Goal: Transaction & Acquisition: Book appointment/travel/reservation

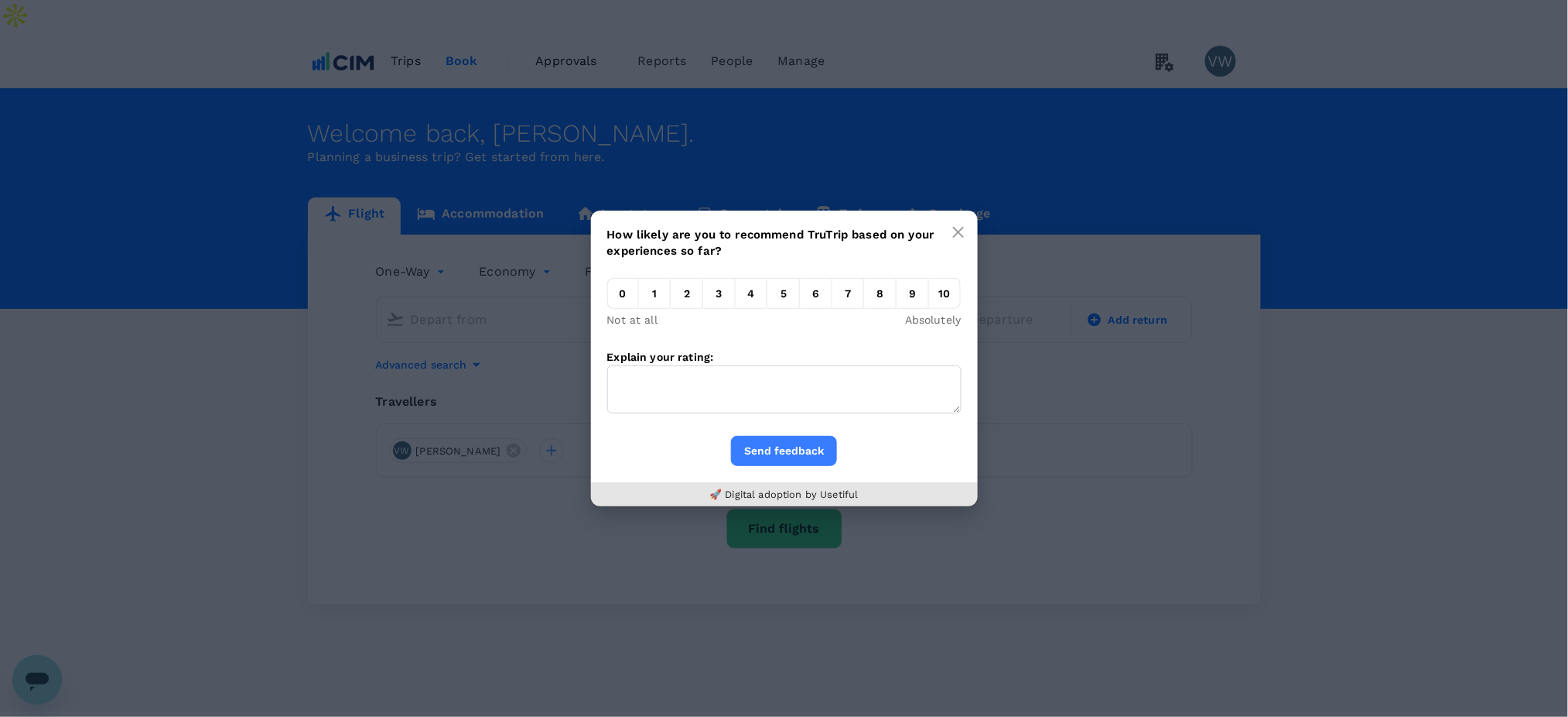
type input "London Heathrow (LHR)"
type input "[GEOGRAPHIC_DATA] (DUB)"
click at [932, 298] on em "10" at bounding box center [945, 294] width 32 height 31
click at [929, 298] on input "10" at bounding box center [929, 298] width 0 height 0
click at [780, 445] on button "Send feedback" at bounding box center [784, 450] width 106 height 30
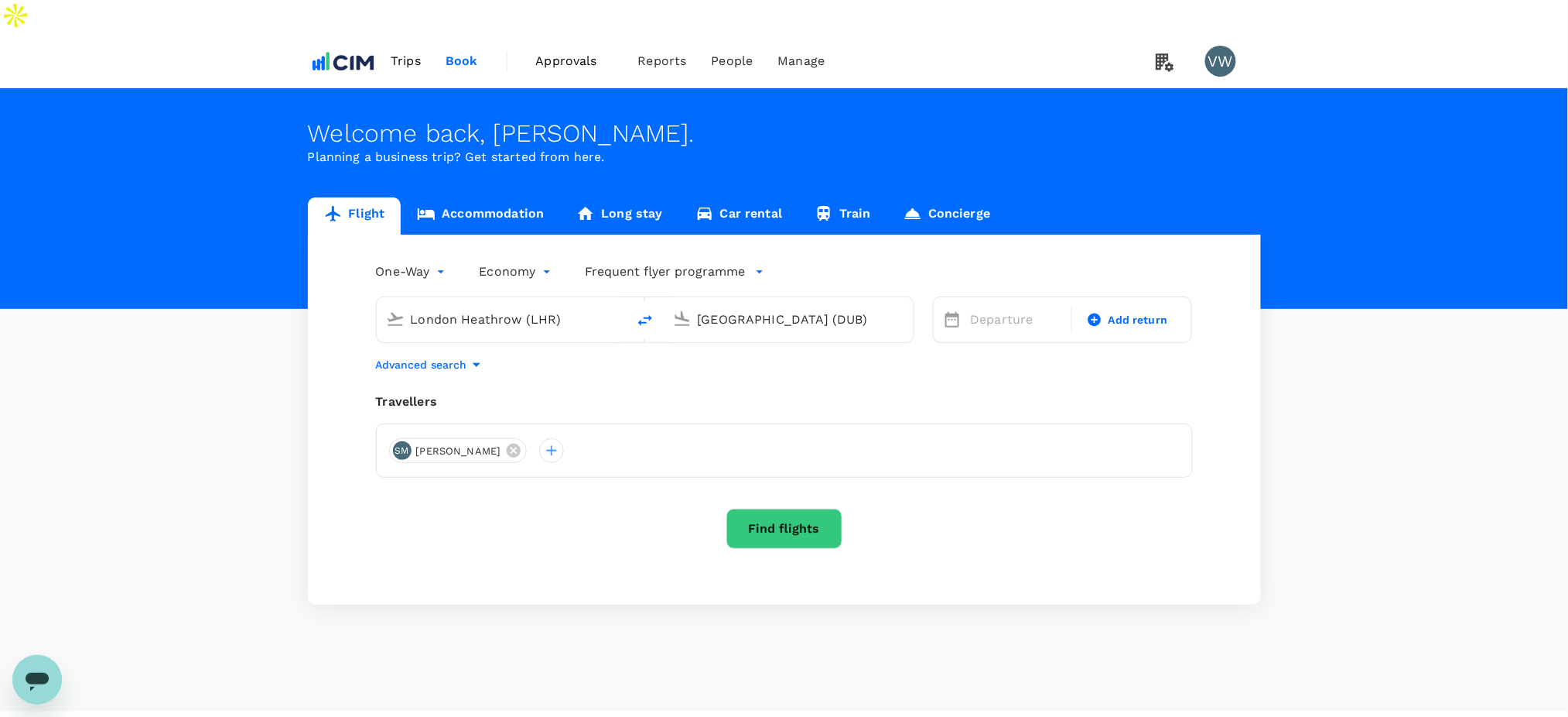
click at [464, 52] on span "Book" at bounding box center [462, 60] width 33 height 19
click at [461, 52] on span "Book" at bounding box center [462, 60] width 33 height 19
click at [468, 197] on link "Accommodation" at bounding box center [480, 215] width 159 height 37
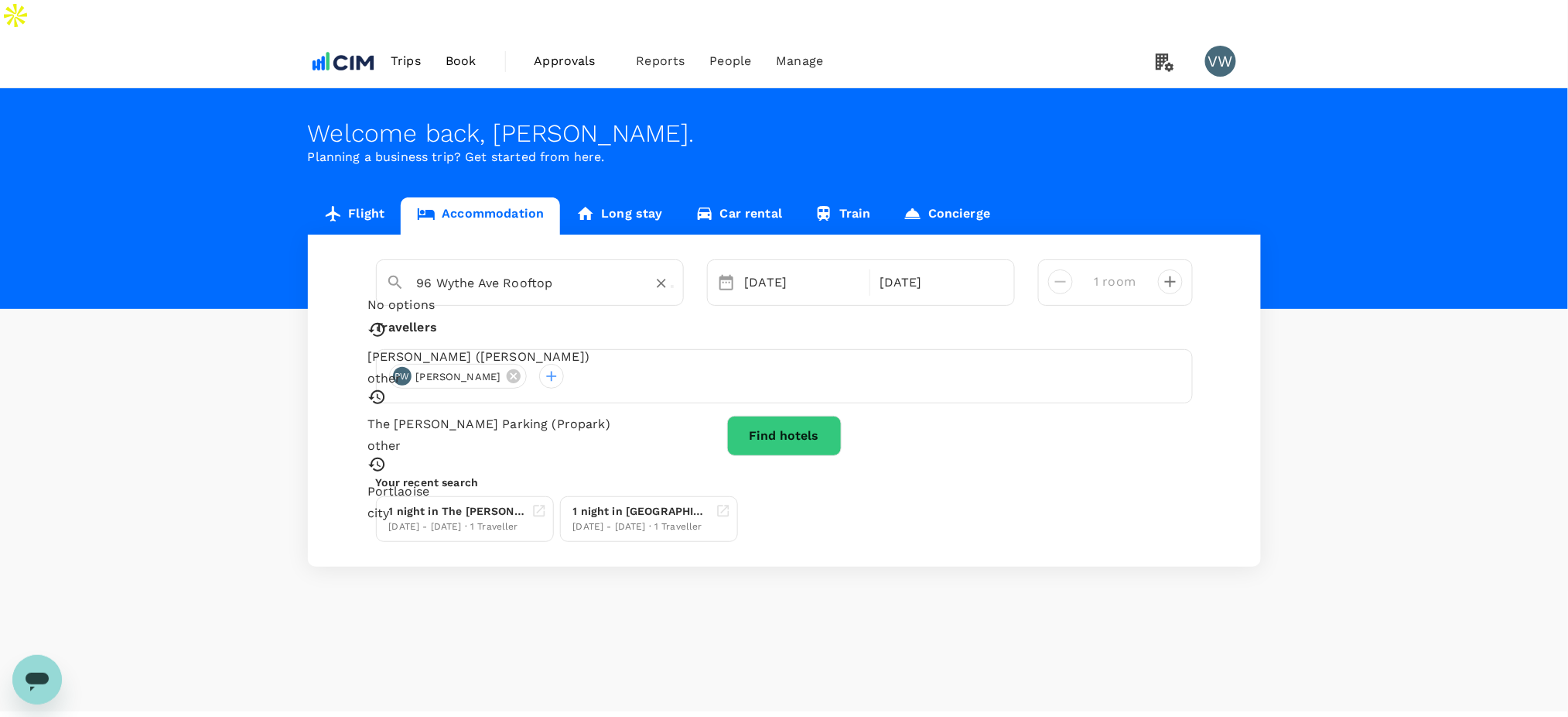
drag, startPoint x: 556, startPoint y: 248, endPoint x: 356, endPoint y: 253, distance: 200.1
click at [356, 253] on div "[GEOGRAPHIC_DATA] No options ART [GEOGRAPHIC_DATA] ([PERSON_NAME]) other The [P…" at bounding box center [784, 401] width 953 height 332
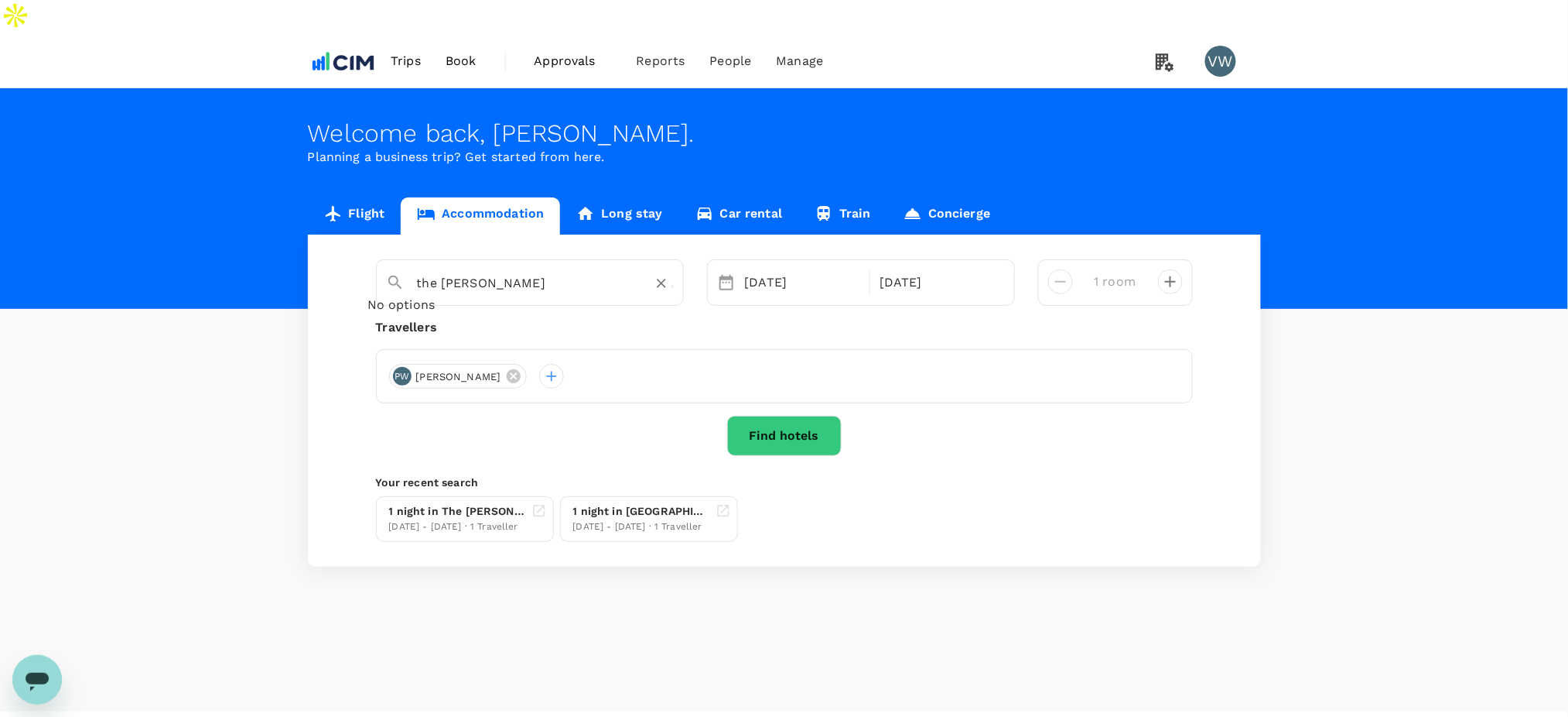
type input "96 Wythe Ave Rooftop"
click at [786, 415] on button "Find hotels" at bounding box center [784, 435] width 114 height 40
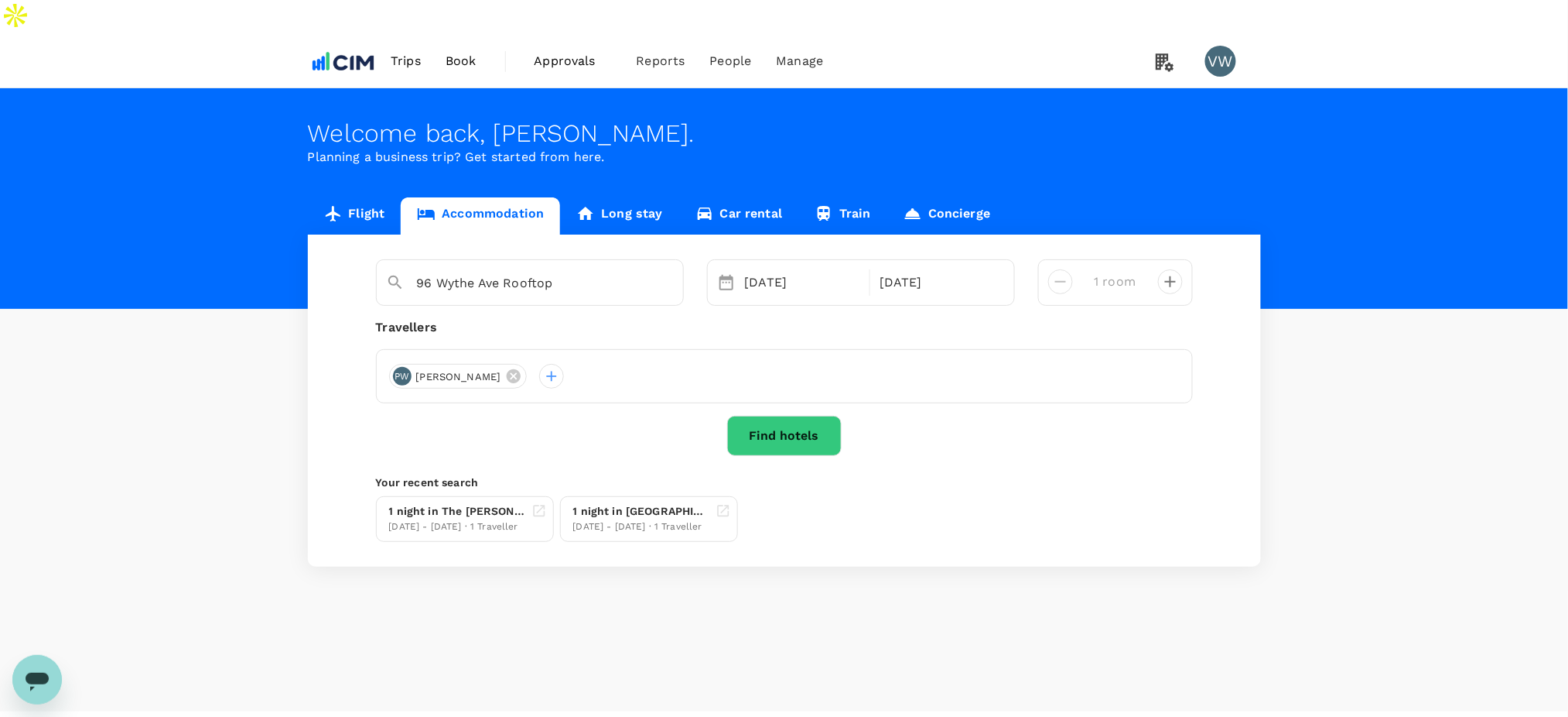
click at [766, 415] on button "Find hotels" at bounding box center [784, 435] width 114 height 40
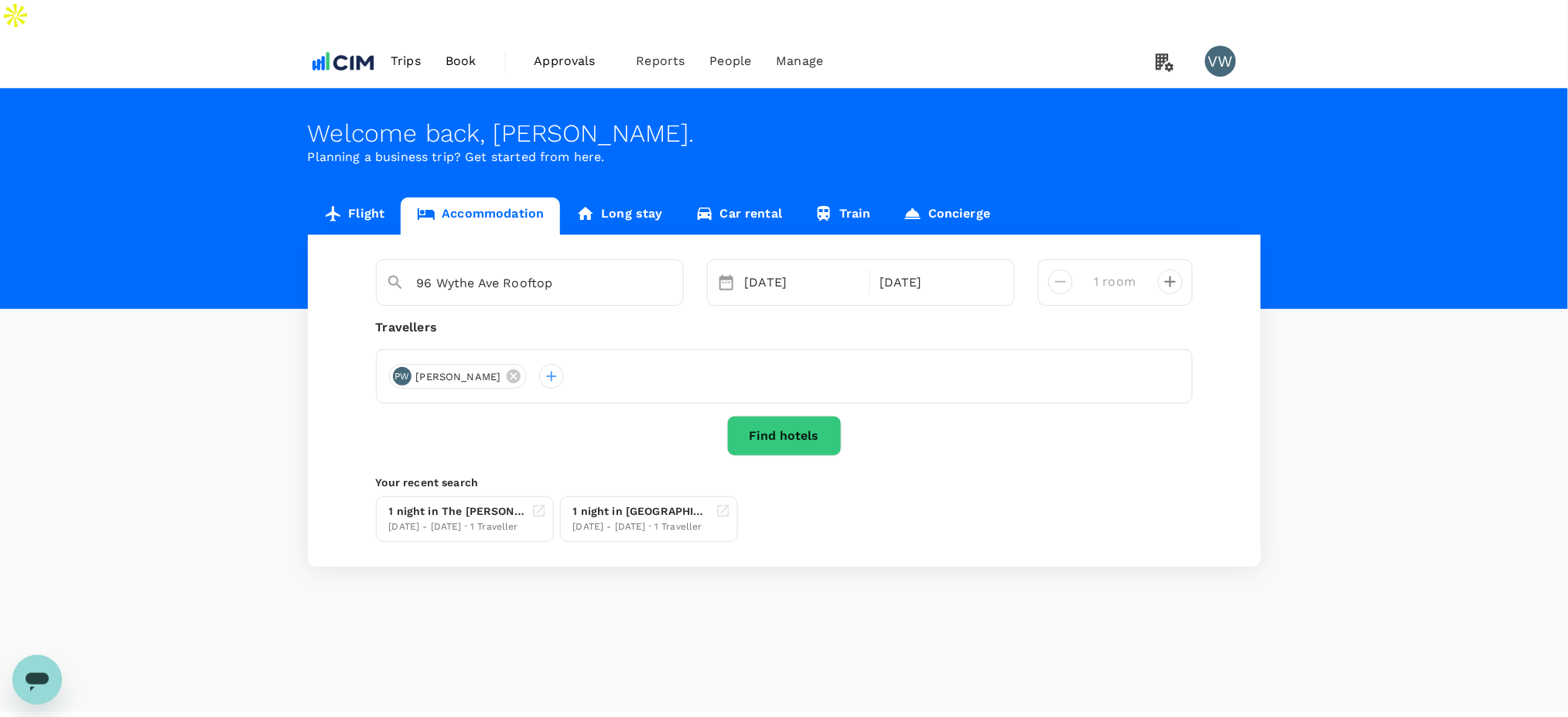
click at [796, 415] on button "Find hotels" at bounding box center [784, 435] width 114 height 40
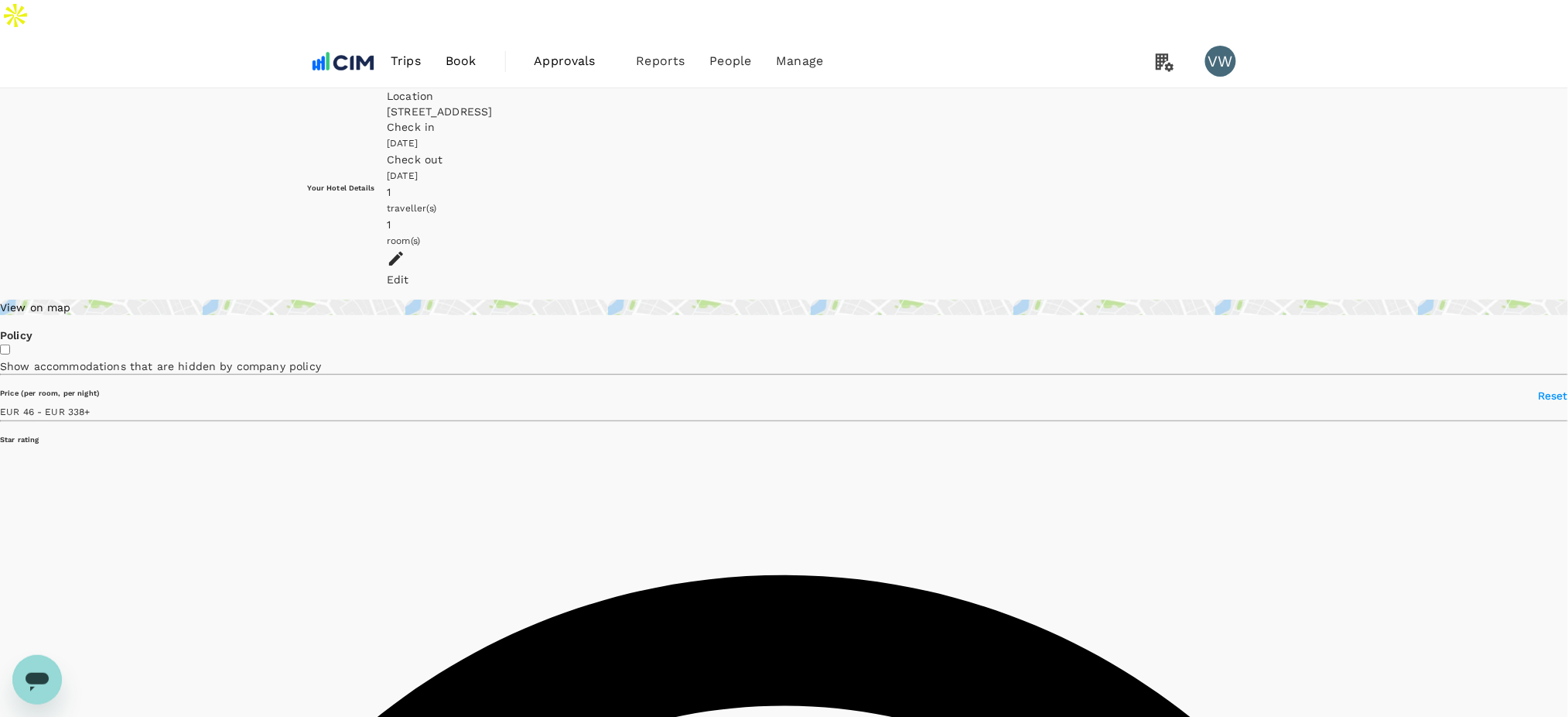
click at [10, 344] on input "checkbox" at bounding box center [5, 349] width 10 height 10
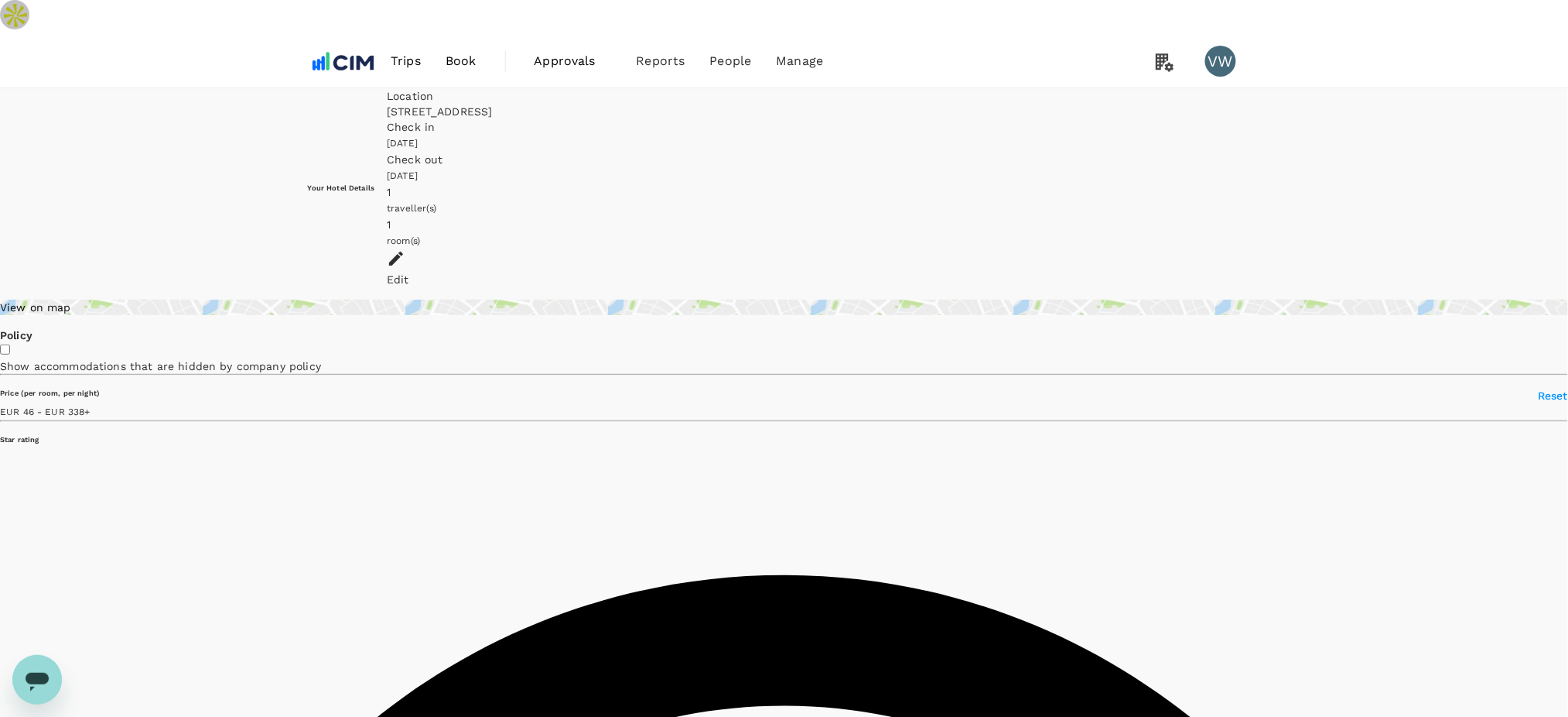
checkbox input "true"
click at [1217, 271] on div "Edit" at bounding box center [823, 279] width 873 height 16
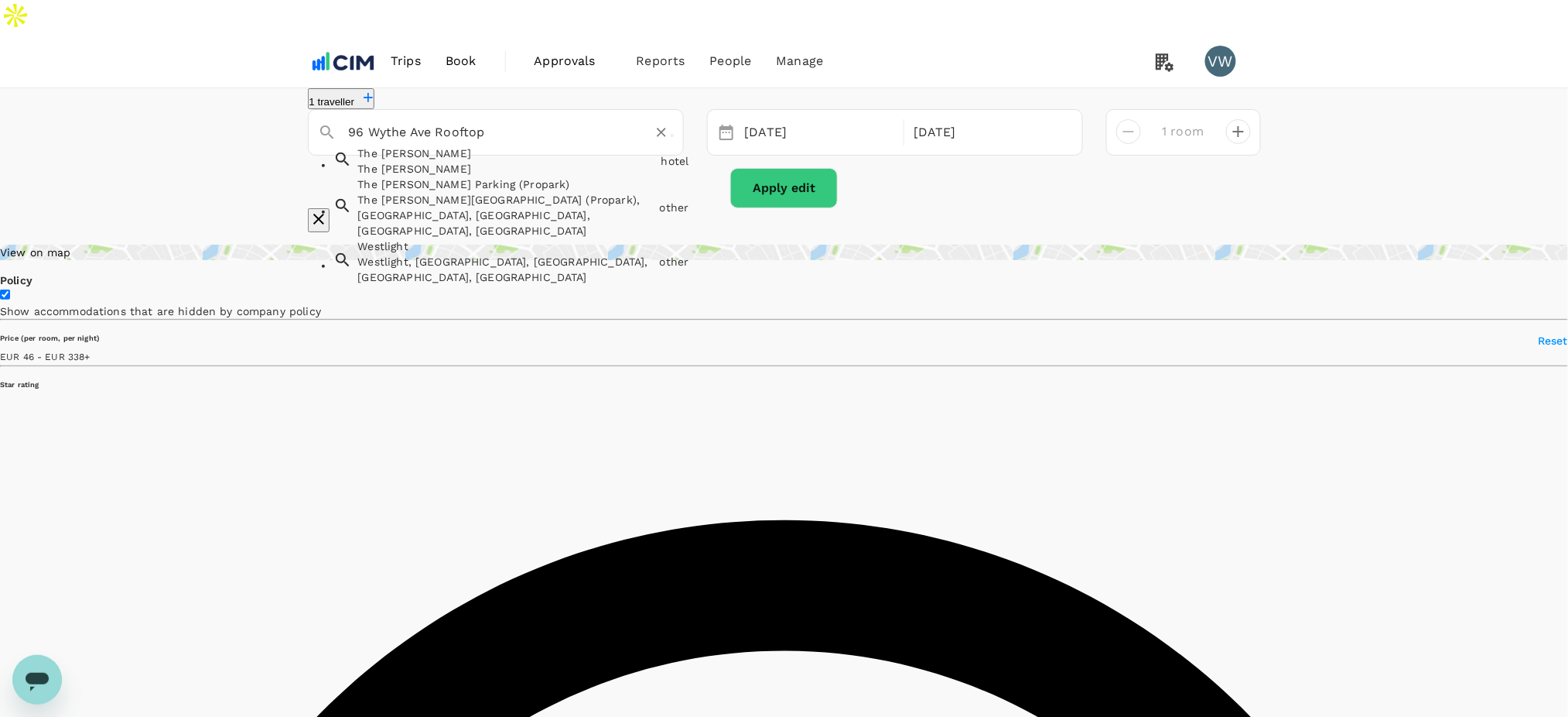
drag, startPoint x: 587, startPoint y: 115, endPoint x: 297, endPoint y: 104, distance: 290.2
click at [297, 109] on div "The [PERSON_NAME] [GEOGRAPHIC_DATA][PERSON_NAME] [GEOGRAPHIC_DATA][PERSON_NAME]…" at bounding box center [784, 132] width 976 height 47
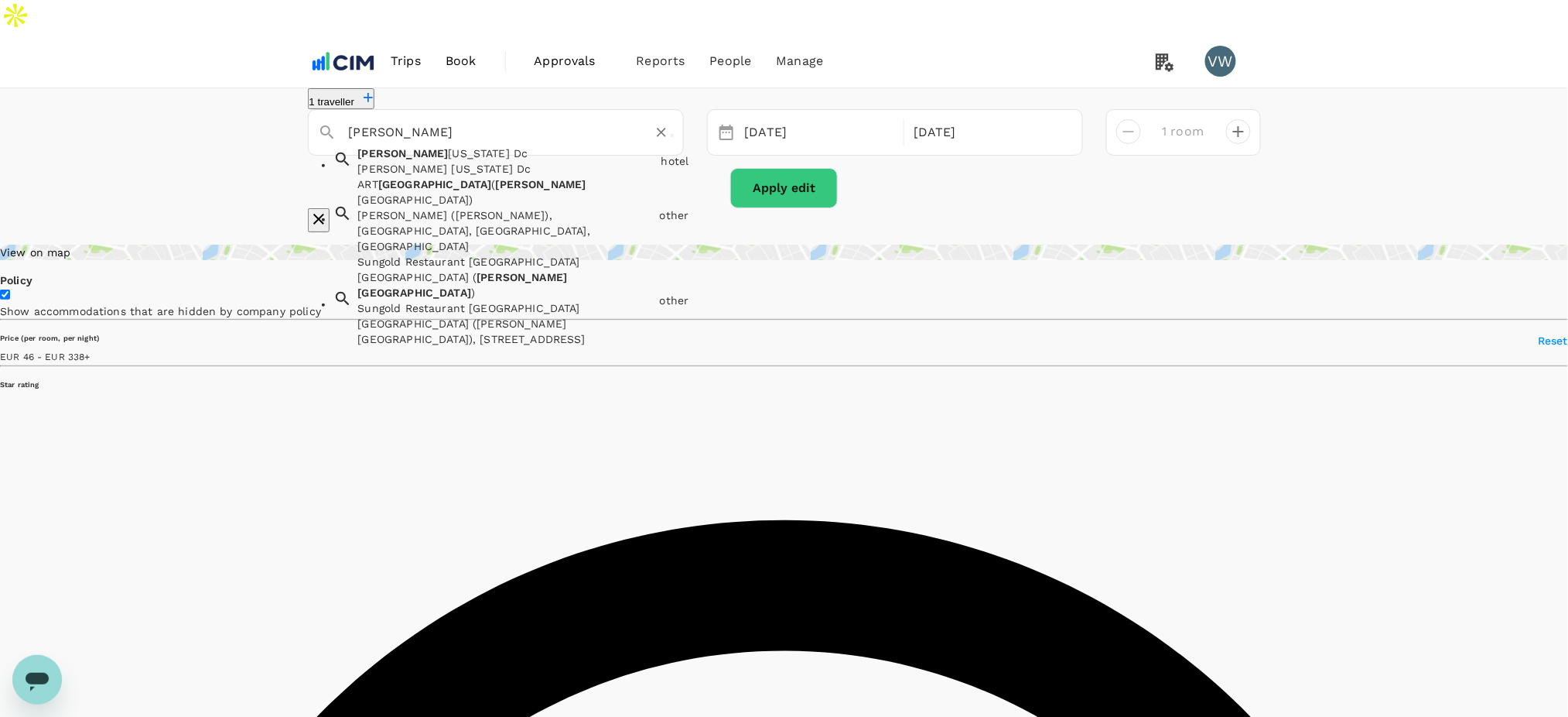
click at [421, 199] on div "[PERSON_NAME] ( [PERSON_NAME]) ART Williamsburg ([PERSON_NAME]), [GEOGRAPHIC_DA…" at bounding box center [503, 212] width 302 height 83
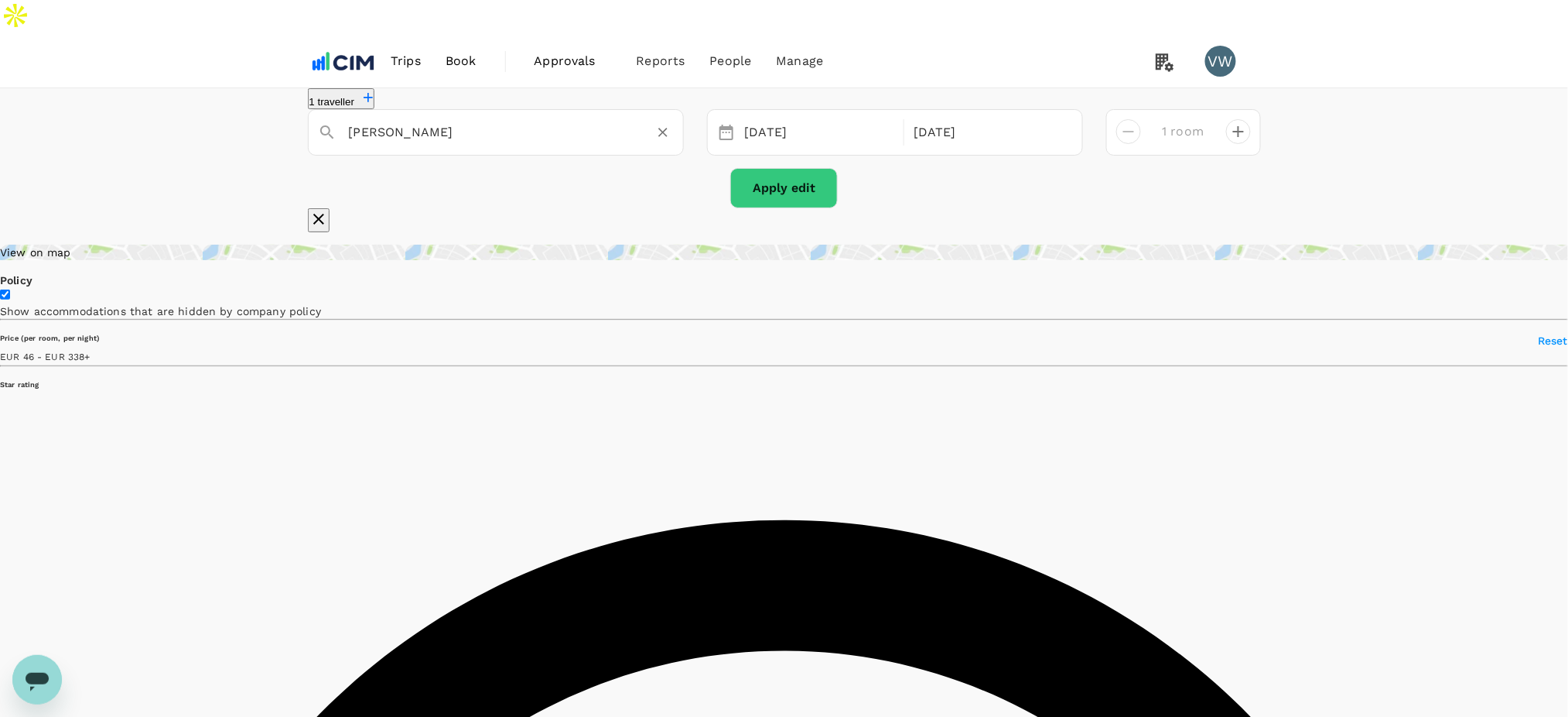
type input "[PERSON_NAME] ([PERSON_NAME])"
click at [789, 181] on button "Apply edit" at bounding box center [784, 187] width 108 height 40
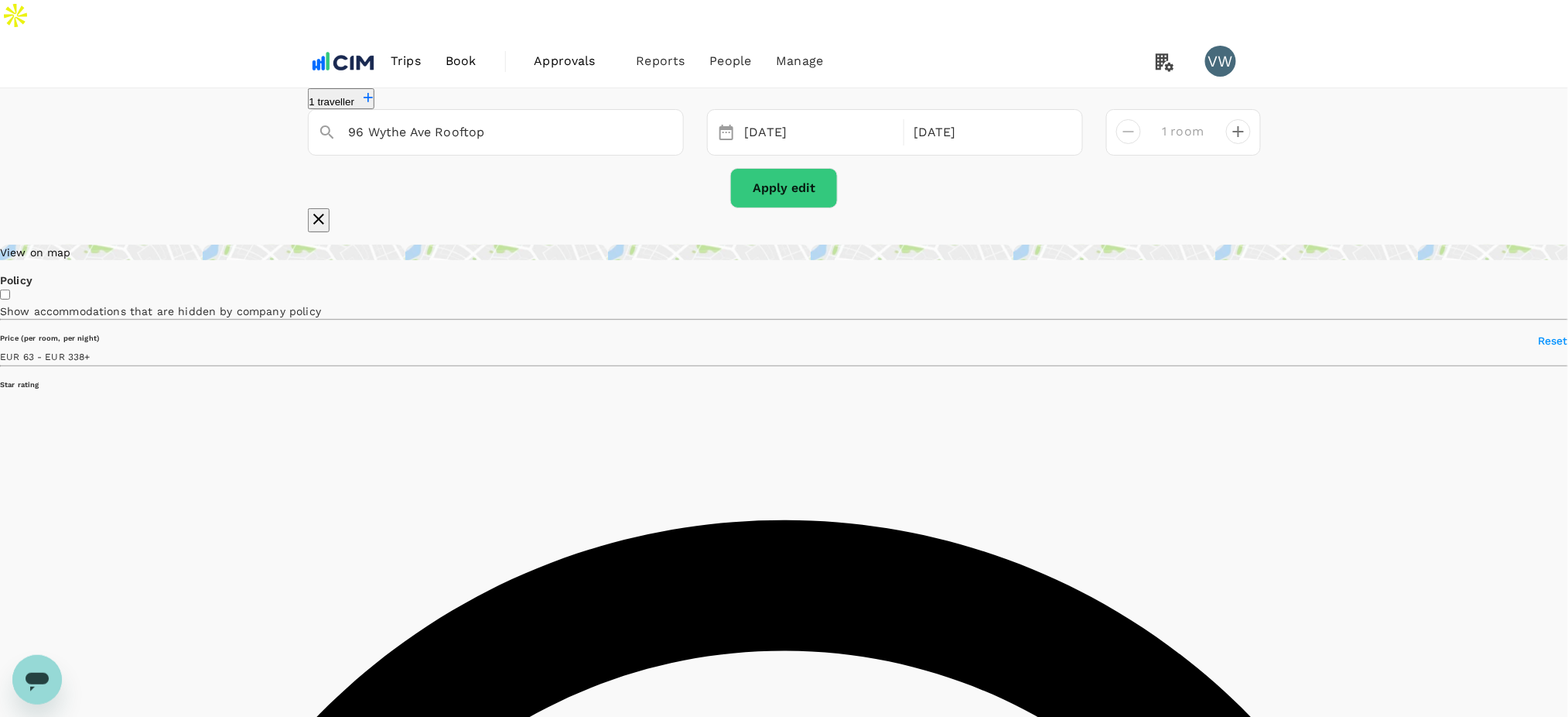
click at [10, 299] on input "checkbox" at bounding box center [5, 294] width 10 height 10
checkbox input "true"
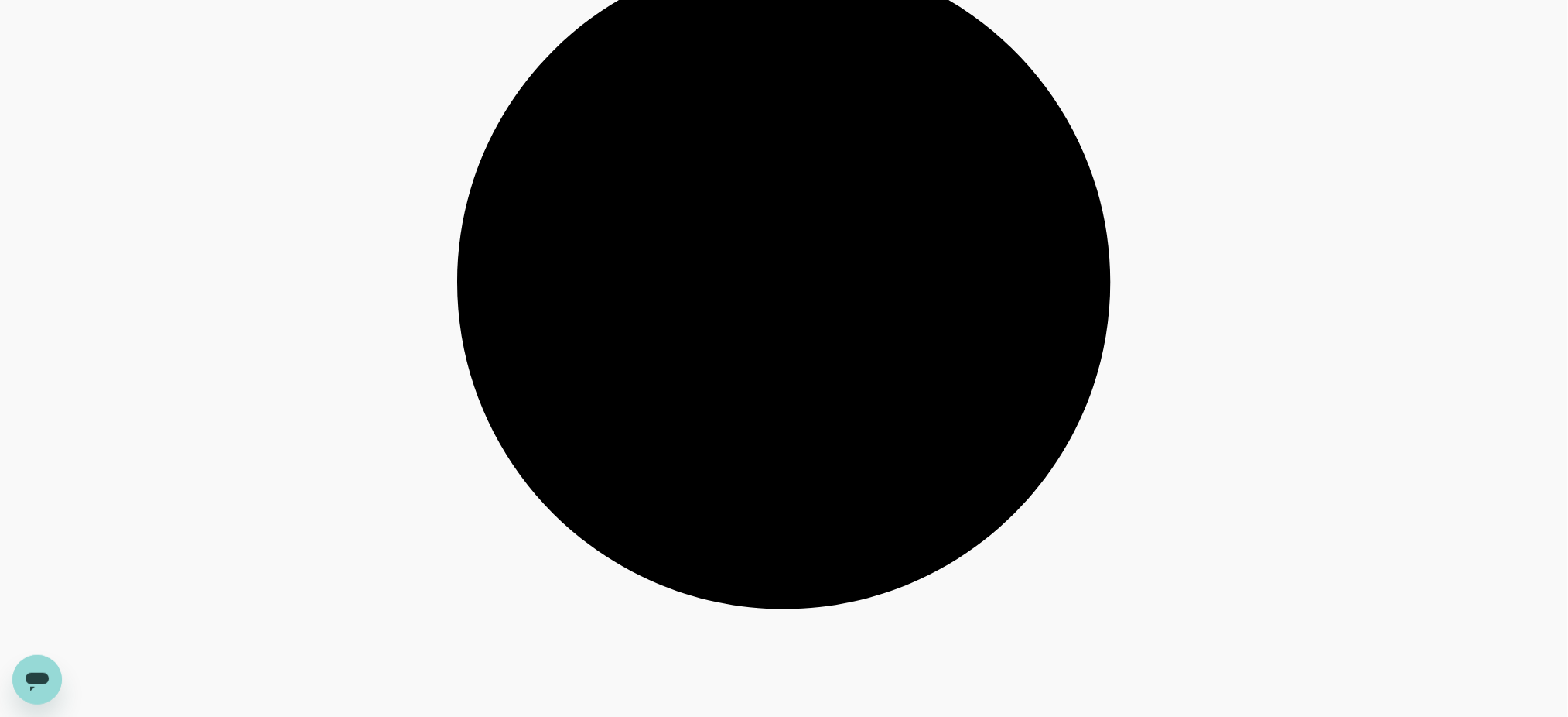
scroll to position [4337, 0]
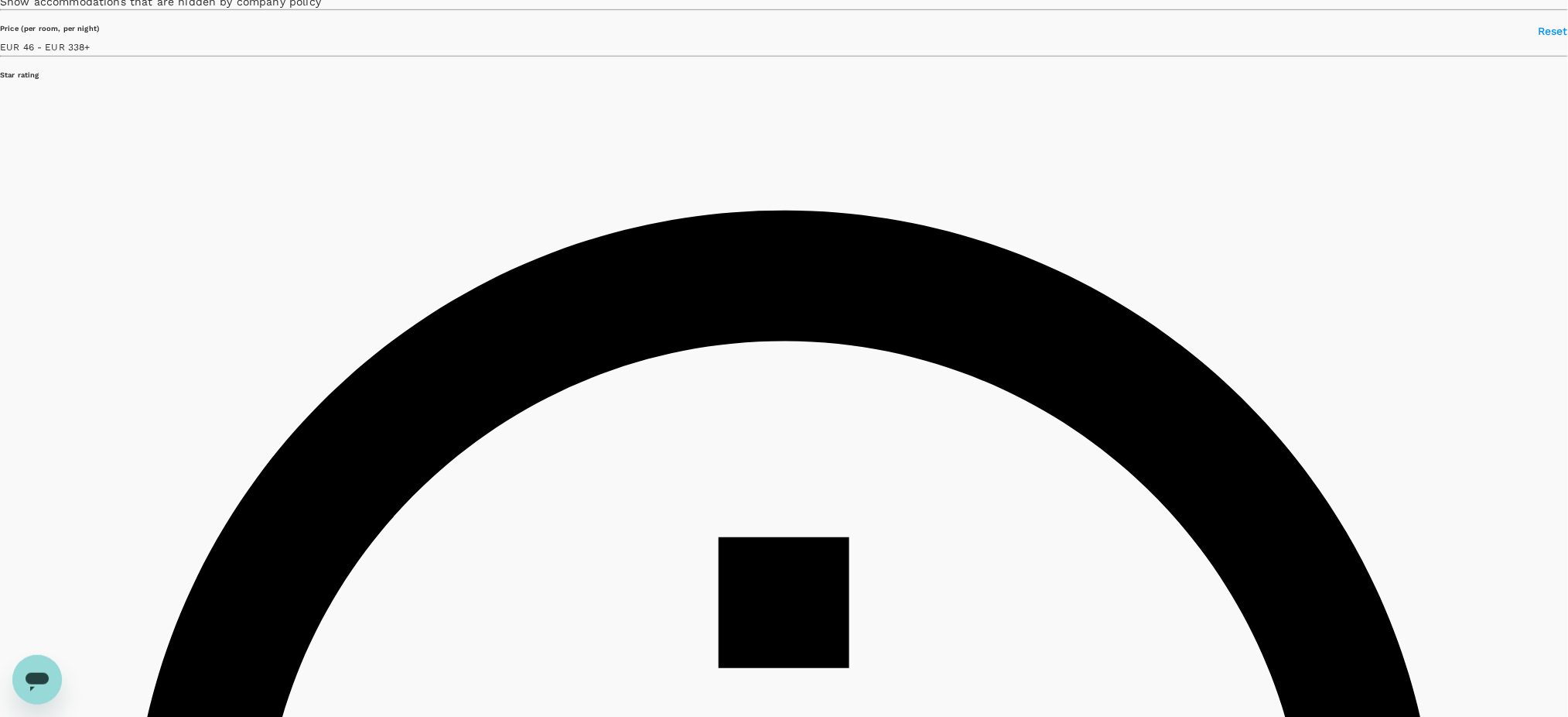
scroll to position [0, 0]
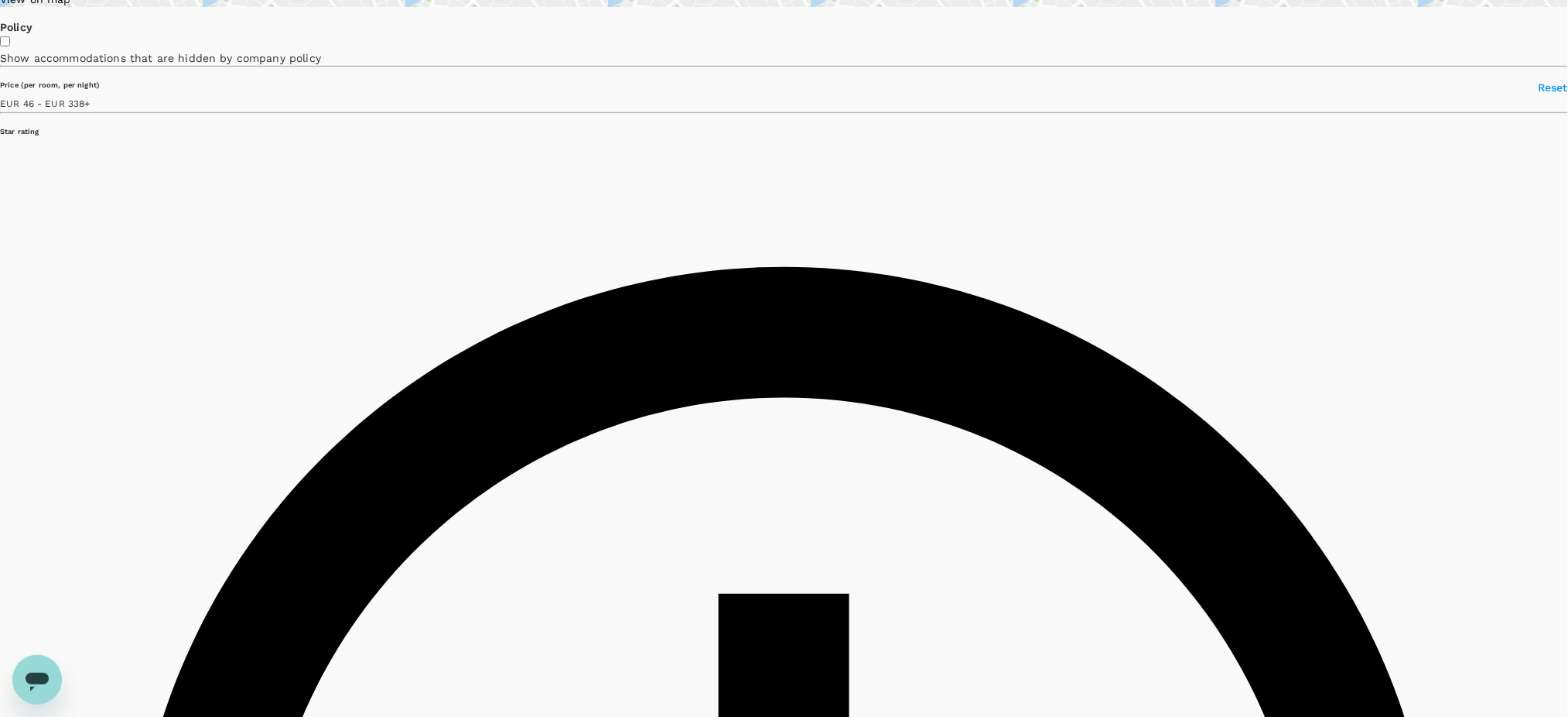
scroll to position [206, 0]
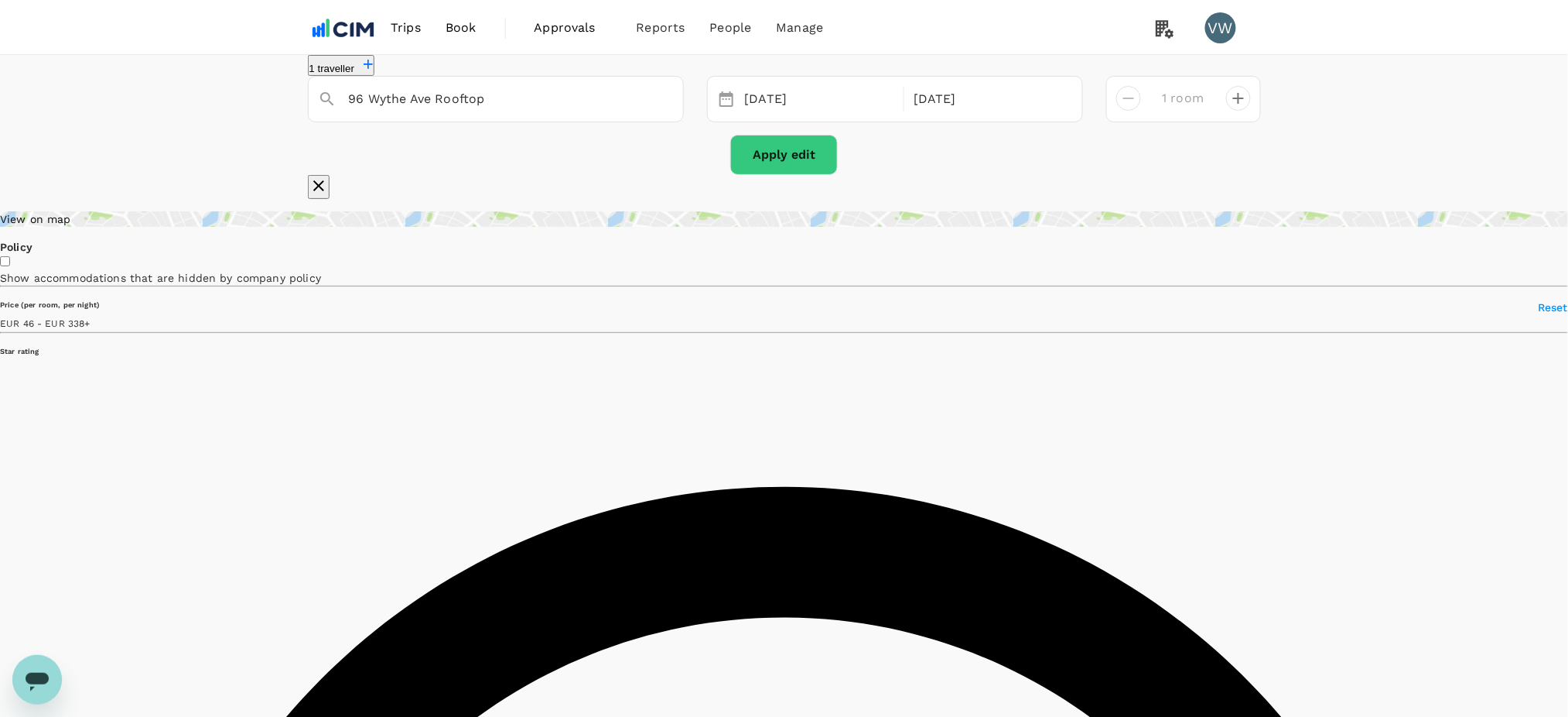
scroll to position [0, 0]
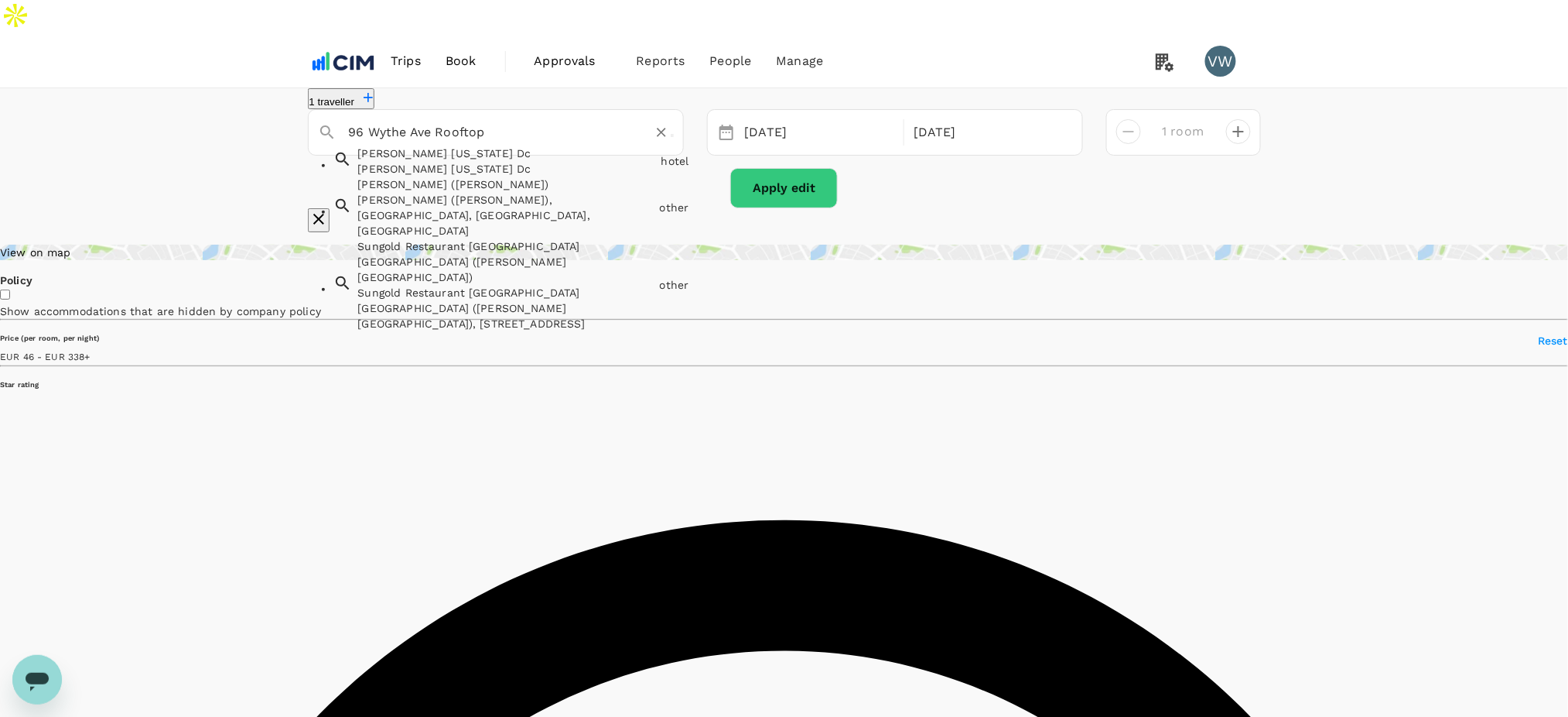
drag, startPoint x: 548, startPoint y: 119, endPoint x: 78, endPoint y: 64, distance: 473.2
click at [69, 88] on div "1 traveller [GEOGRAPHIC_DATA] [GEOGRAPHIC_DATA] [US_STATE][GEOGRAPHIC_DATA][PER…" at bounding box center [784, 160] width 1568 height 144
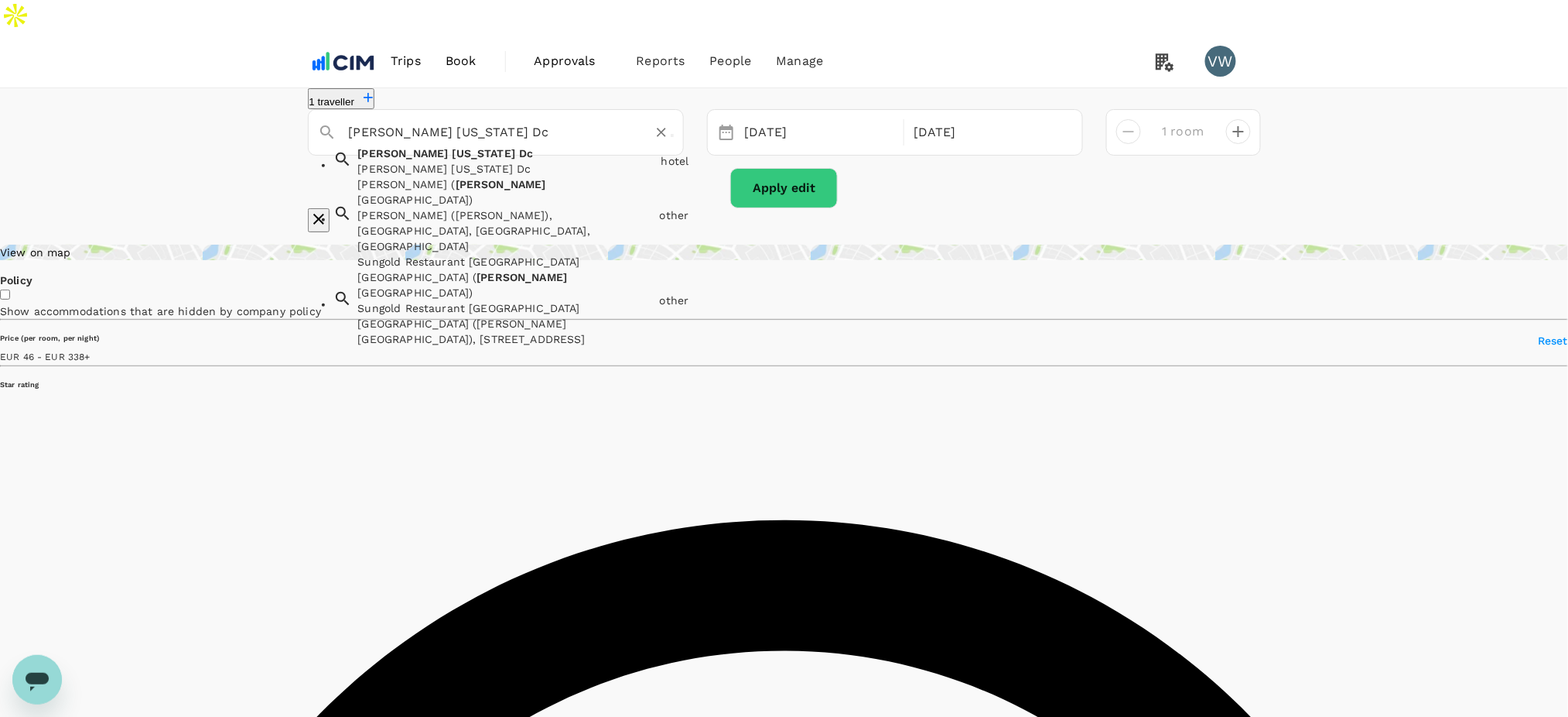
drag, startPoint x: 500, startPoint y: 119, endPoint x: 80, endPoint y: 85, distance: 421.4
click at [88, 88] on div "1 traveller [PERSON_NAME] [US_STATE][GEOGRAPHIC_DATA][PERSON_NAME] [US_STATE][G…" at bounding box center [784, 160] width 1568 height 144
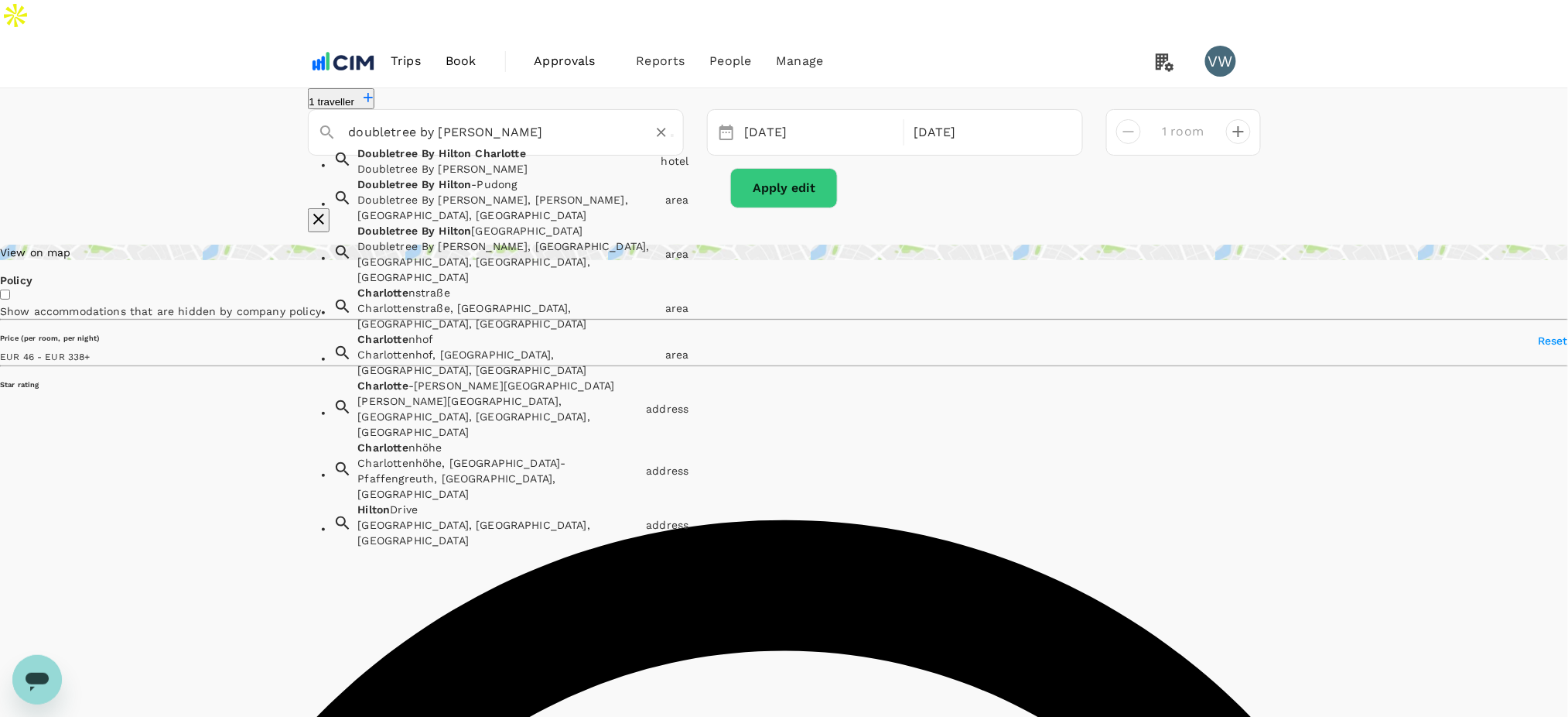
click at [521, 162] on div "Doubletree By [PERSON_NAME]" at bounding box center [507, 168] width 297 height 16
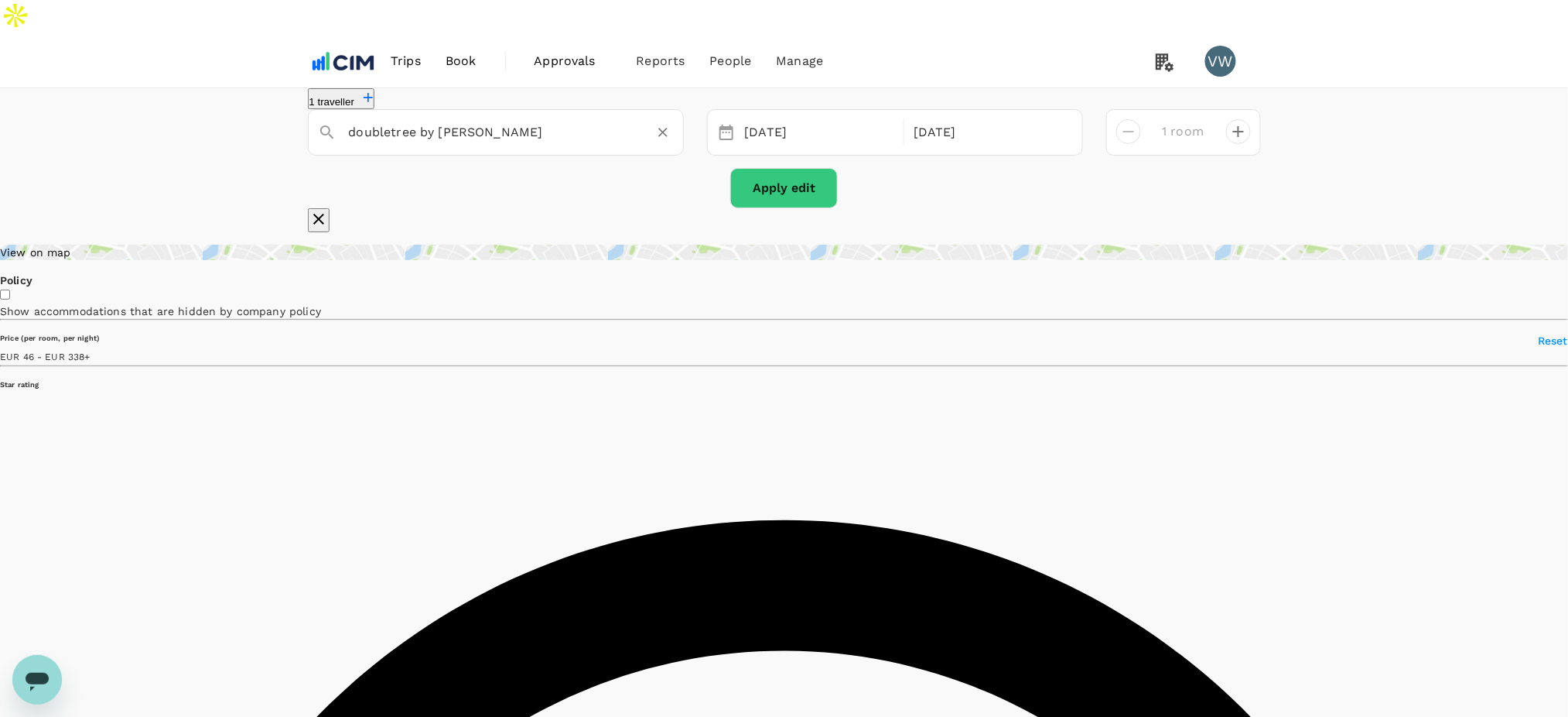
type input "Doubletree By [PERSON_NAME]"
click at [778, 137] on div "[DATE] Sep" at bounding box center [895, 132] width 376 height 47
click at [783, 127] on div "[DATE]" at bounding box center [820, 132] width 163 height 30
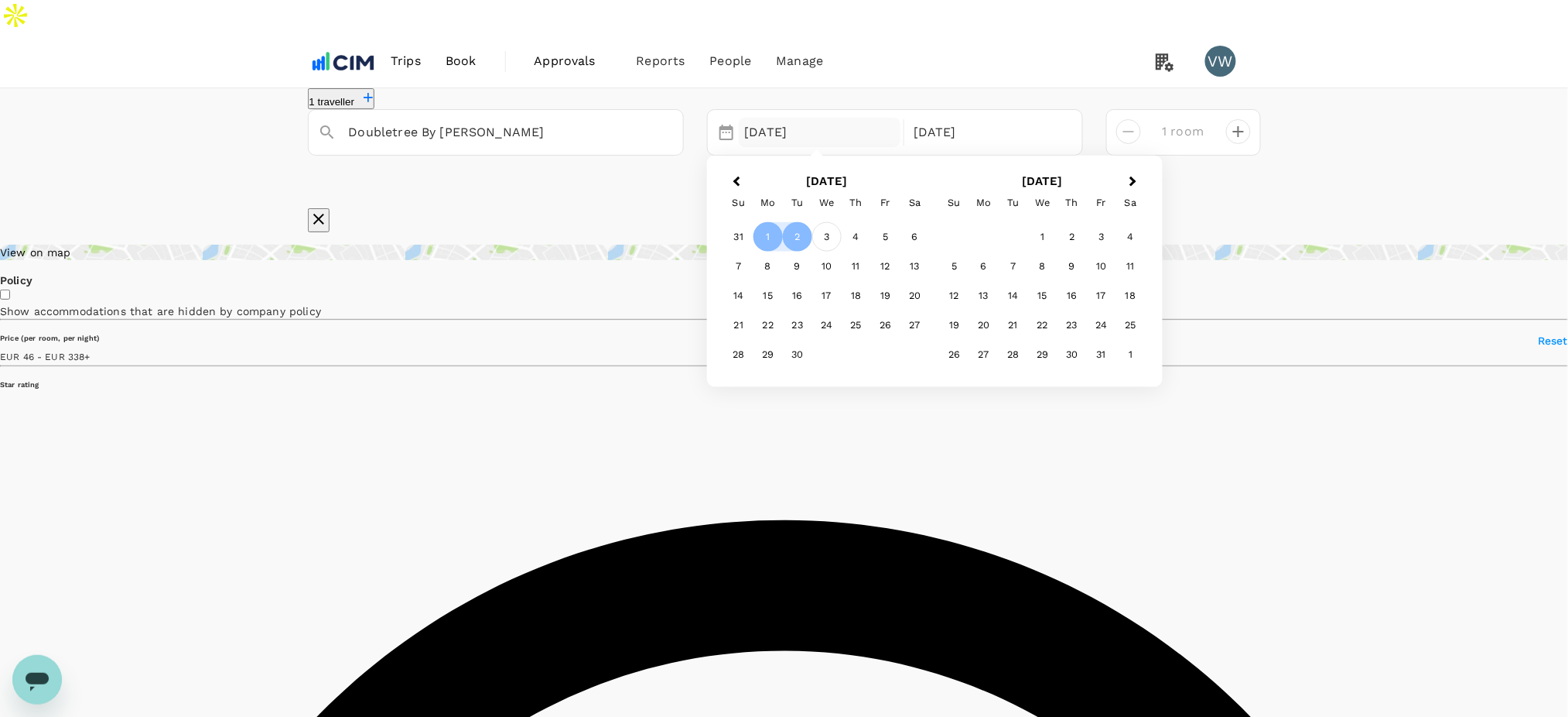
click at [828, 226] on div "3" at bounding box center [827, 237] width 29 height 29
click at [801, 222] on div "2" at bounding box center [797, 237] width 29 height 29
click at [774, 235] on div "1" at bounding box center [768, 237] width 29 height 29
click at [797, 222] on div "2" at bounding box center [797, 237] width 29 height 29
click at [851, 226] on div "4" at bounding box center [856, 237] width 29 height 29
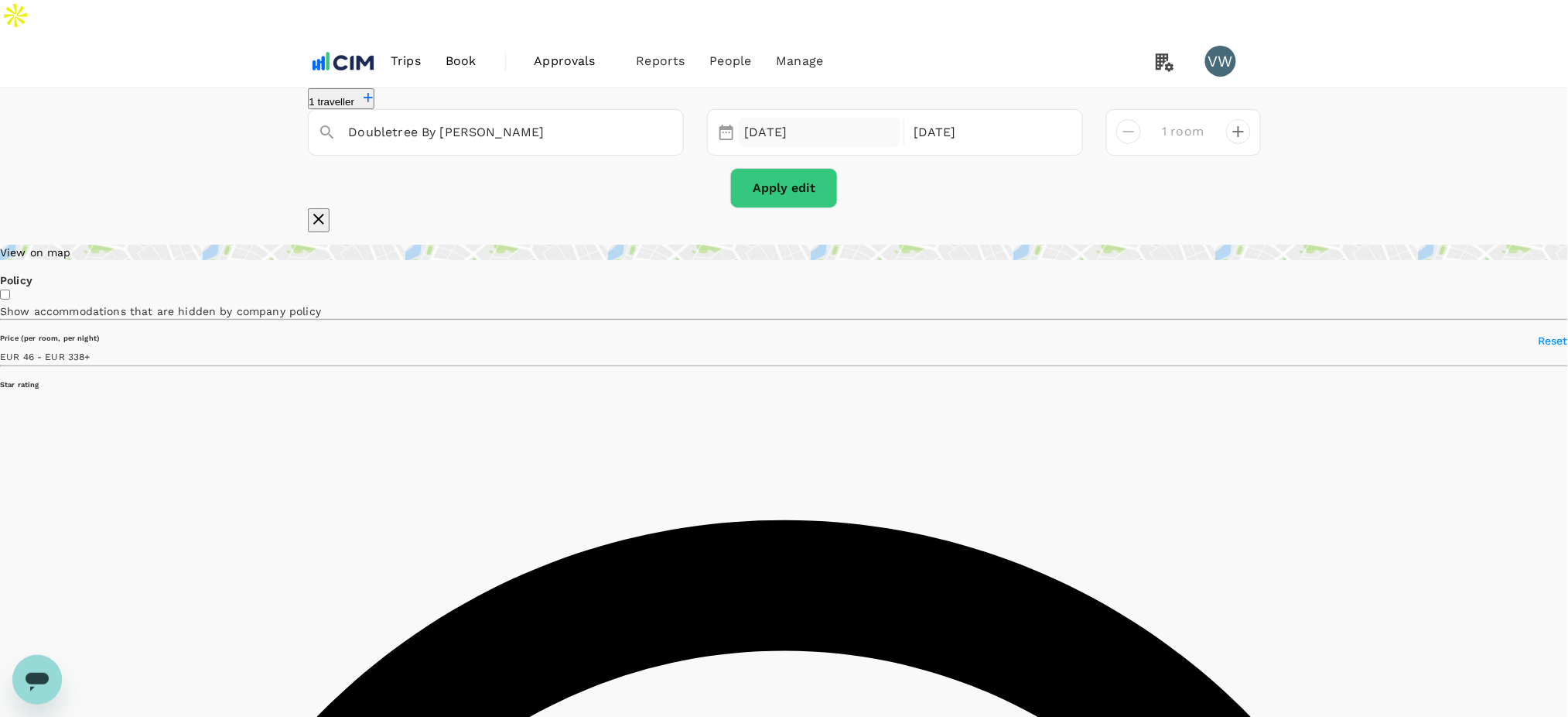
click at [792, 121] on div "[DATE]" at bounding box center [820, 132] width 163 height 30
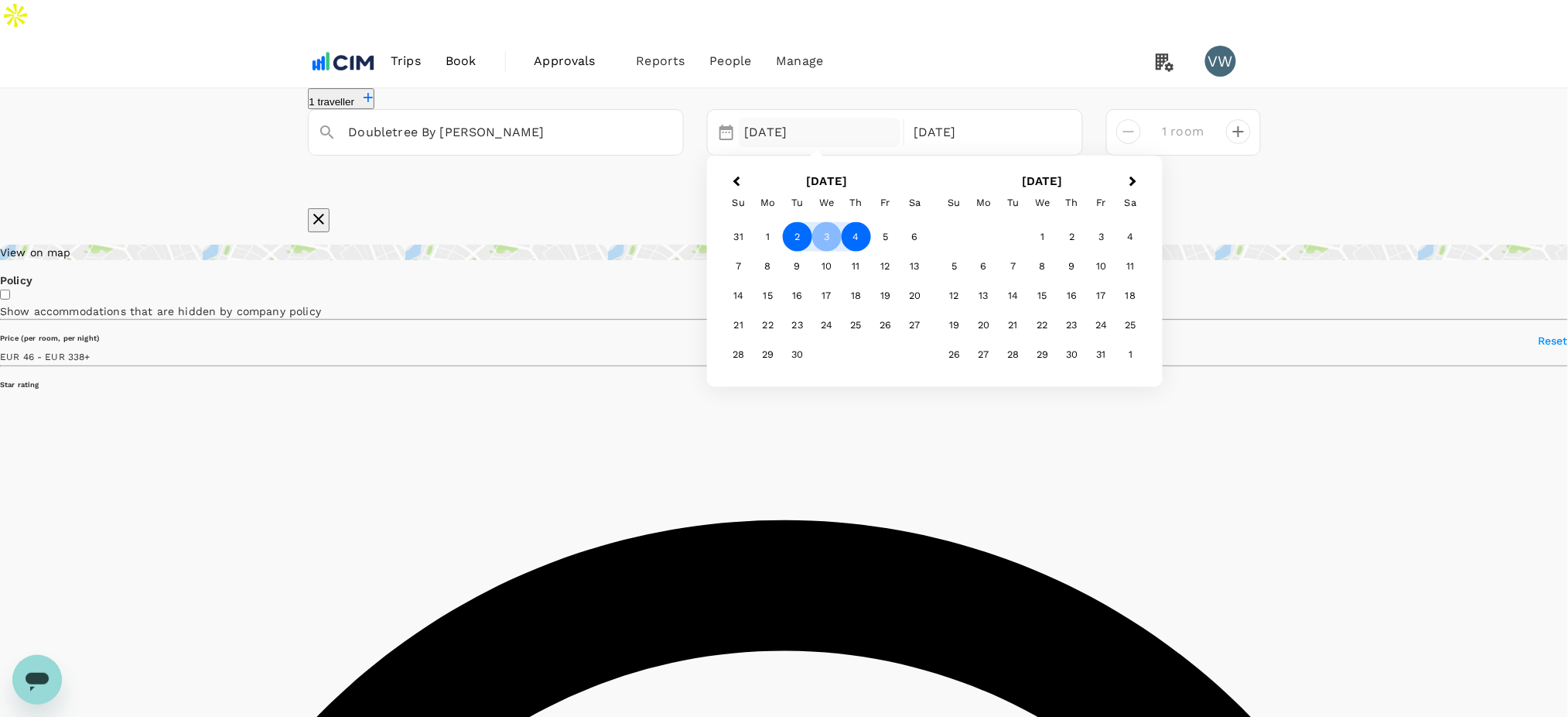
click at [802, 230] on div "2" at bounding box center [797, 237] width 29 height 29
click at [882, 225] on div "5" at bounding box center [886, 237] width 29 height 29
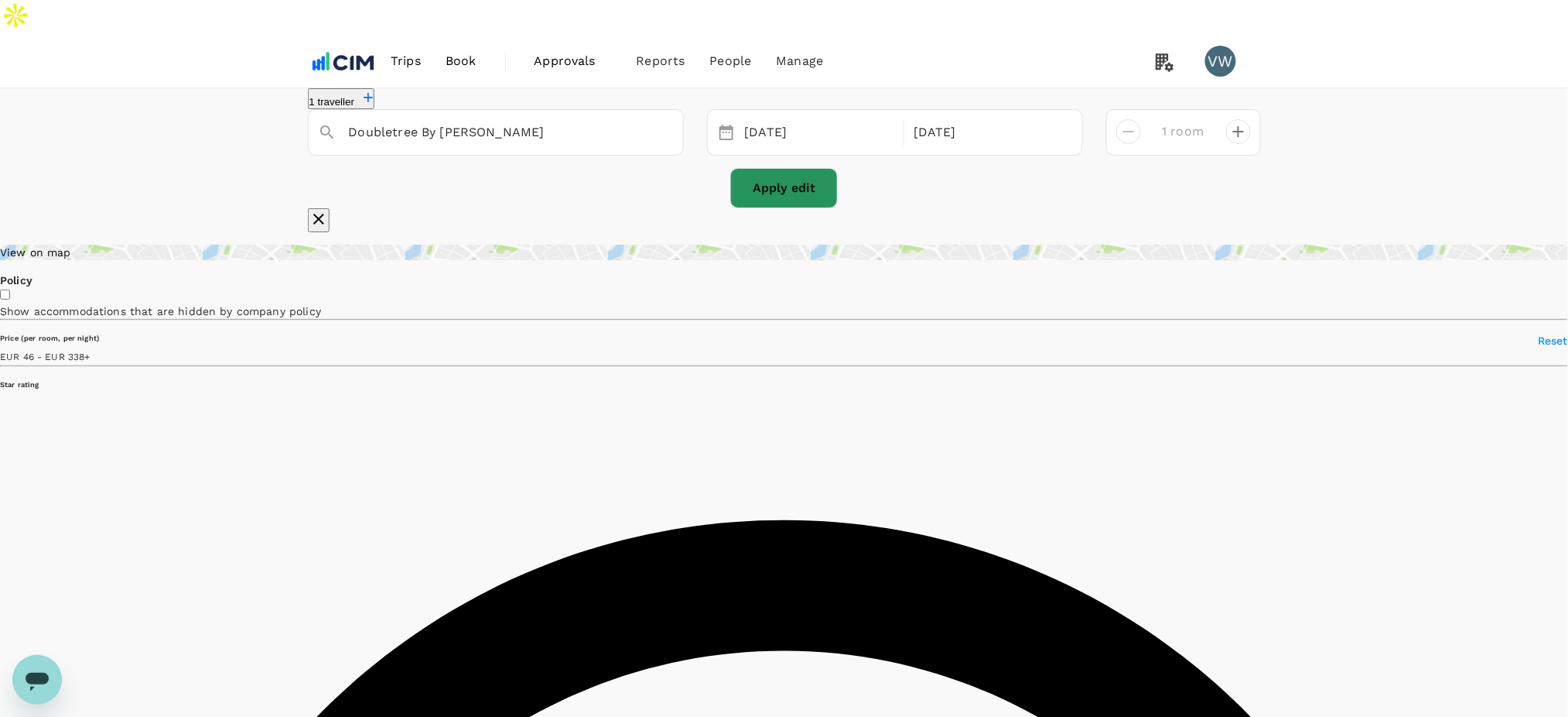
click at [790, 175] on button "Apply edit" at bounding box center [784, 187] width 108 height 40
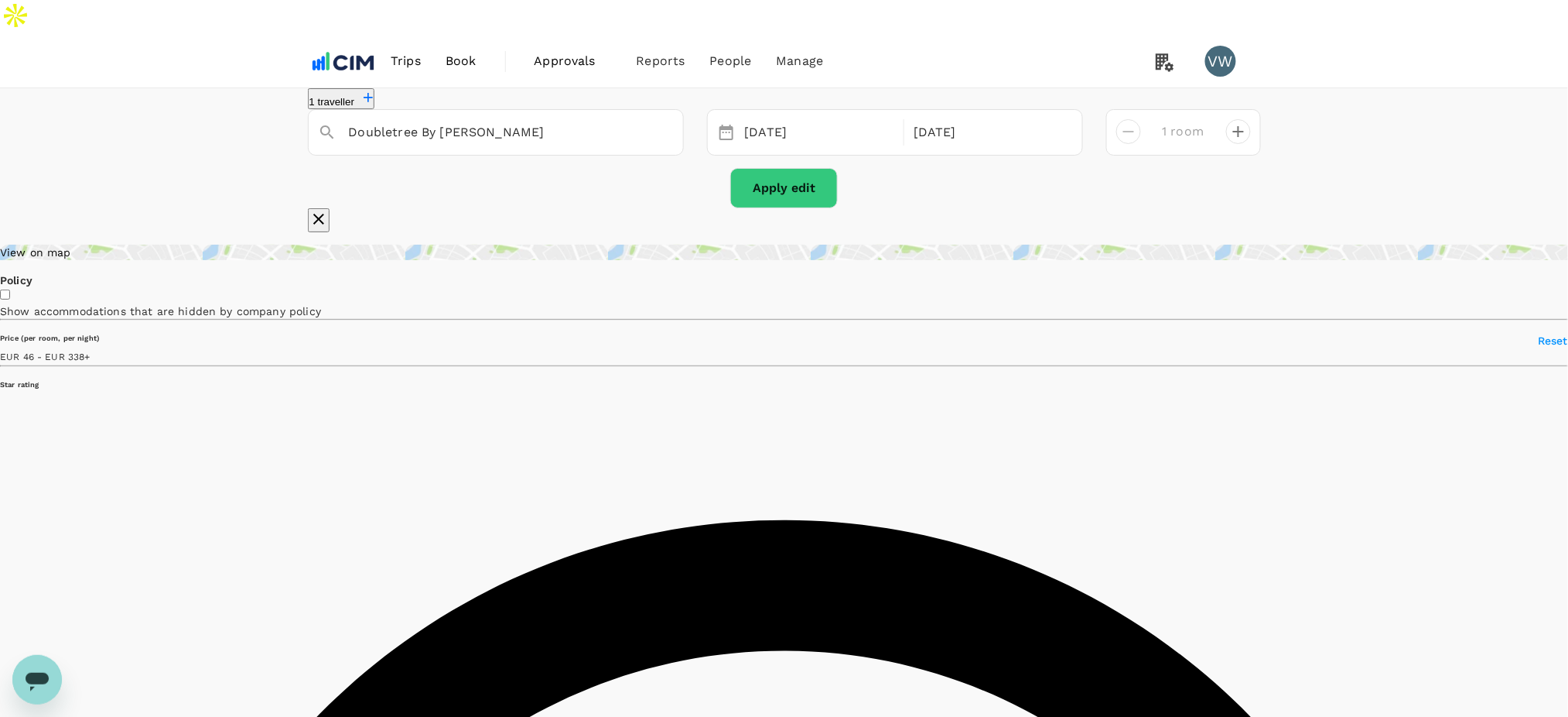
click at [818, 170] on button "Apply edit" at bounding box center [784, 187] width 108 height 40
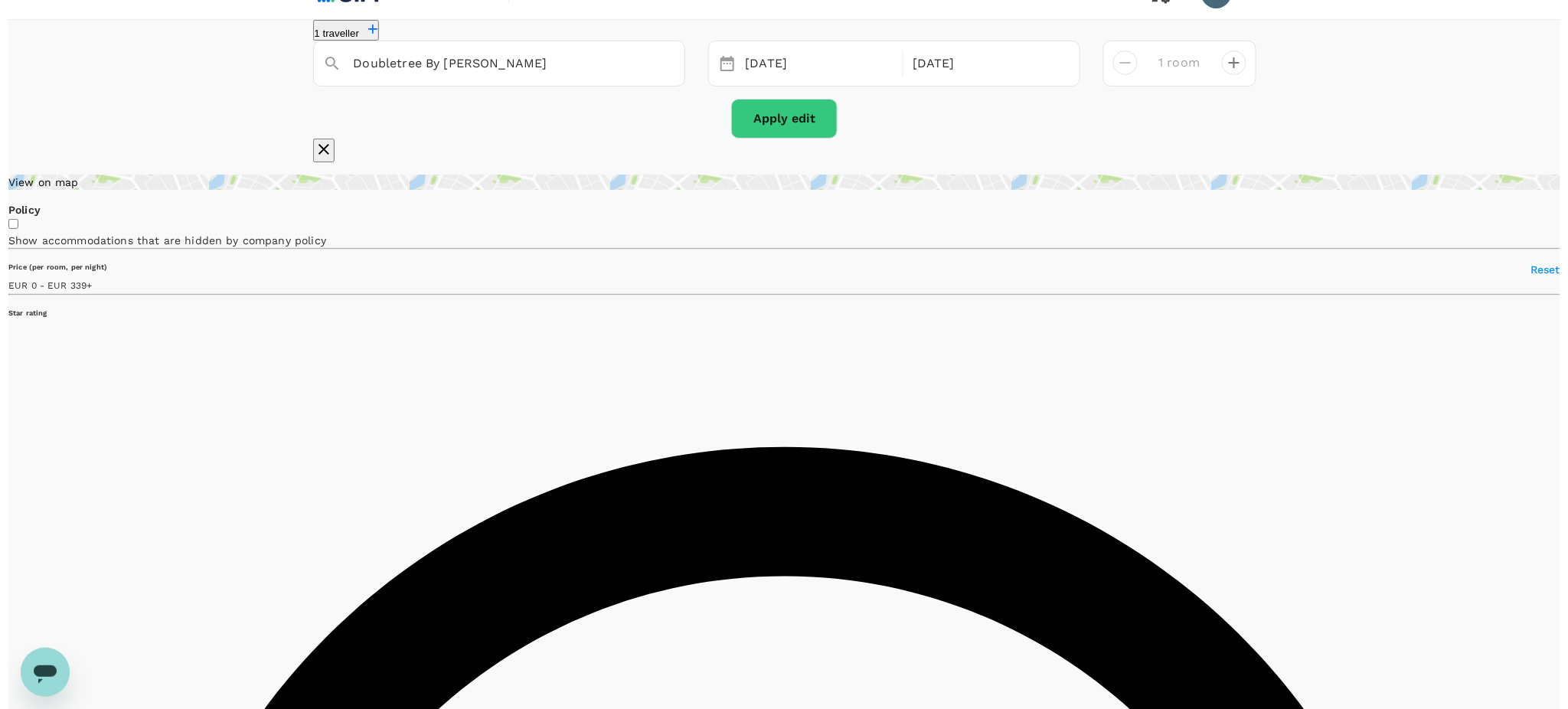
scroll to position [102, 0]
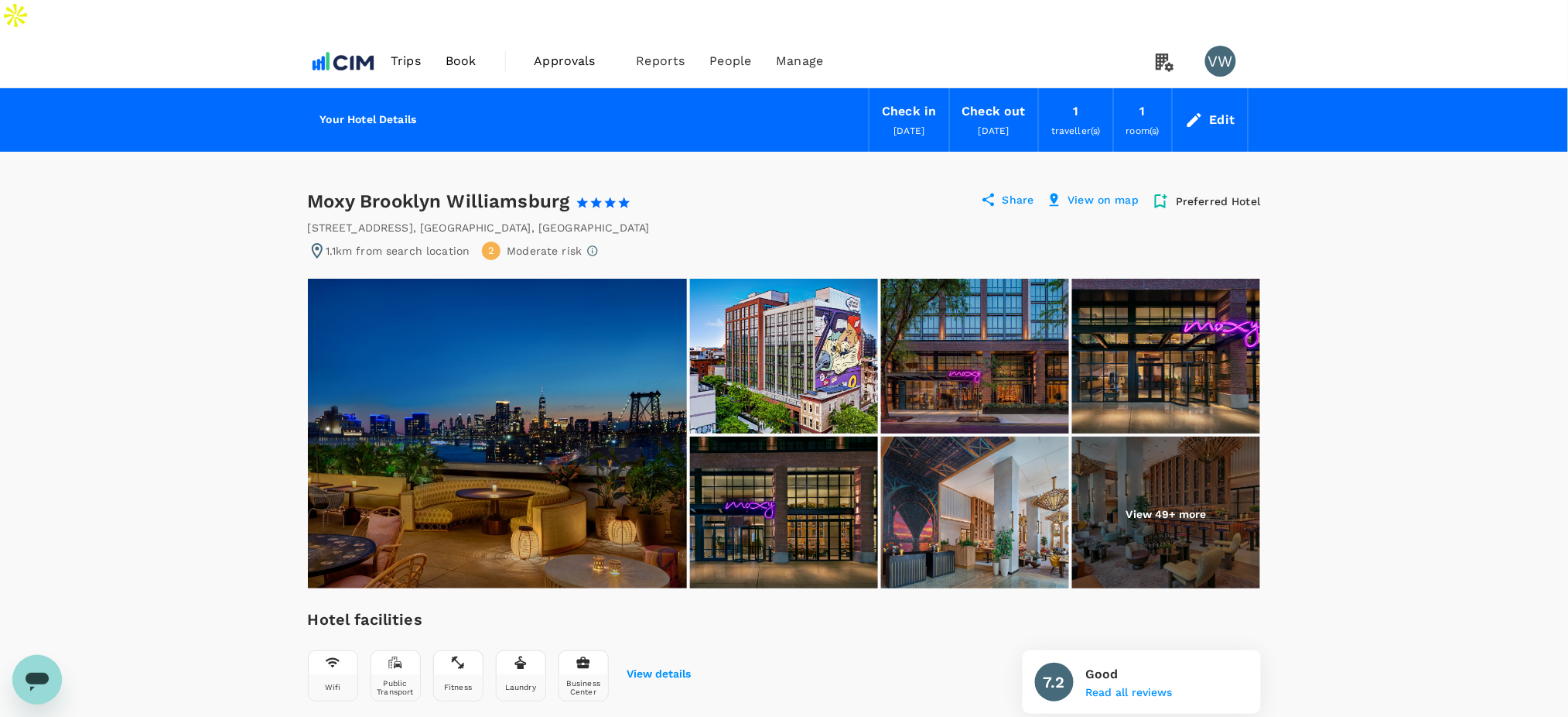
click at [842, 373] on img at bounding box center [784, 356] width 188 height 155
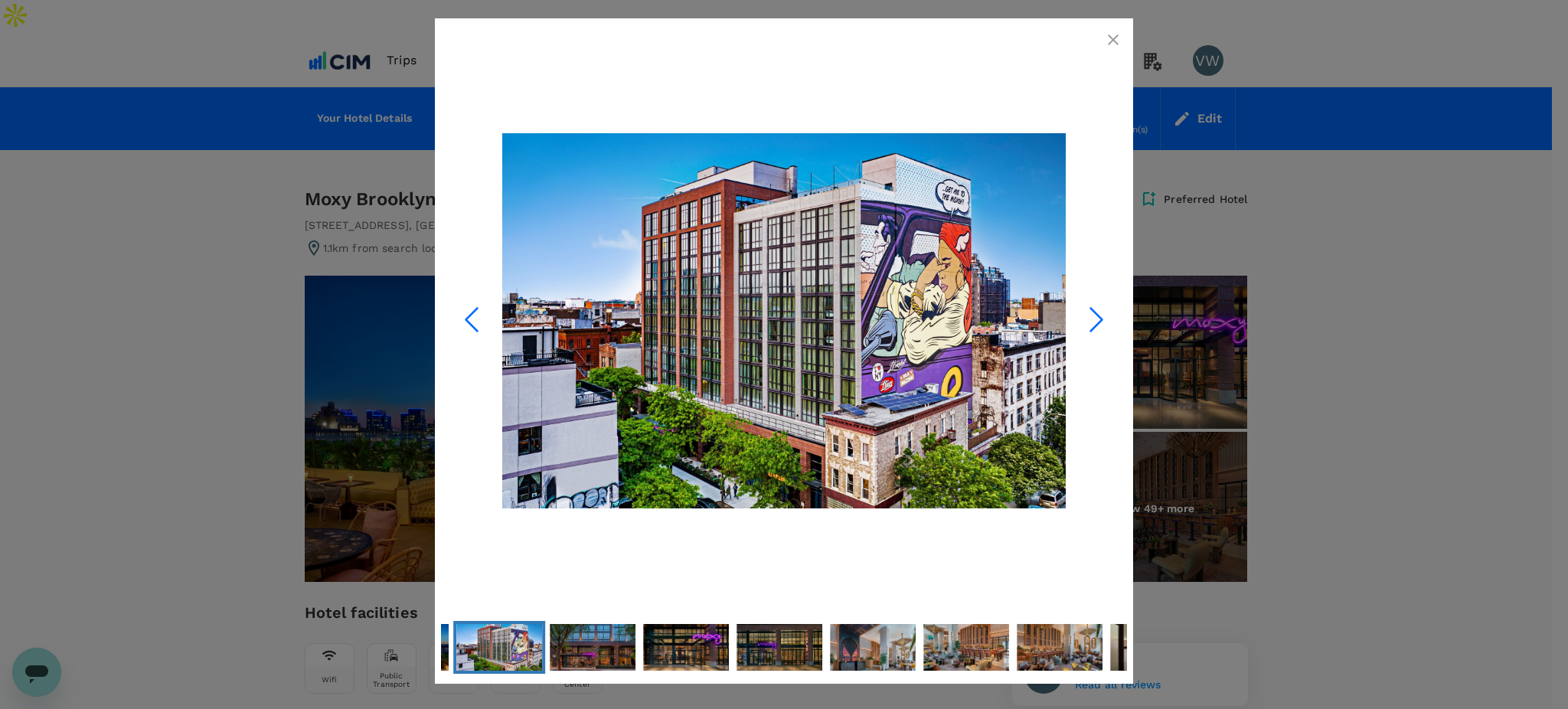
click at [1092, 323] on icon "Next Slide" at bounding box center [1096, 319] width 46 height 46
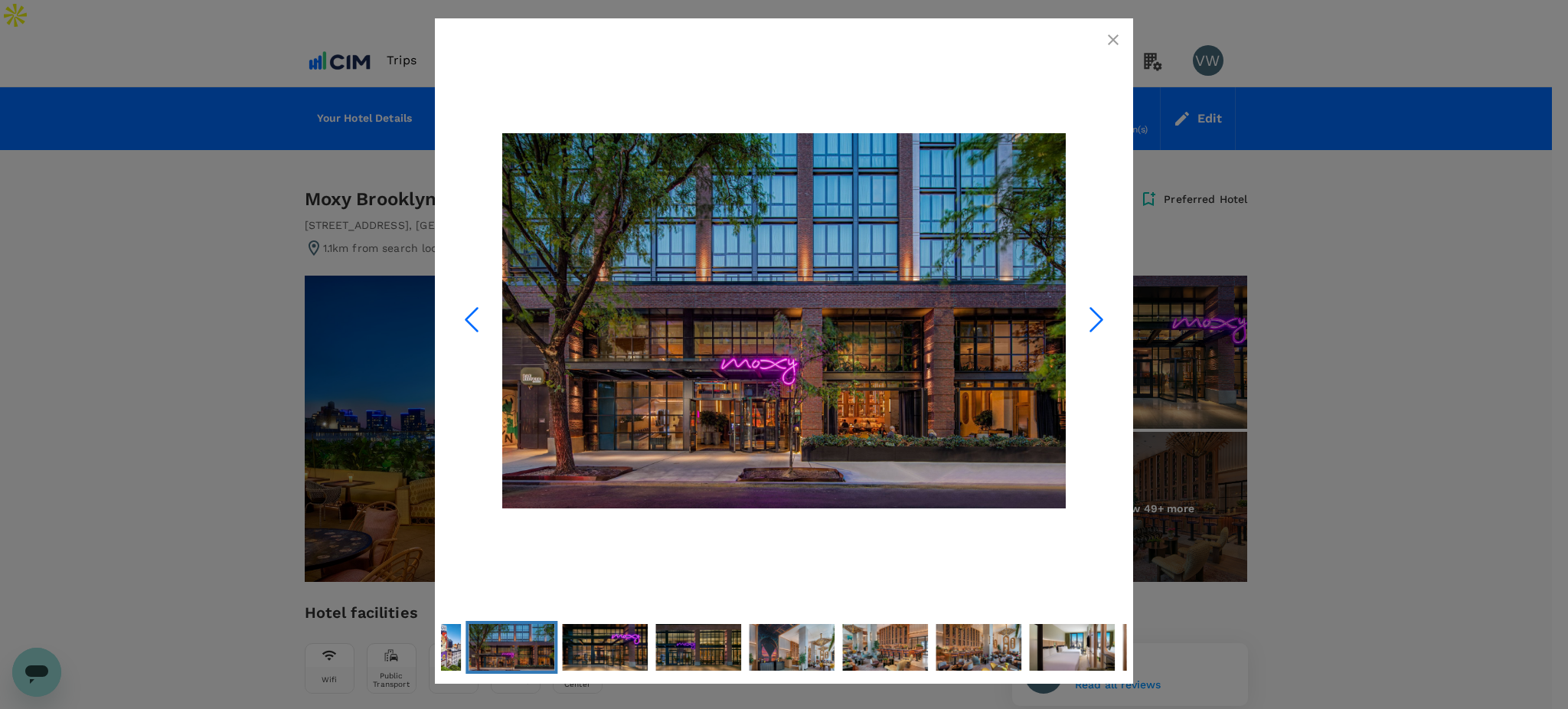
click at [1092, 323] on icon "Next Slide" at bounding box center [1096, 319] width 46 height 46
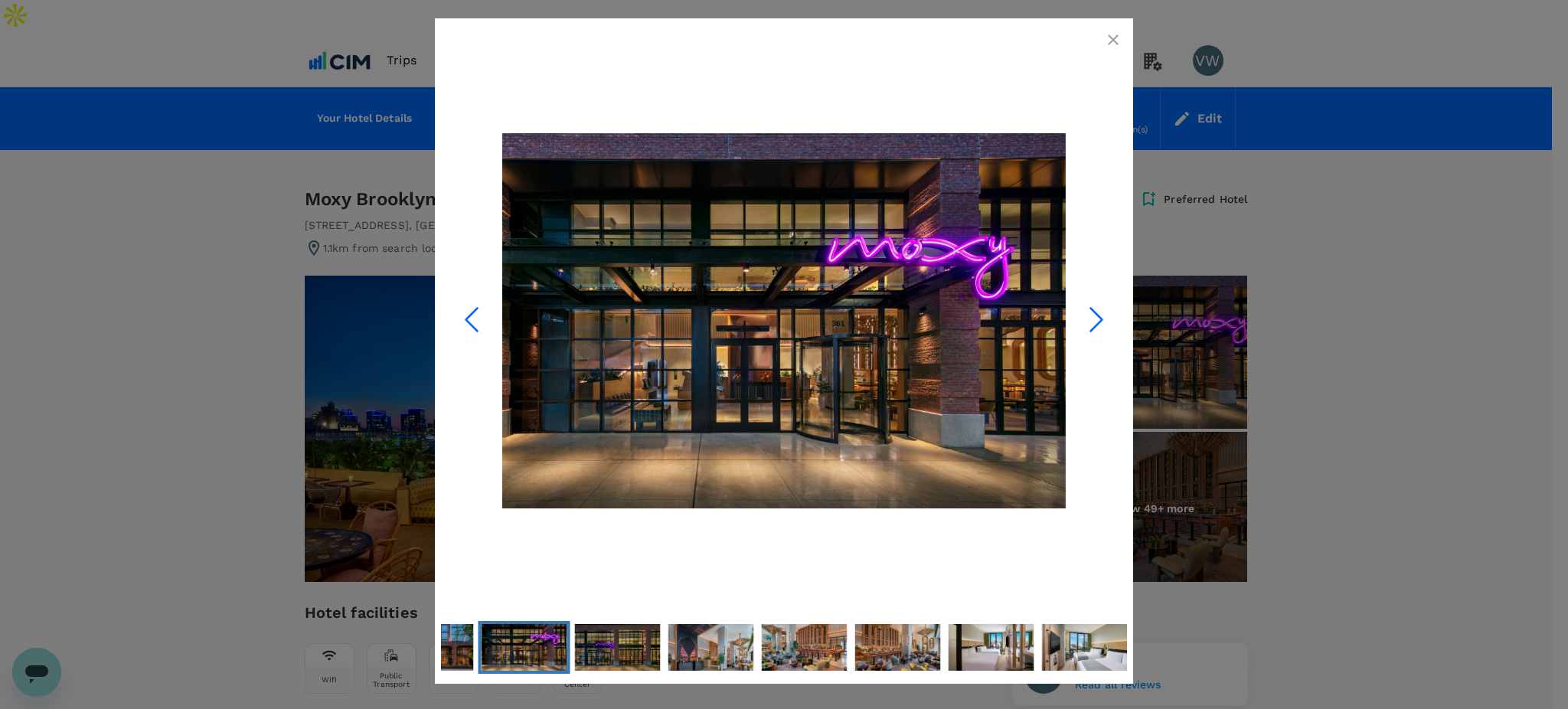
click at [1092, 323] on icon "Next Slide" at bounding box center [1096, 319] width 46 height 46
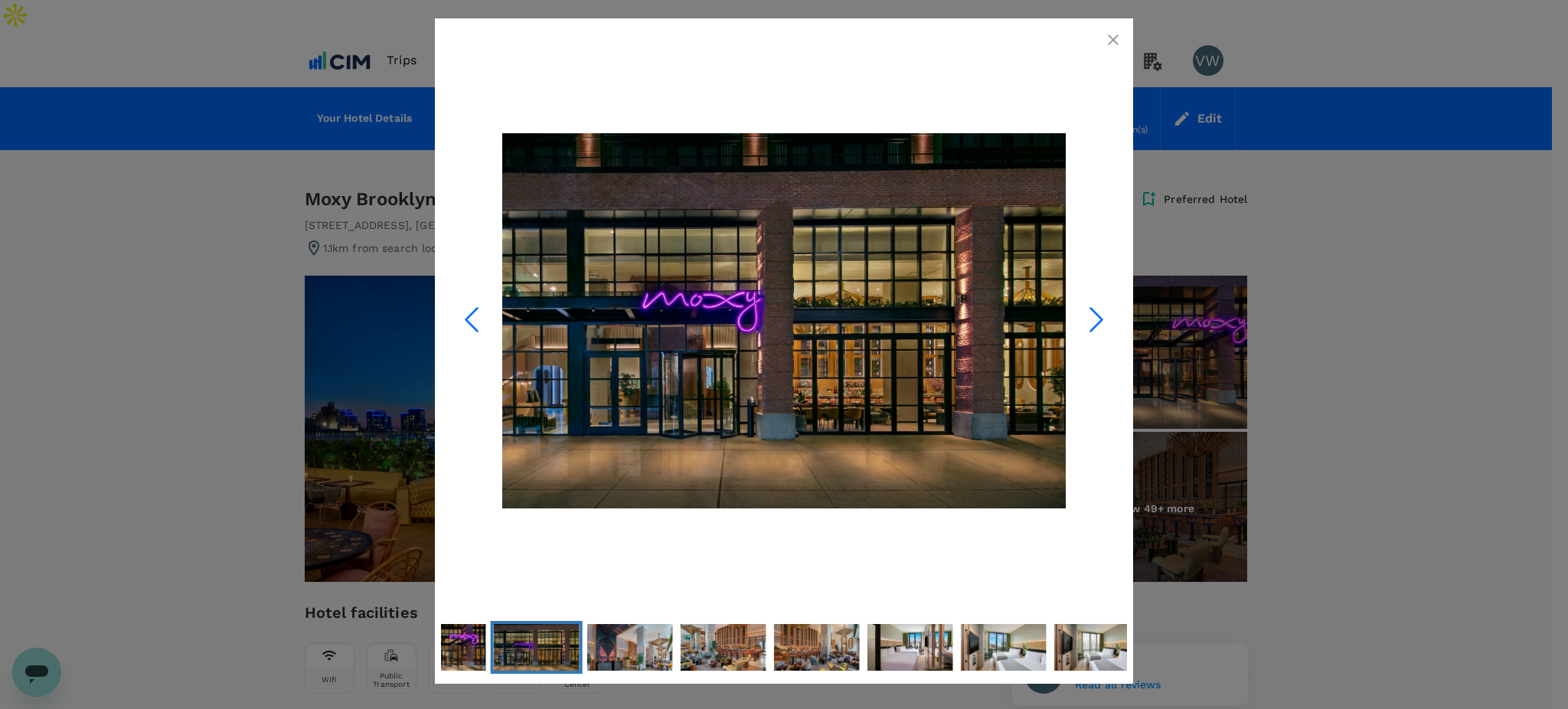
click at [1092, 323] on icon "Next Slide" at bounding box center [1096, 319] width 46 height 46
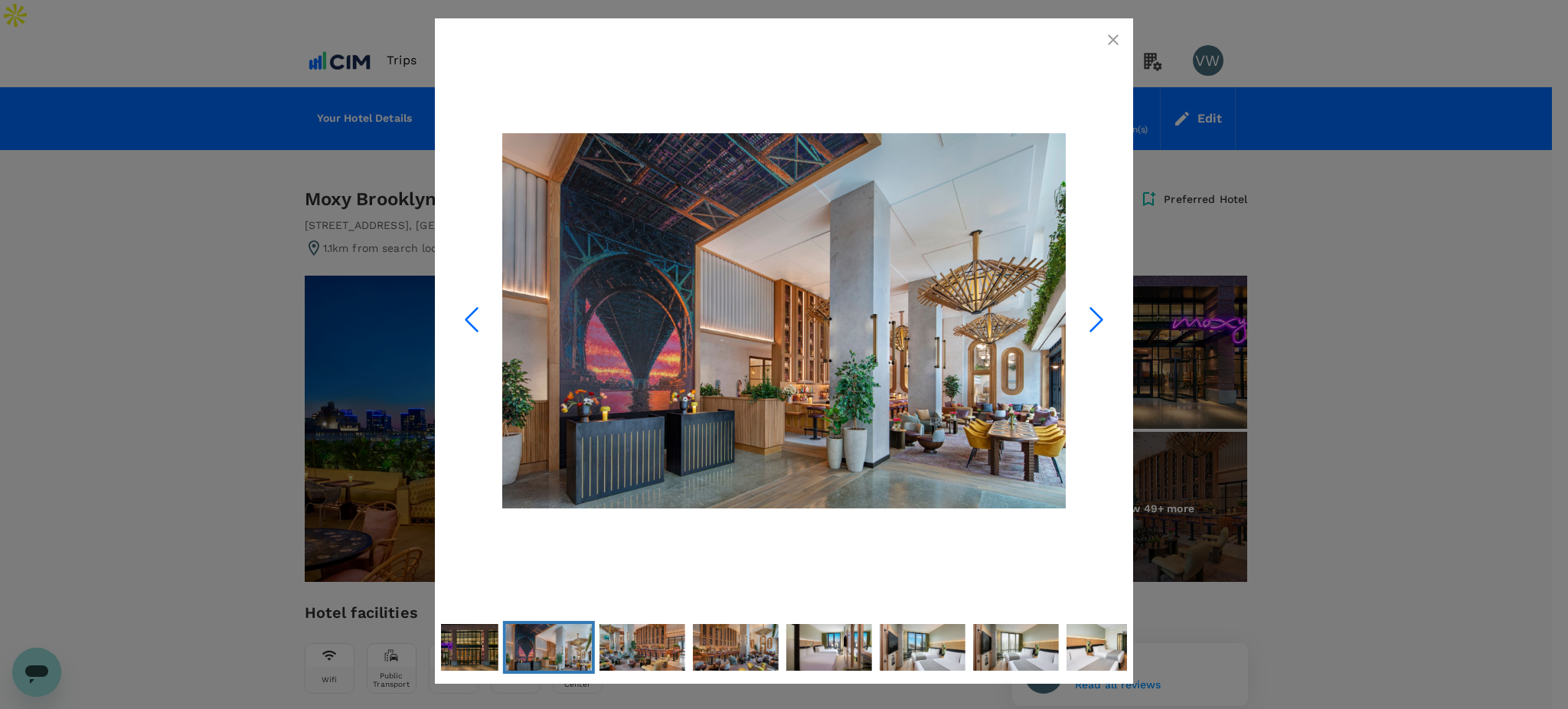
click at [1092, 323] on icon "Next Slide" at bounding box center [1096, 319] width 46 height 46
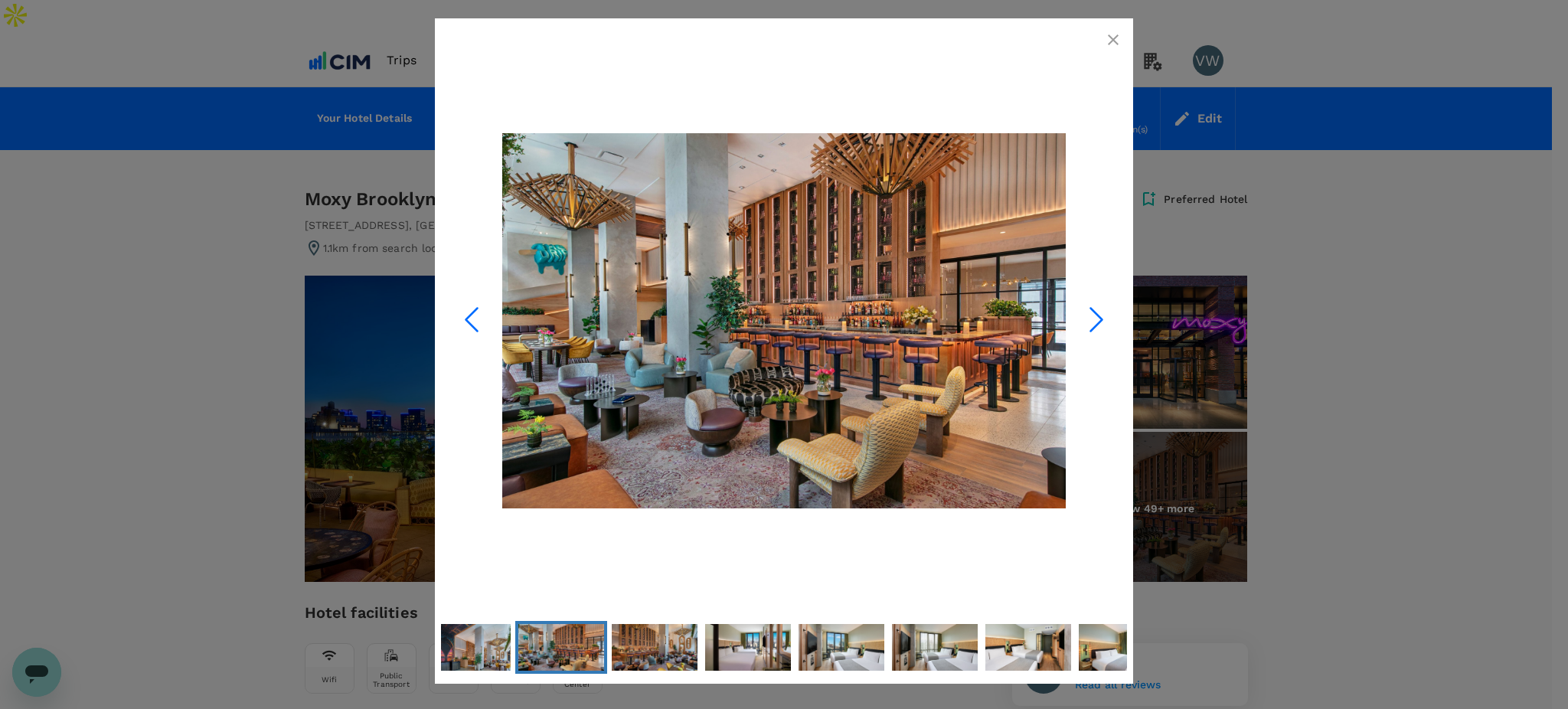
click at [1092, 323] on icon "Next Slide" at bounding box center [1096, 319] width 46 height 46
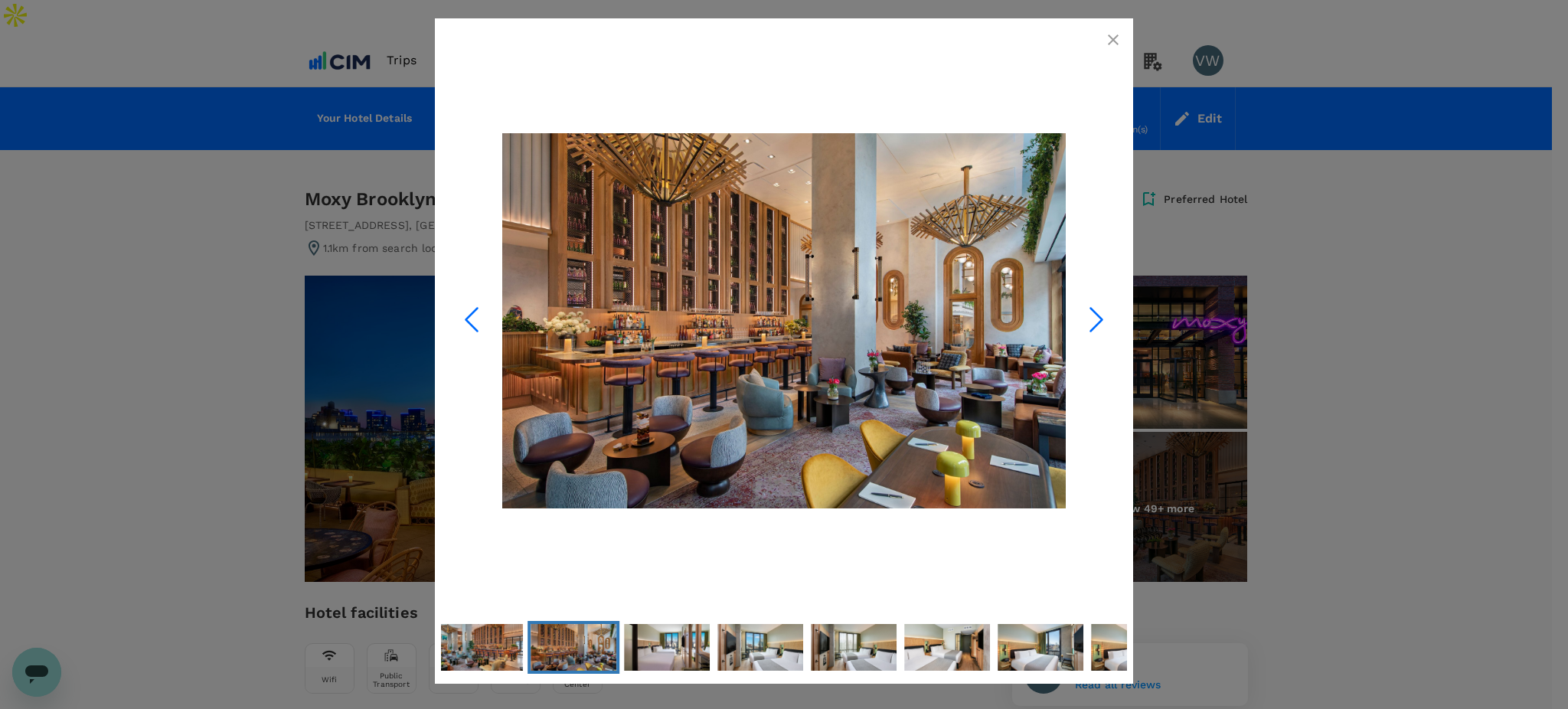
click at [1092, 323] on icon "Next Slide" at bounding box center [1096, 319] width 46 height 46
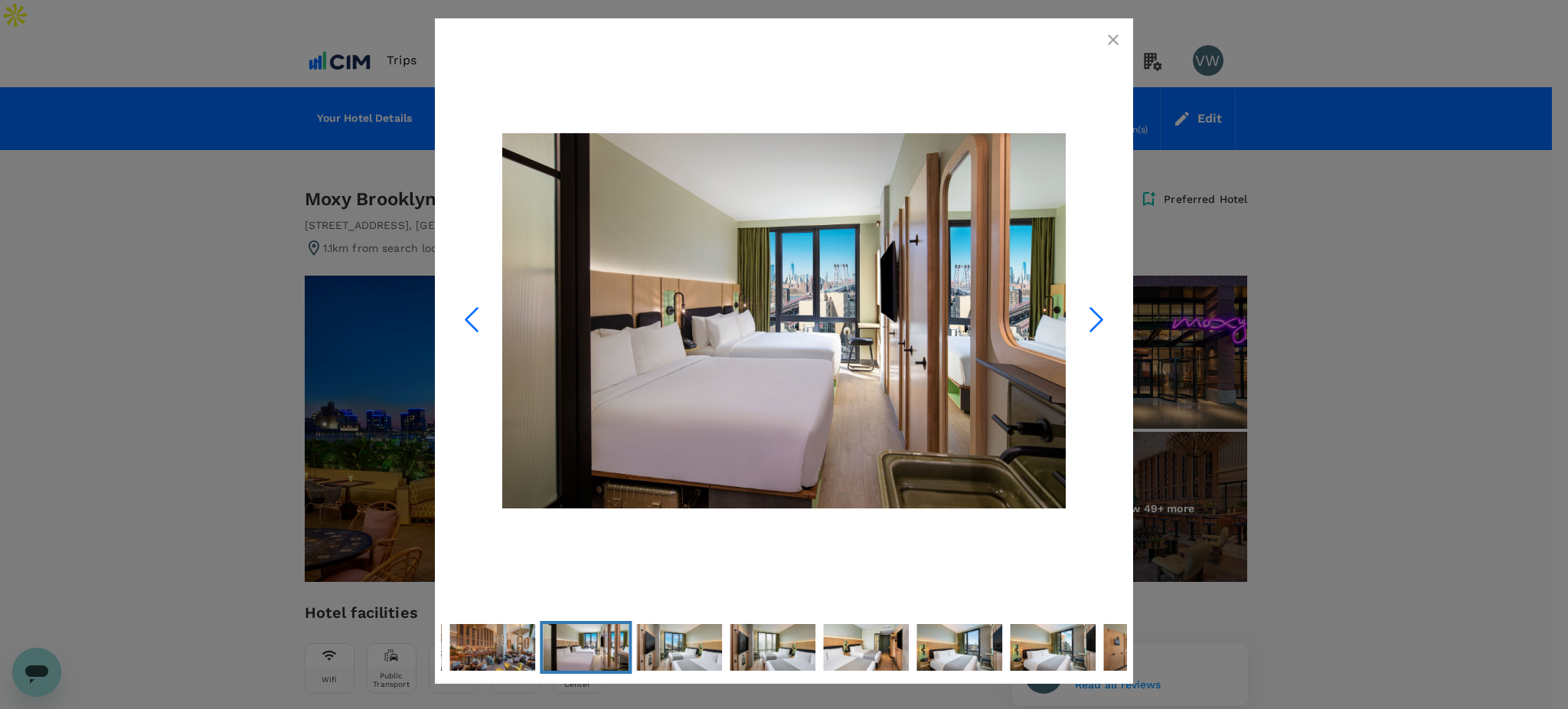
click at [1092, 323] on icon "Next Slide" at bounding box center [1096, 319] width 46 height 46
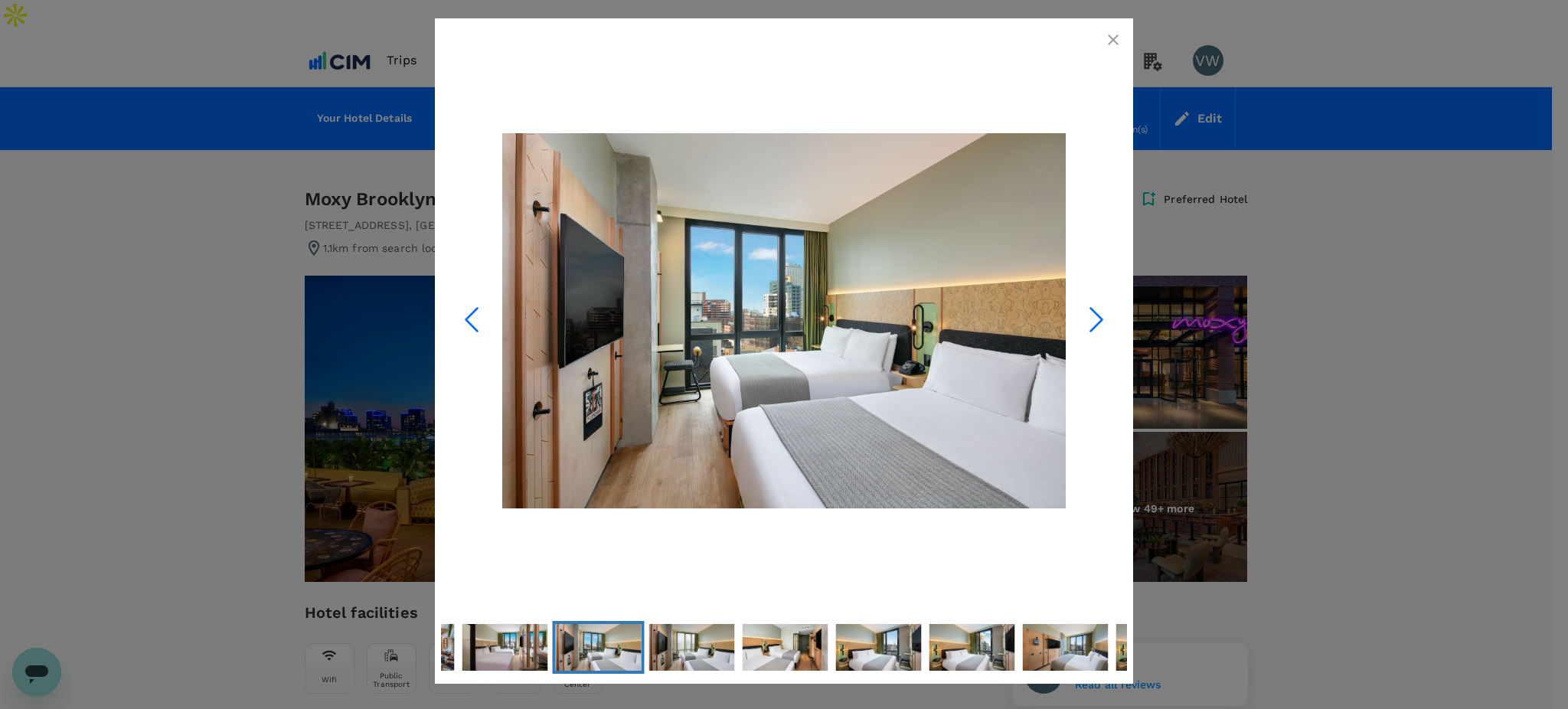
click at [1092, 323] on icon "Next Slide" at bounding box center [1096, 319] width 46 height 46
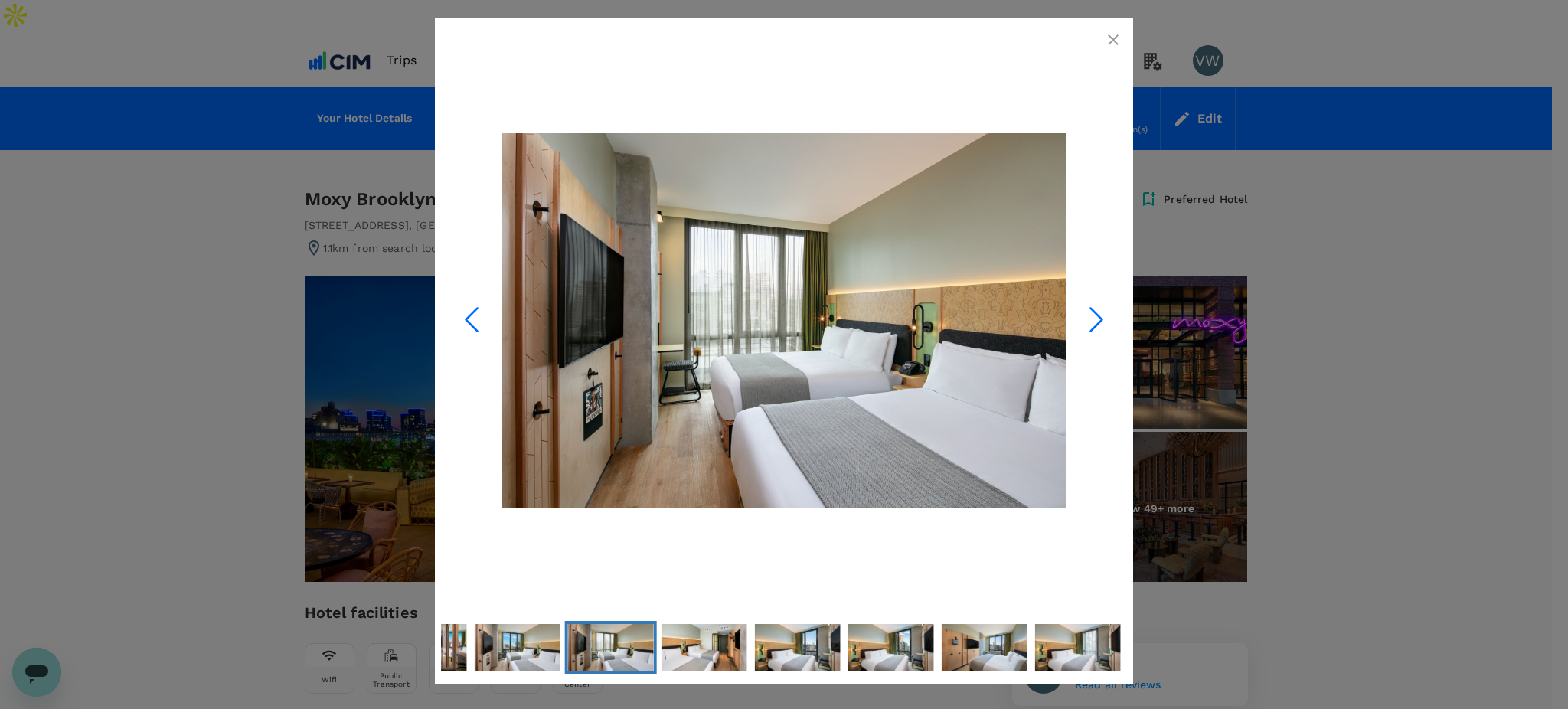
click at [1092, 323] on icon "Next Slide" at bounding box center [1096, 319] width 46 height 46
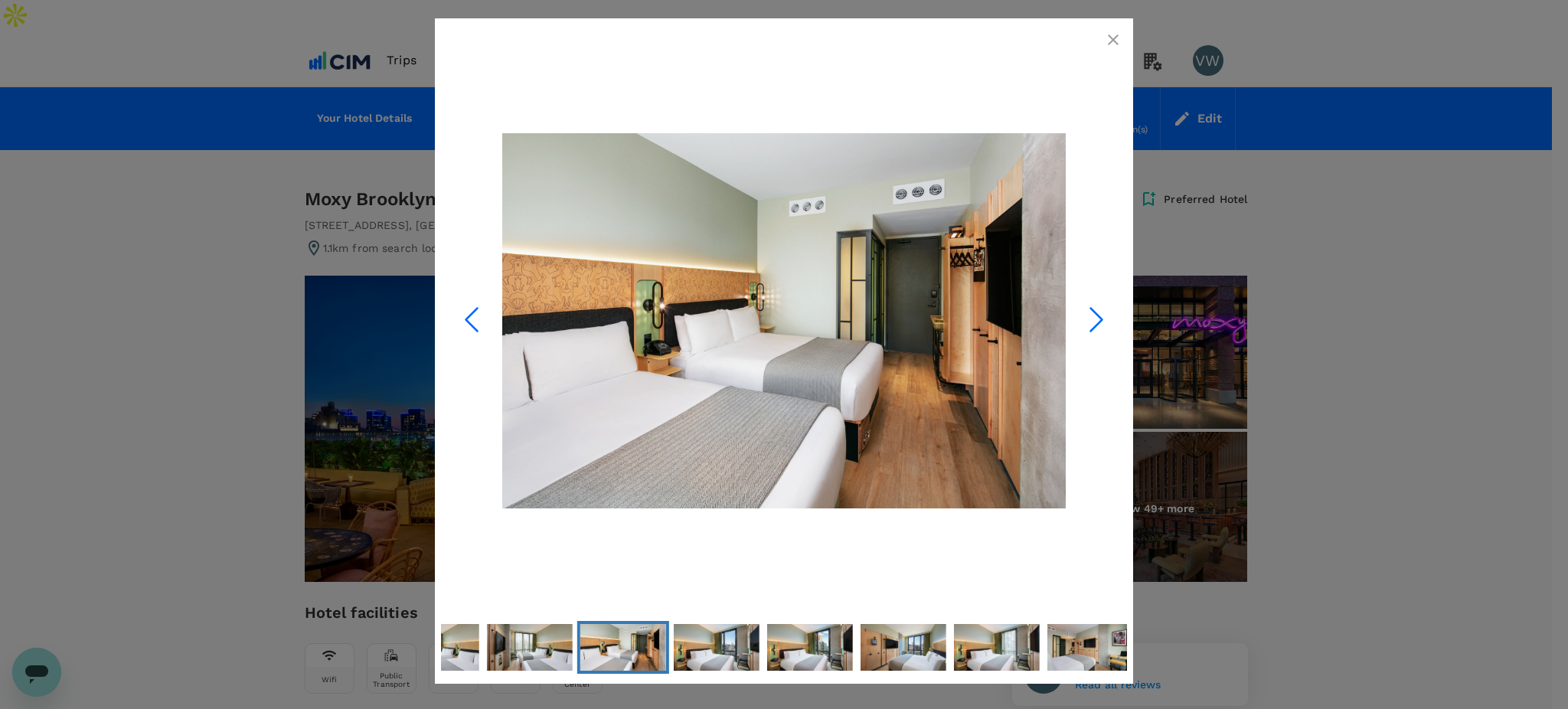
click at [1092, 323] on icon "Next Slide" at bounding box center [1096, 319] width 46 height 46
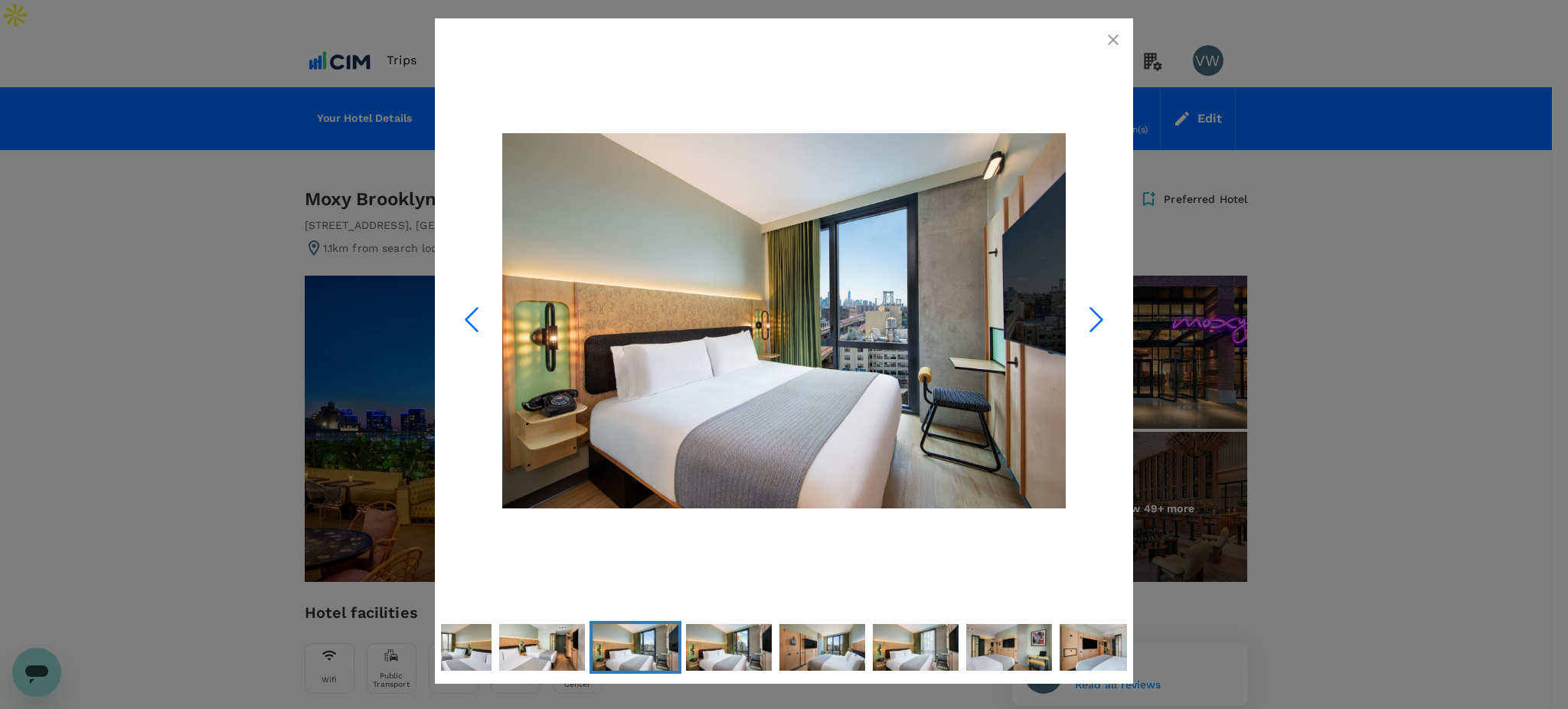
click at [1092, 323] on icon "Next Slide" at bounding box center [1096, 319] width 46 height 46
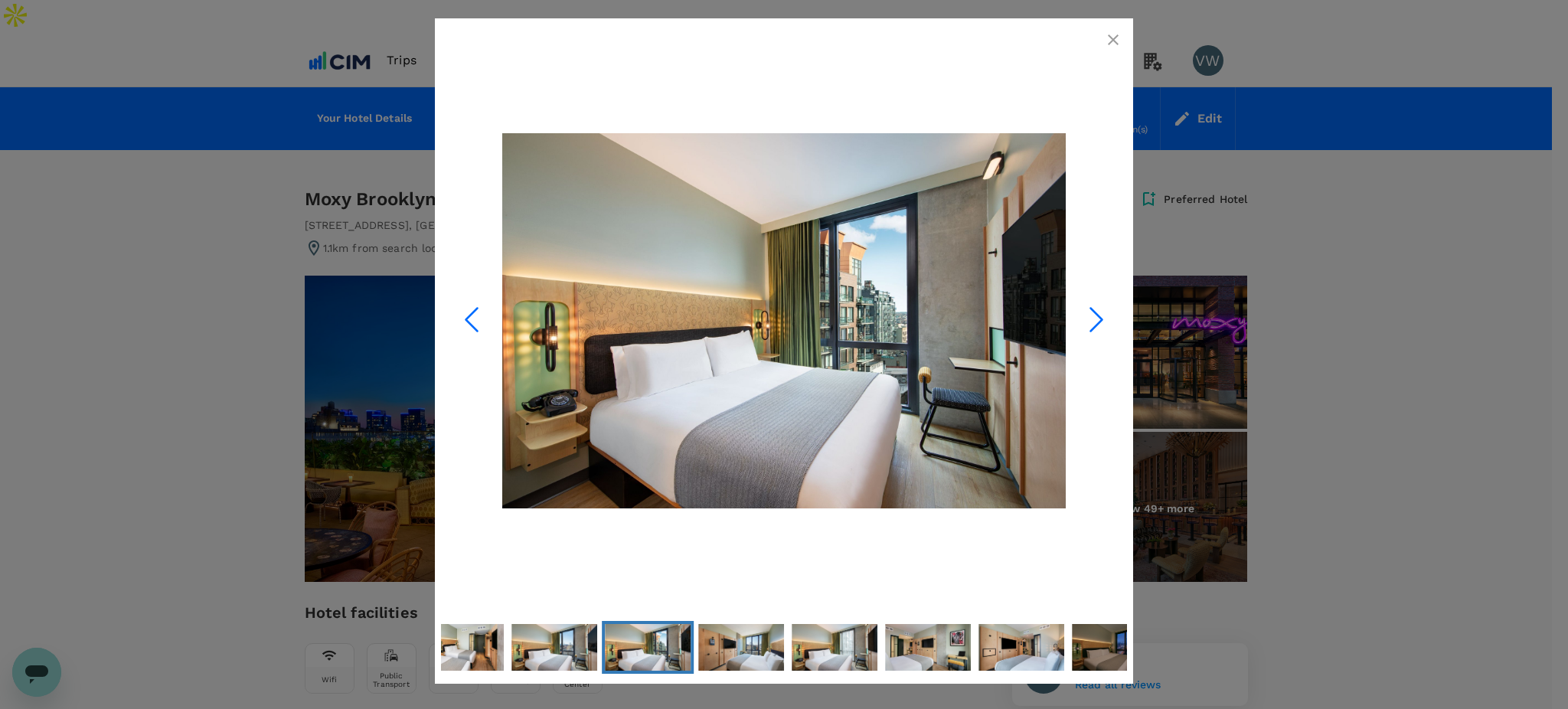
click at [1092, 323] on icon "Next Slide" at bounding box center [1096, 319] width 46 height 46
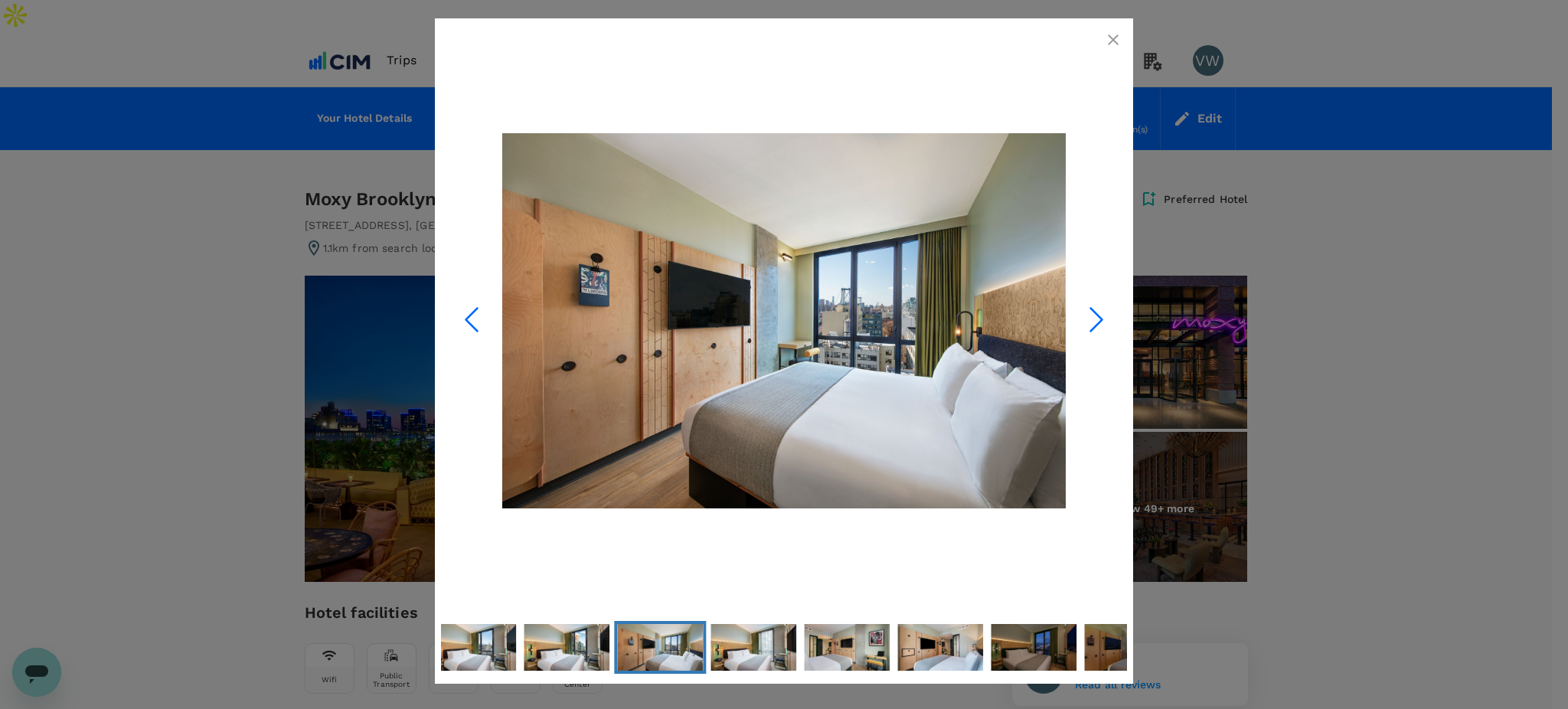
click at [1092, 323] on icon "Next Slide" at bounding box center [1096, 319] width 46 height 46
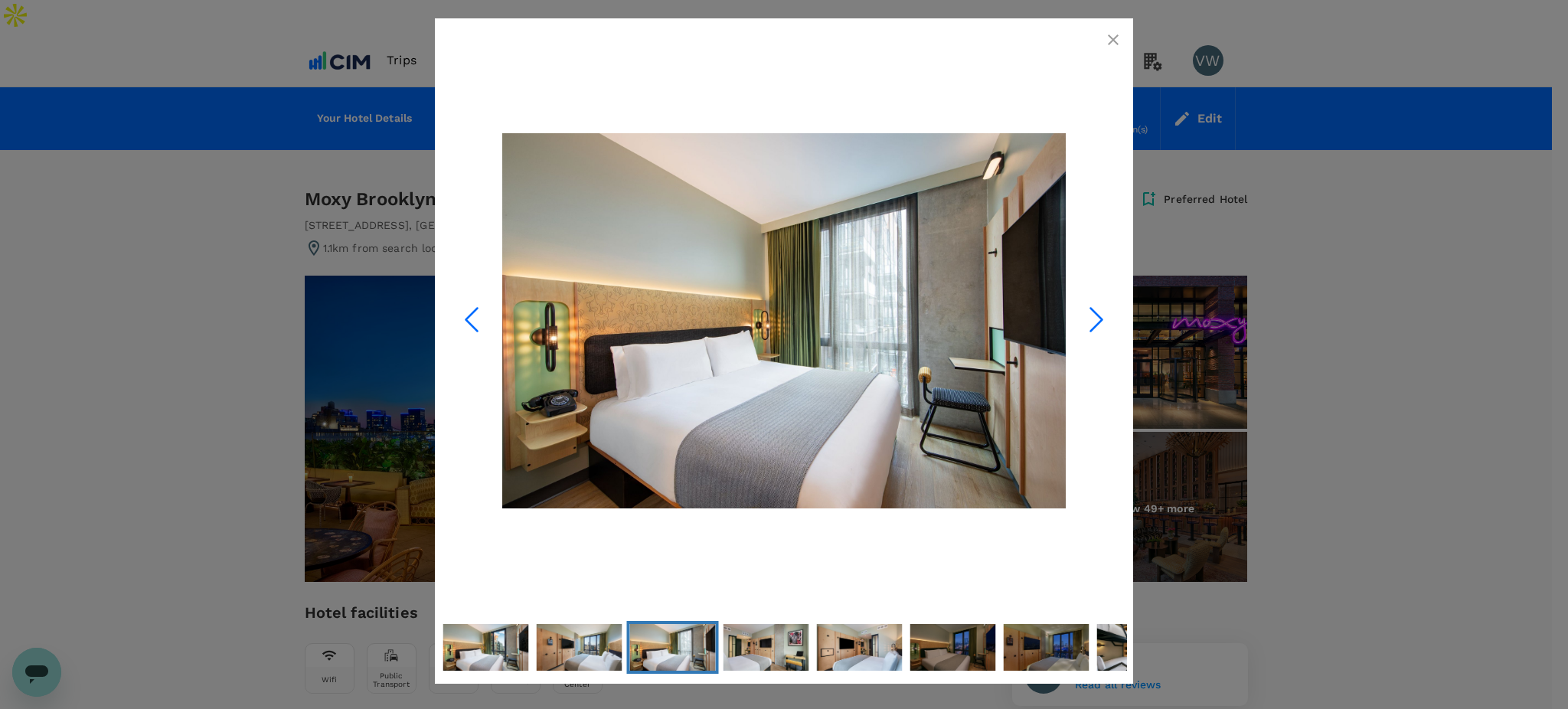
click at [1092, 323] on icon "Next Slide" at bounding box center [1096, 319] width 46 height 46
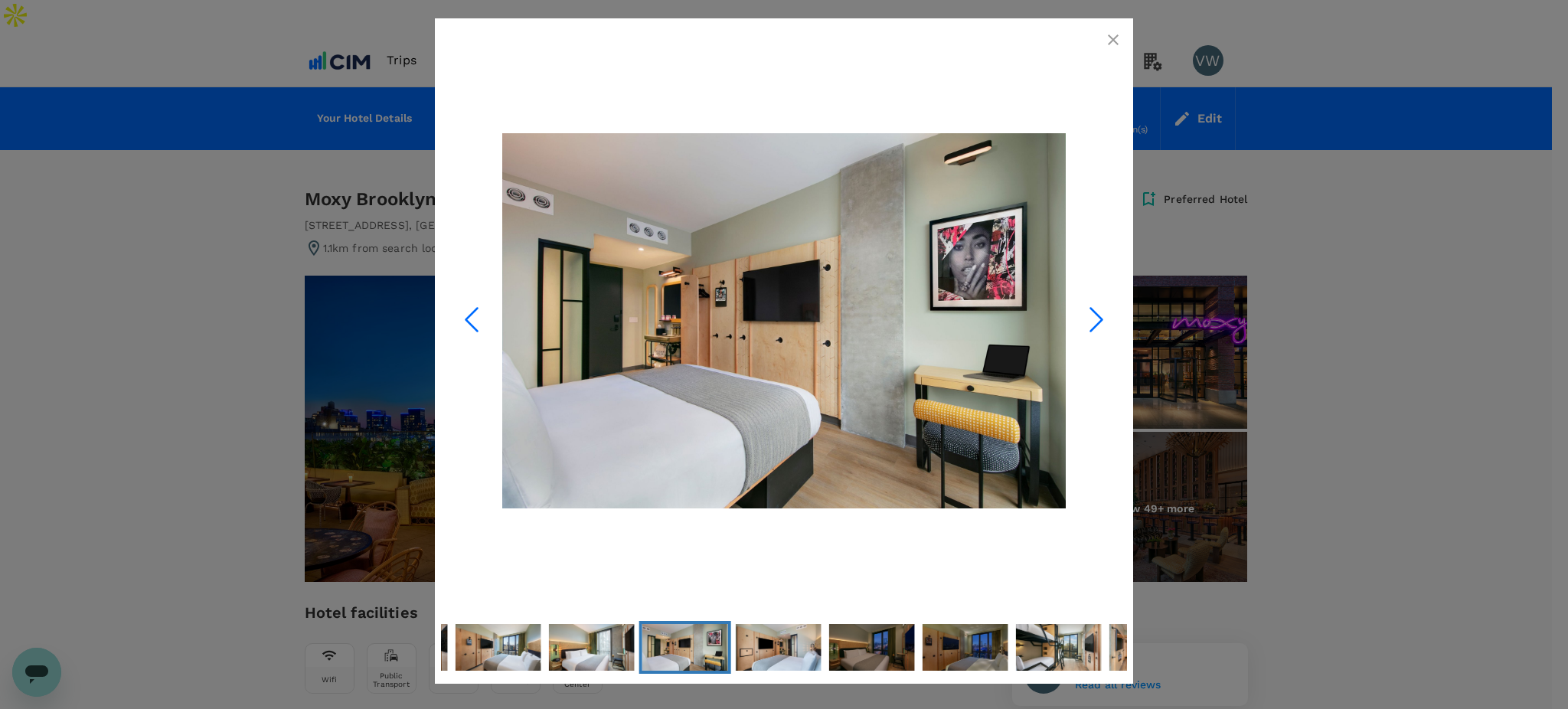
click at [1092, 323] on icon "Next Slide" at bounding box center [1096, 319] width 46 height 46
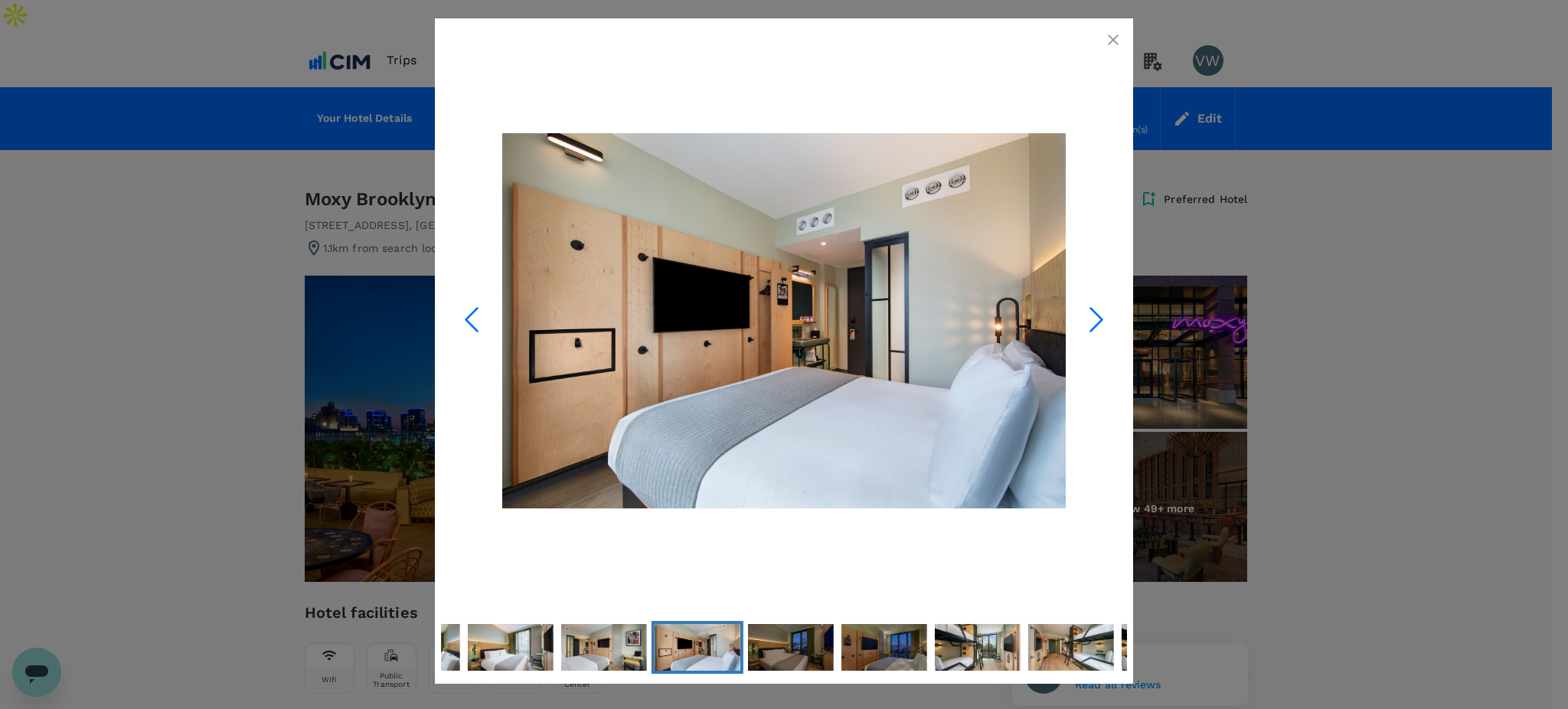
click at [1115, 34] on icon "button" at bounding box center [1113, 40] width 19 height 19
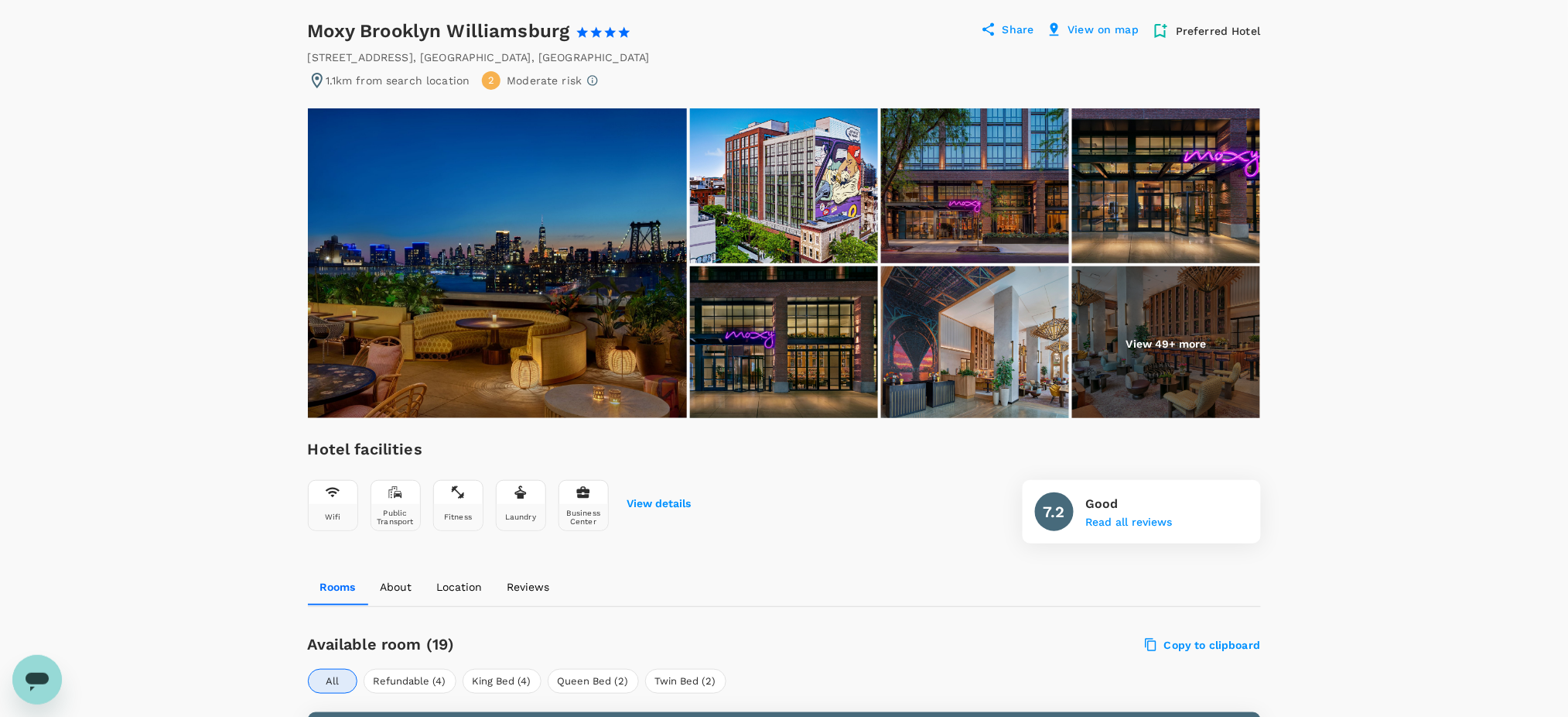
scroll to position [413, 0]
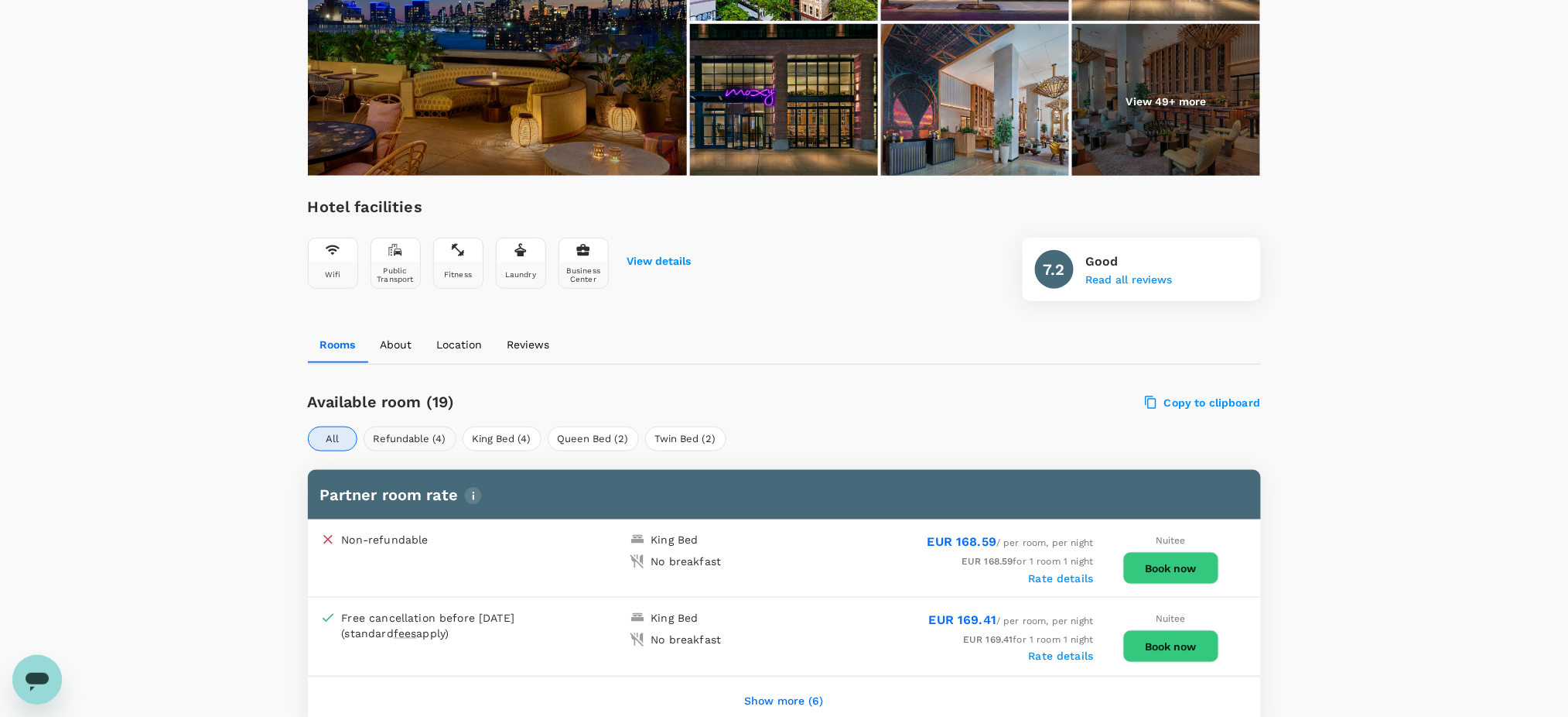
click at [393, 427] on button "Refundable (4)" at bounding box center [410, 439] width 93 height 25
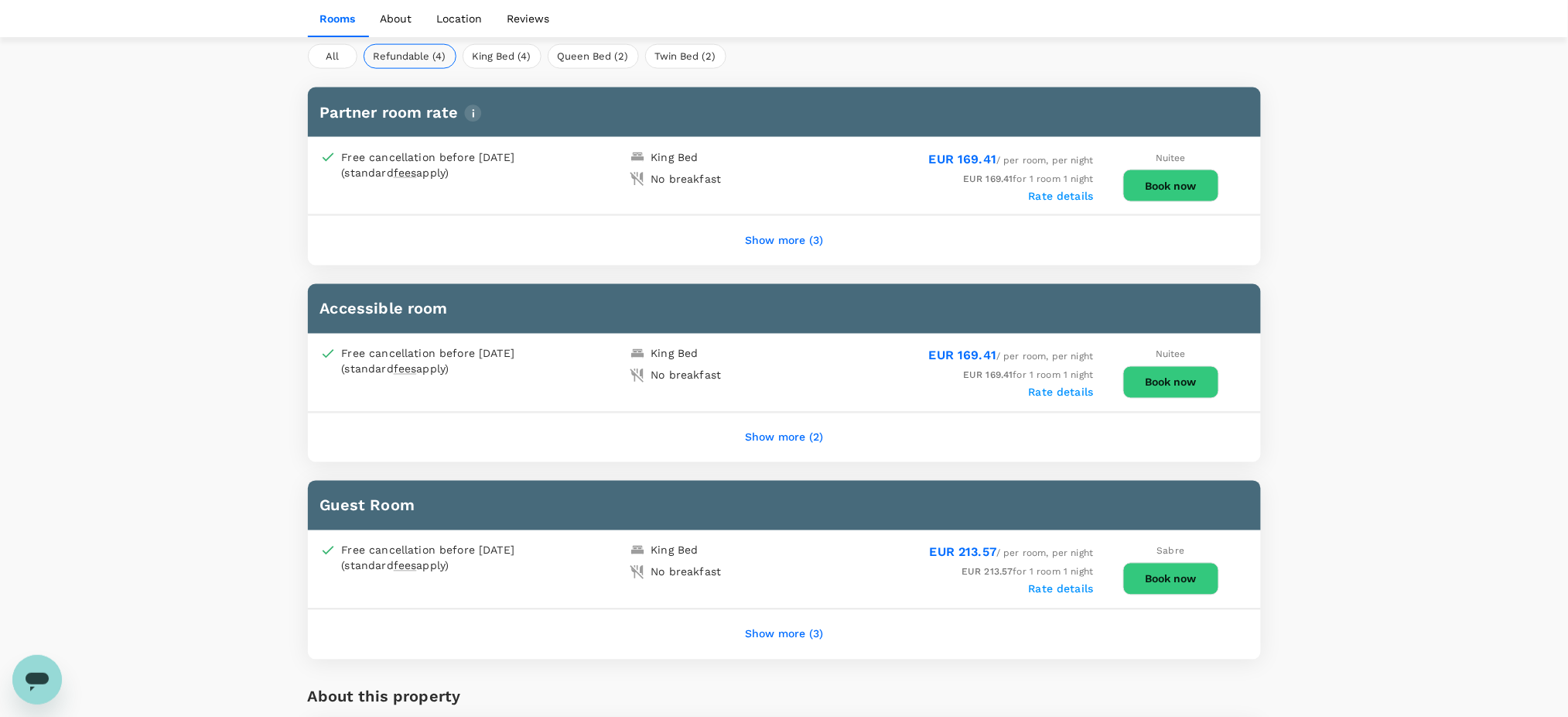
scroll to position [825, 0]
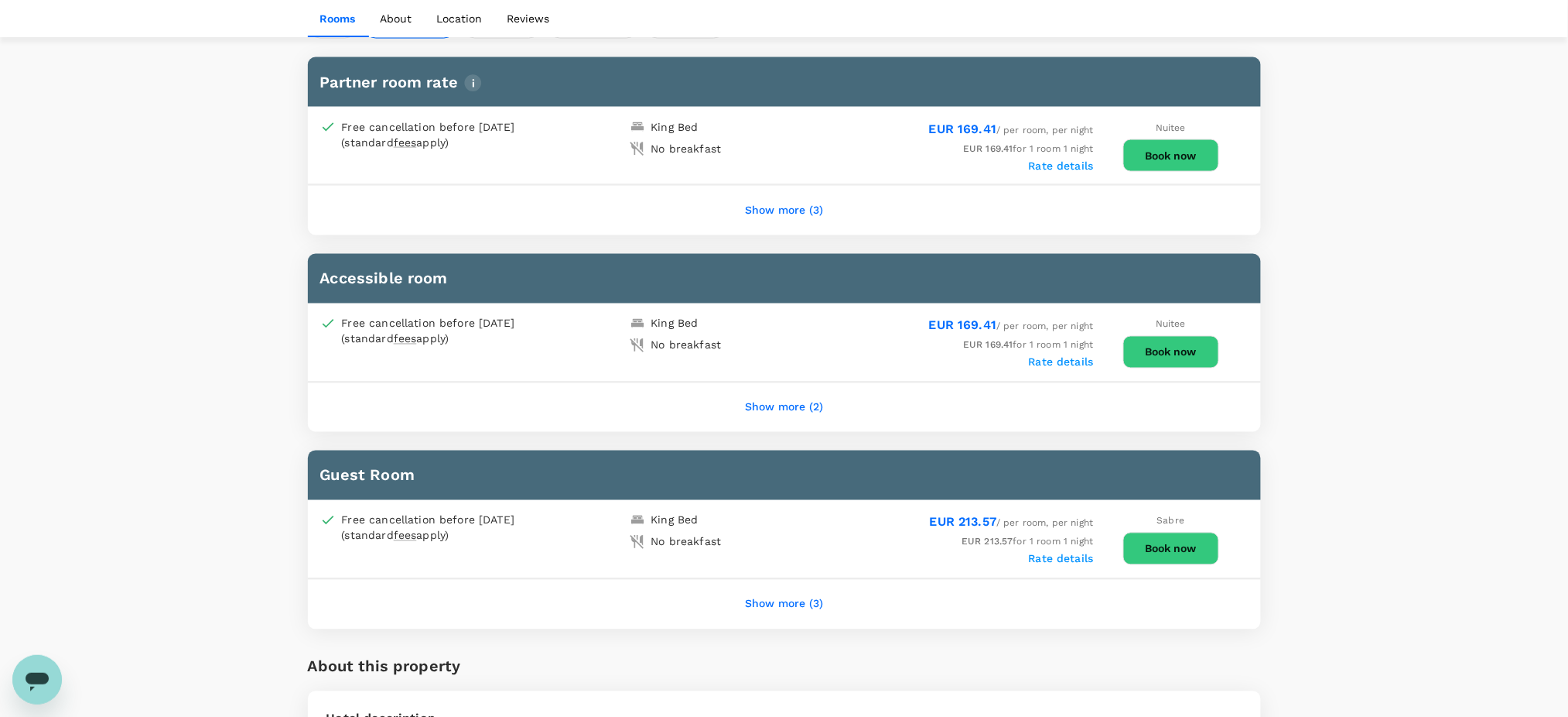
click at [764, 389] on button "Show more (2)" at bounding box center [784, 407] width 122 height 37
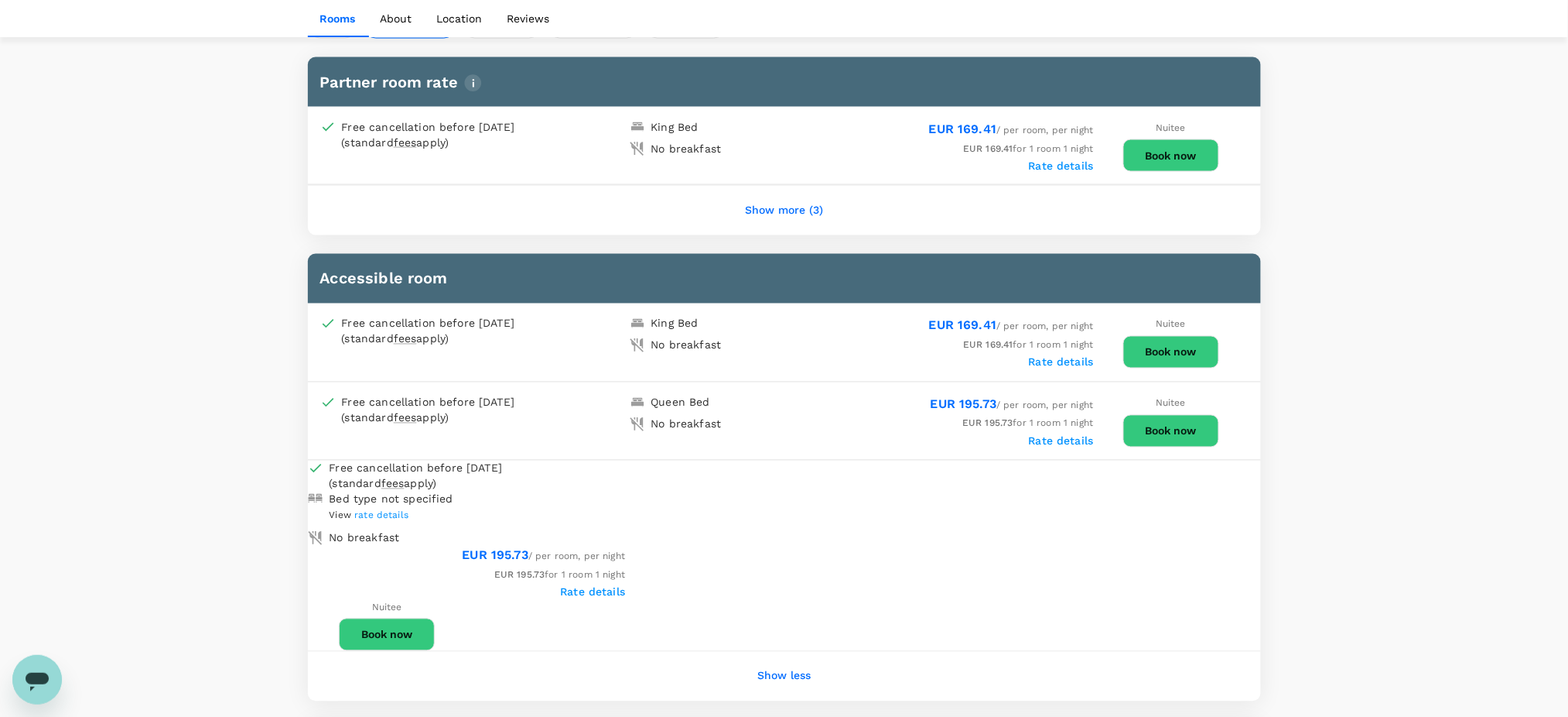
click at [753, 192] on button "Show more (3)" at bounding box center [784, 210] width 122 height 37
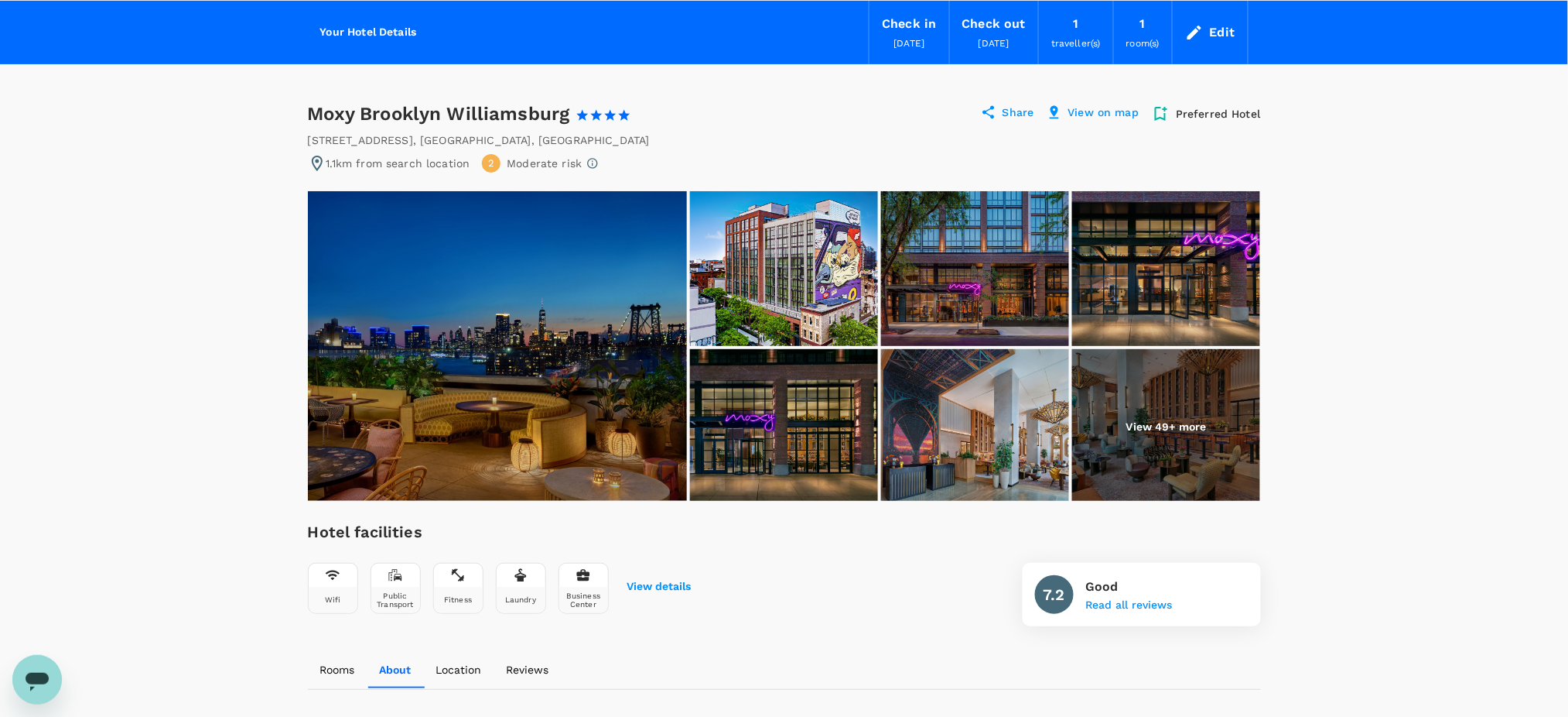
scroll to position [0, 0]
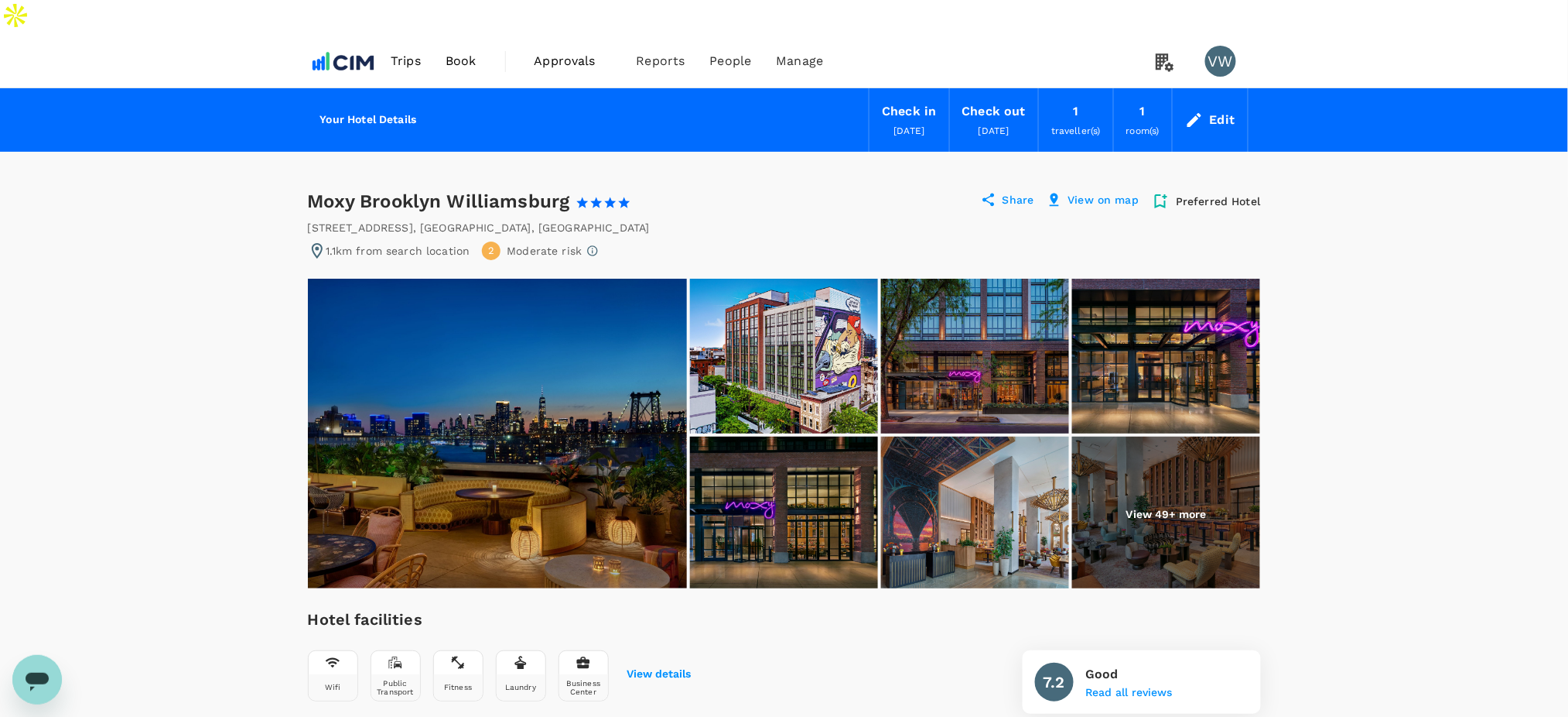
click at [474, 52] on span "Book" at bounding box center [461, 60] width 31 height 19
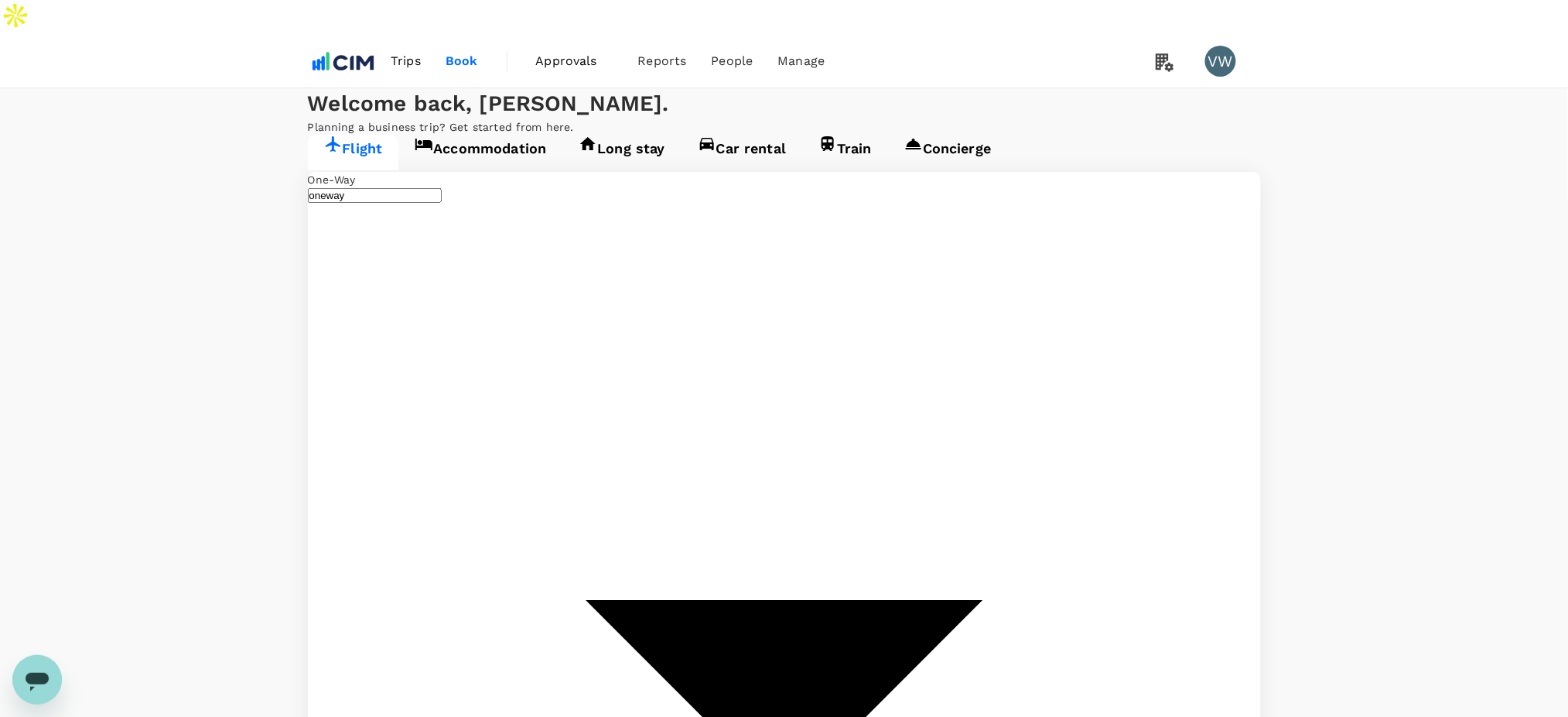
type input "London Heathrow (LHR)"
type input "[GEOGRAPHIC_DATA] (DUB)"
click at [477, 170] on link "Accommodation" at bounding box center [480, 153] width 164 height 36
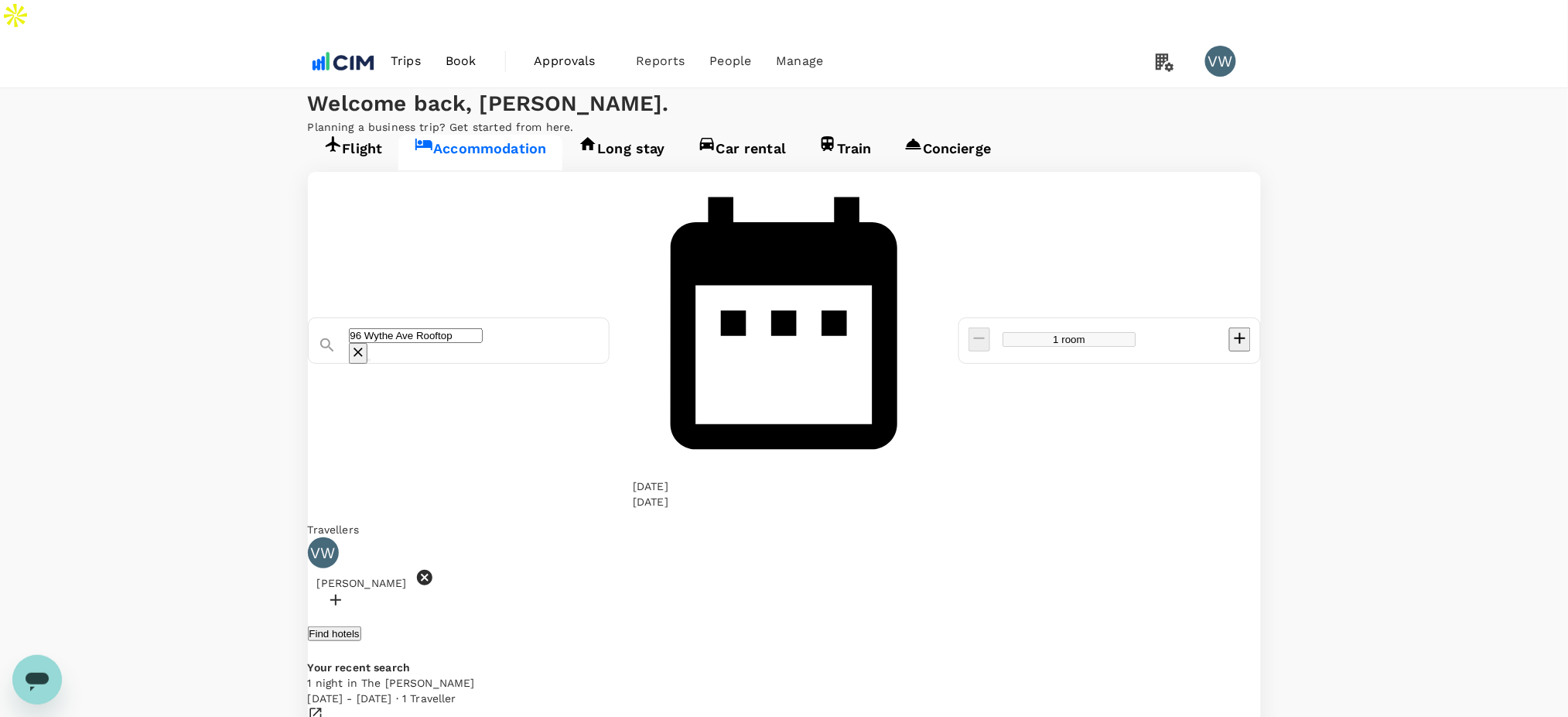
click at [432, 570] on icon at bounding box center [424, 577] width 16 height 16
type input "Arlo Williamsburg"
click at [432, 570] on icon at bounding box center [424, 577] width 16 height 16
click at [400, 537] on div at bounding box center [784, 548] width 953 height 22
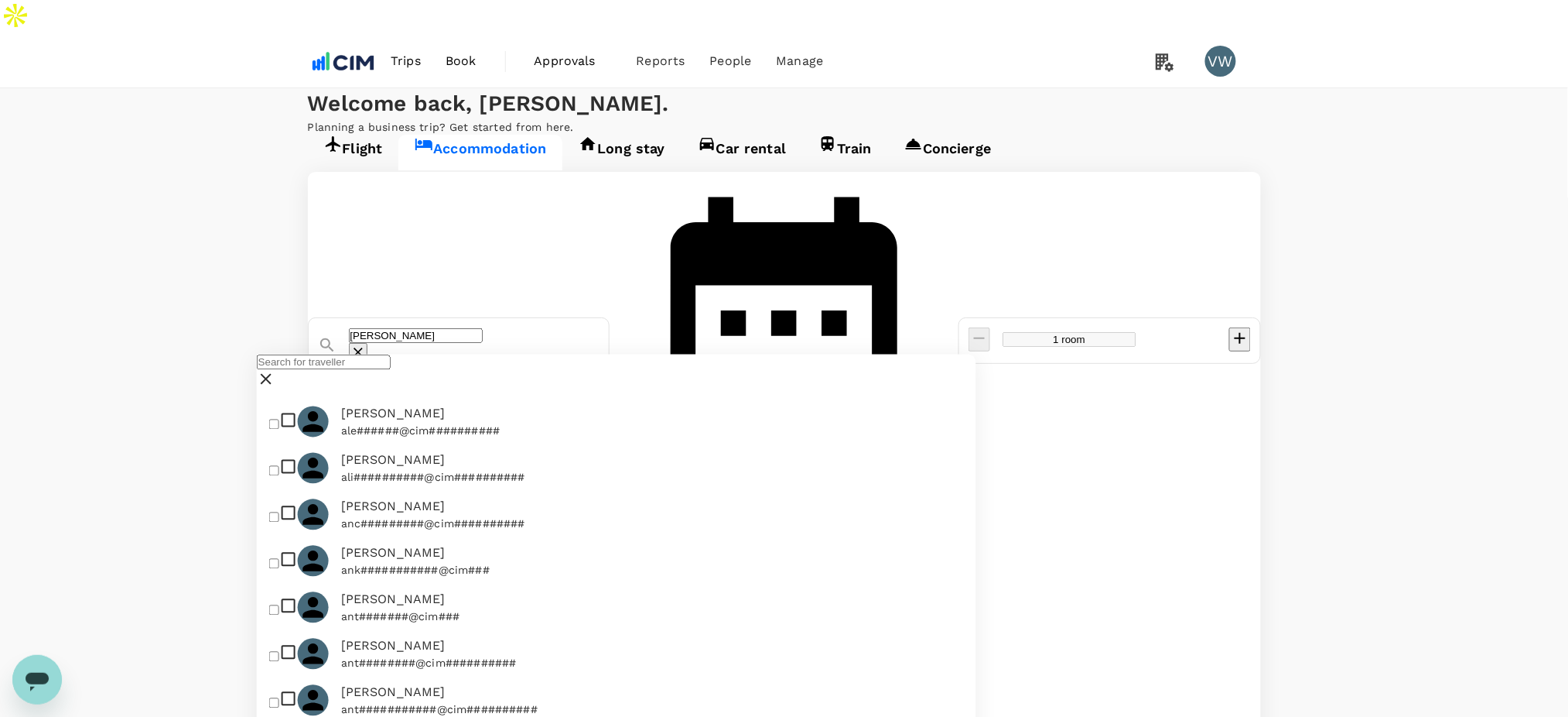
click at [386, 370] on input "text" at bounding box center [324, 363] width 134 height 15
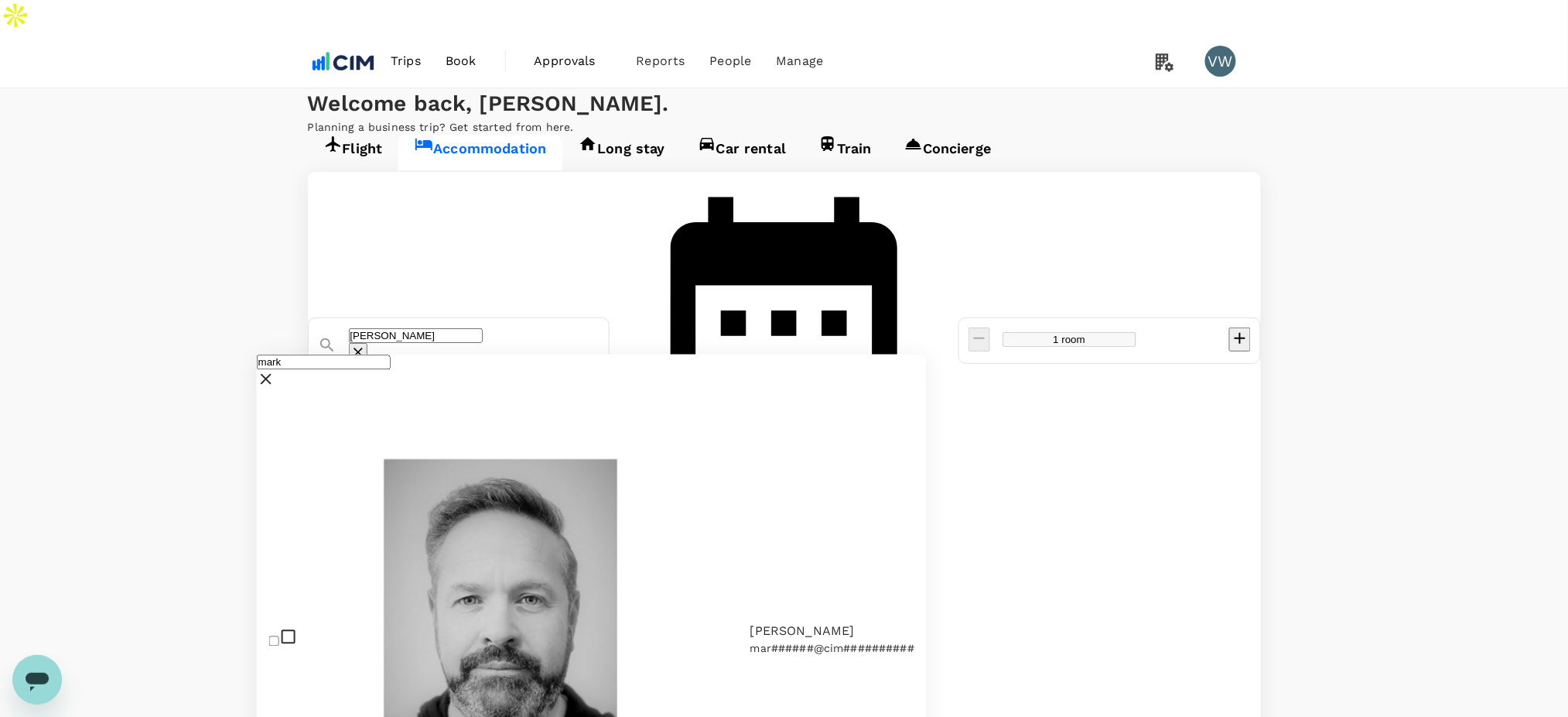
type input "mark"
click at [279, 636] on input "checkbox" at bounding box center [274, 641] width 10 height 10
checkbox input "true"
drag, startPoint x: 582, startPoint y: 245, endPoint x: 376, endPoint y: 249, distance: 206.0
click at [376, 315] on div "Arlo Williamsburg" at bounding box center [453, 339] width 295 height 49
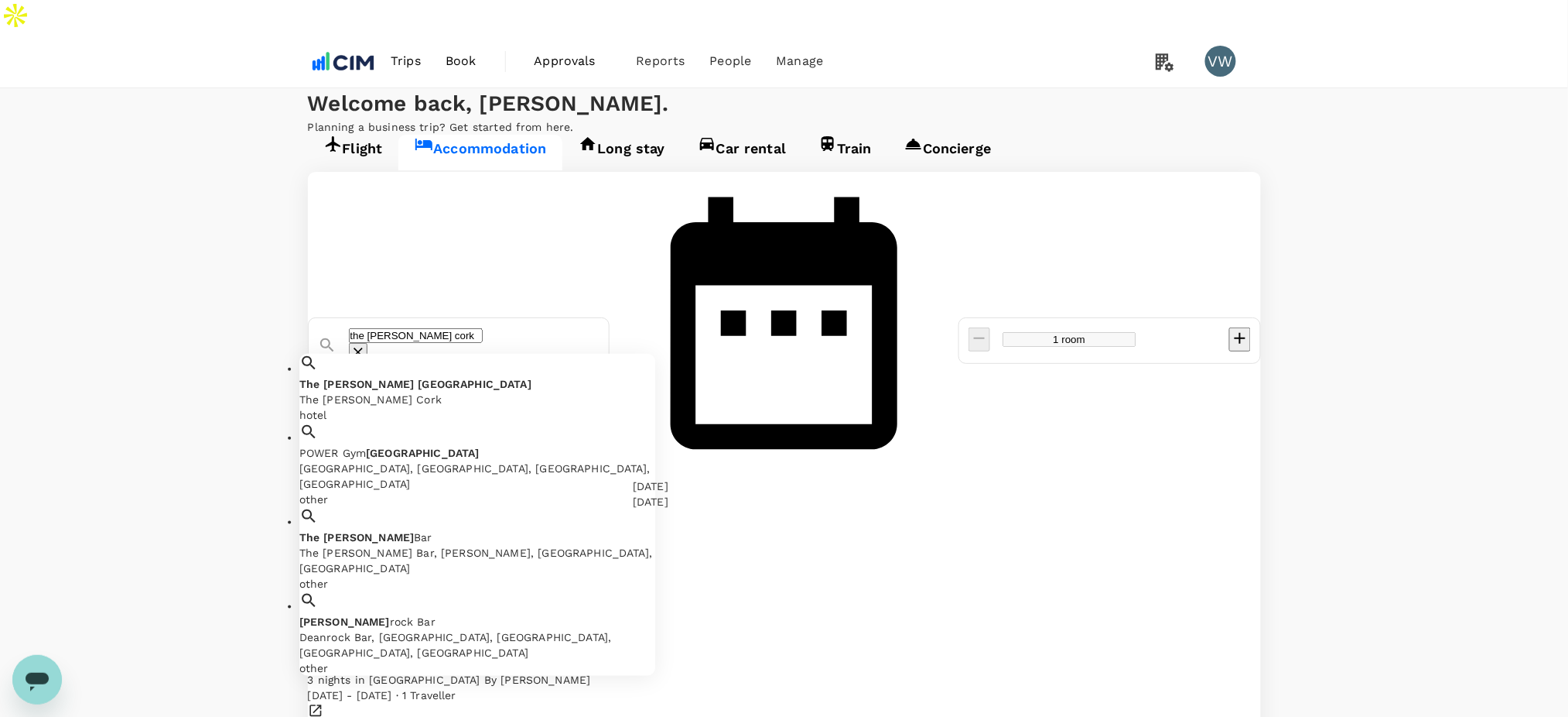
click at [475, 392] on div "The Dean Cork" at bounding box center [477, 399] width 356 height 16
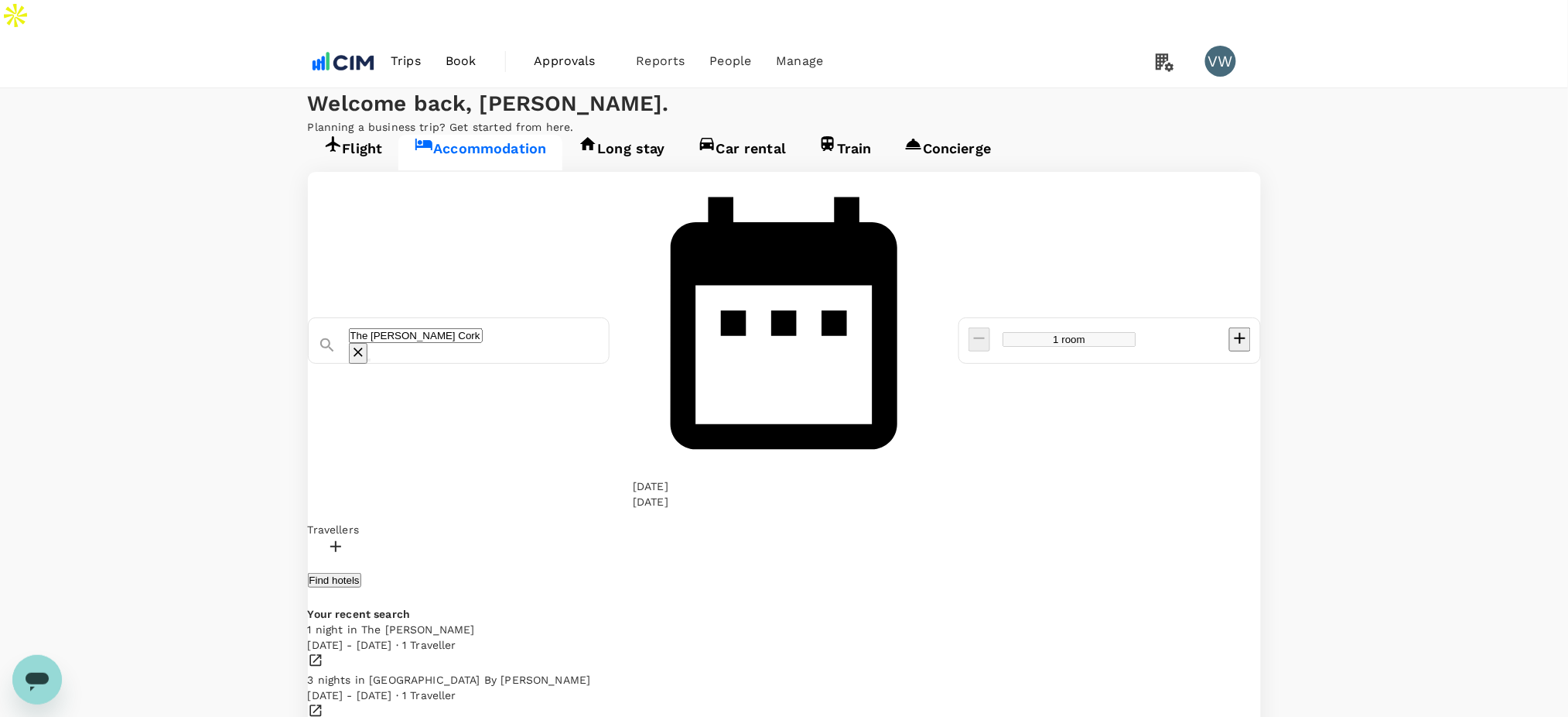
type input "The Dean Cork"
click at [668, 478] on div "[DATE]" at bounding box center [650, 486] width 36 height 16
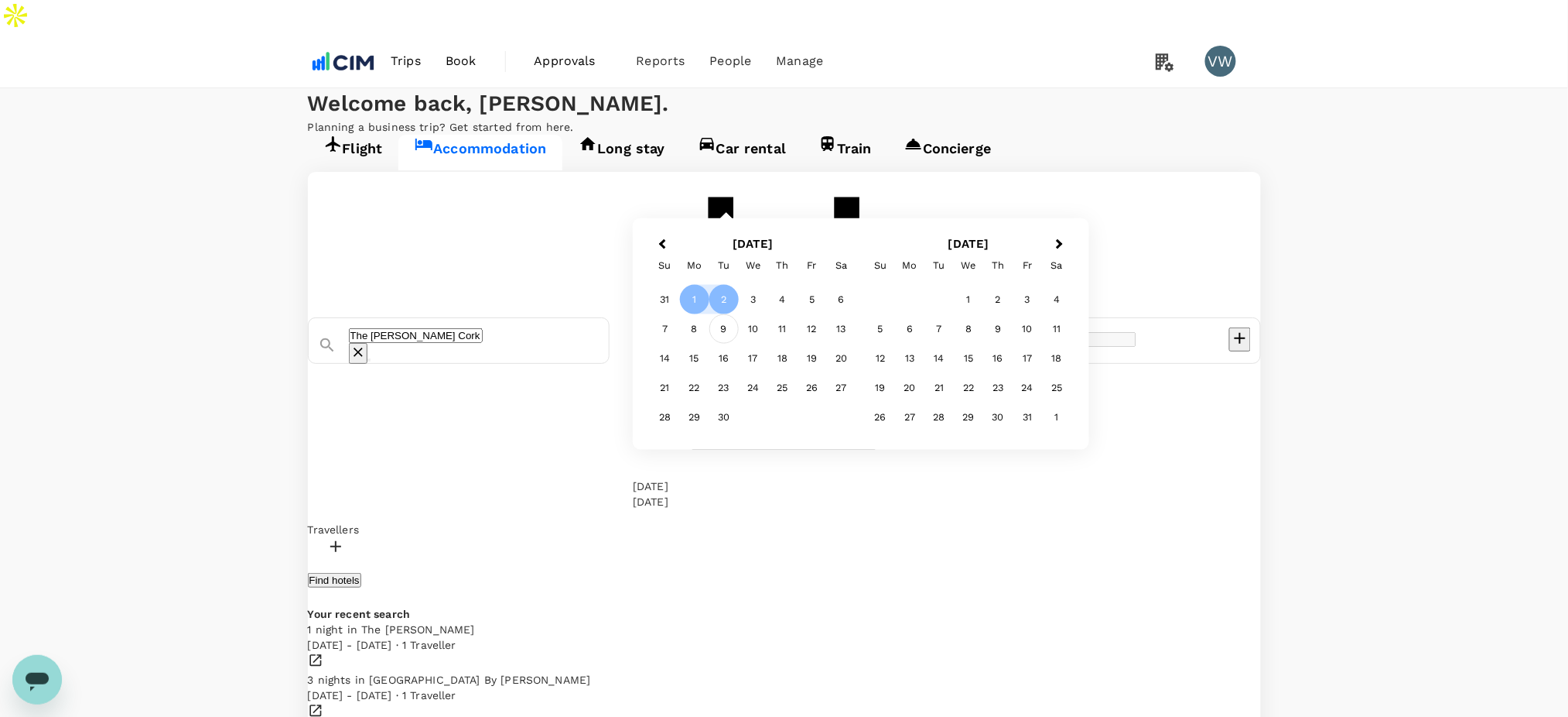
click at [739, 343] on div "9" at bounding box center [724, 329] width 29 height 29
click at [768, 343] on div "10" at bounding box center [753, 329] width 29 height 29
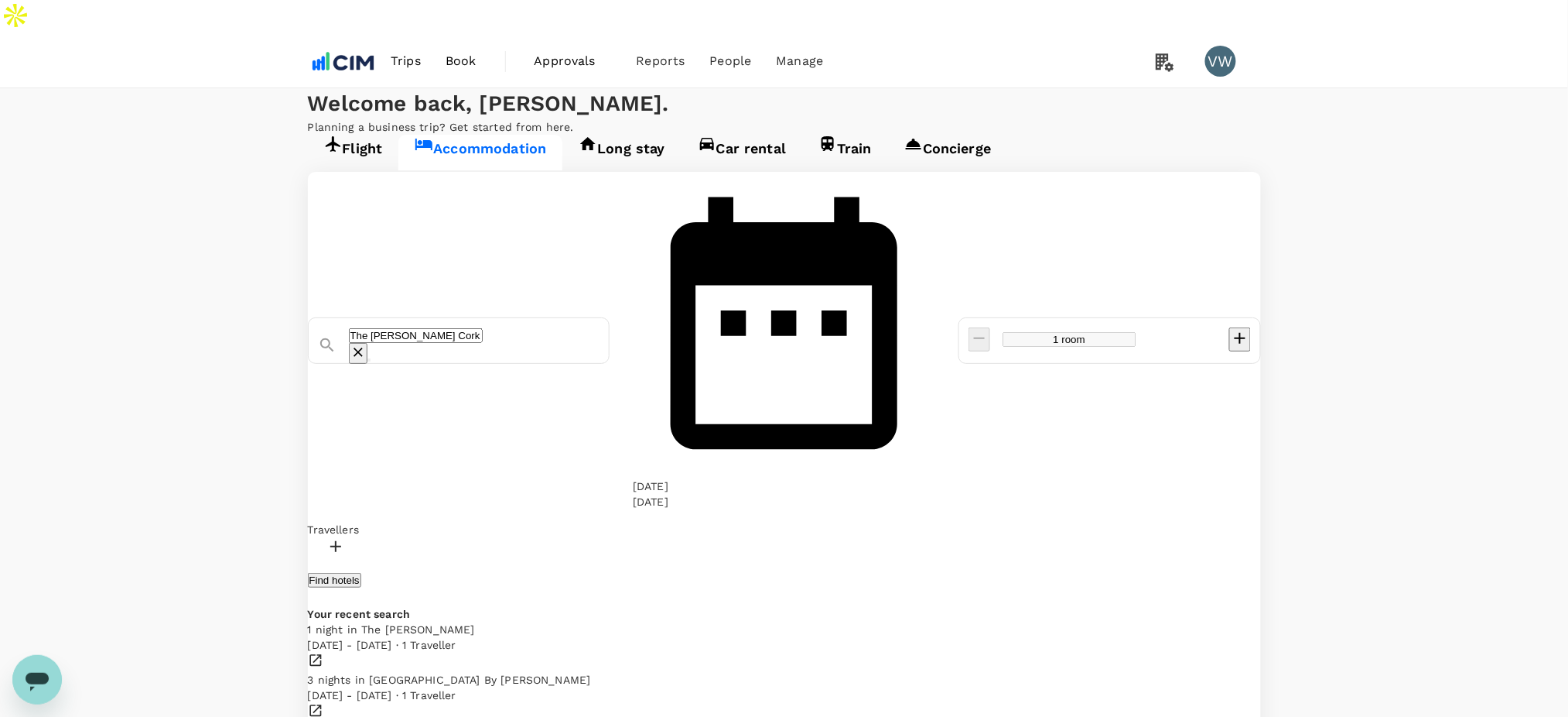
click at [668, 478] on div "09 Sep" at bounding box center [650, 486] width 36 height 16
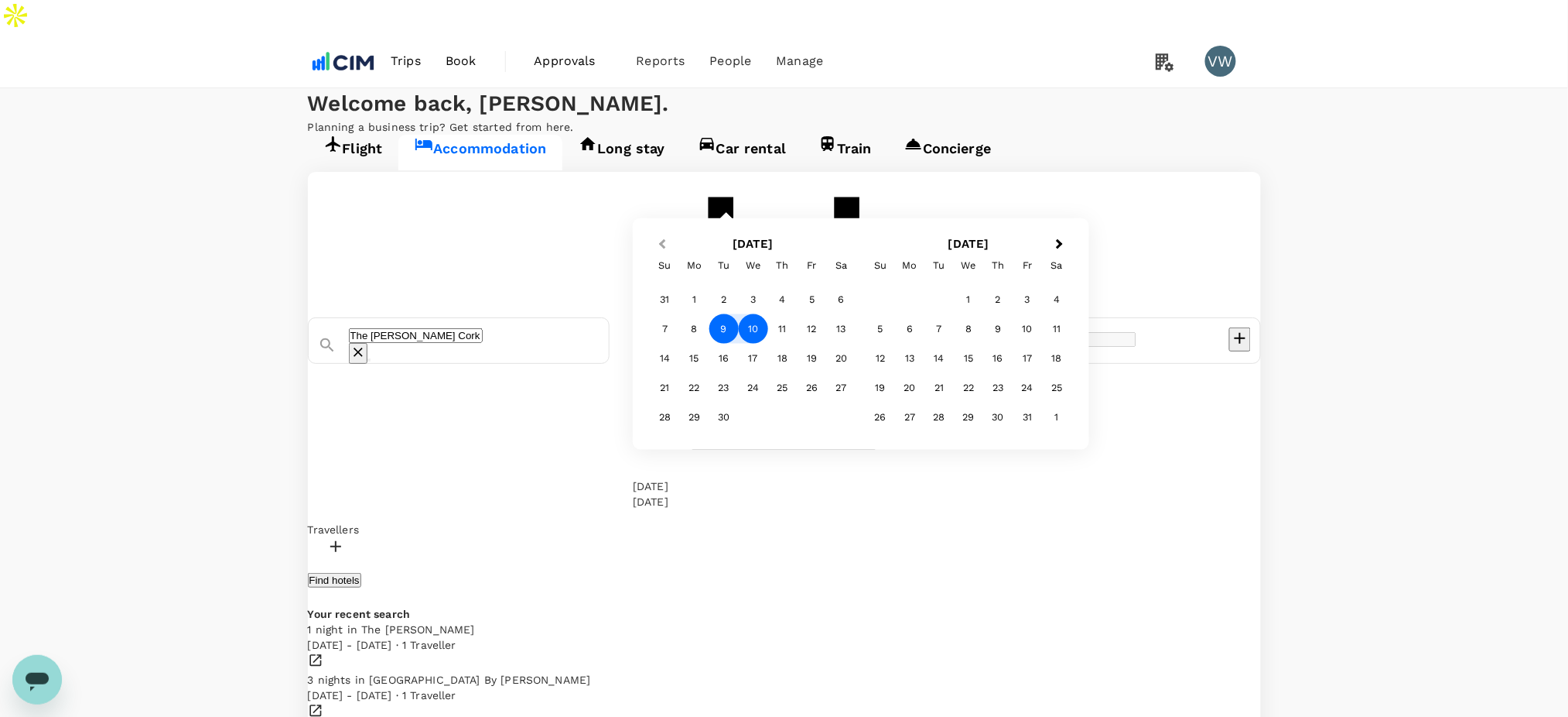
click at [662, 253] on span "Previous Month" at bounding box center [662, 244] width 0 height 18
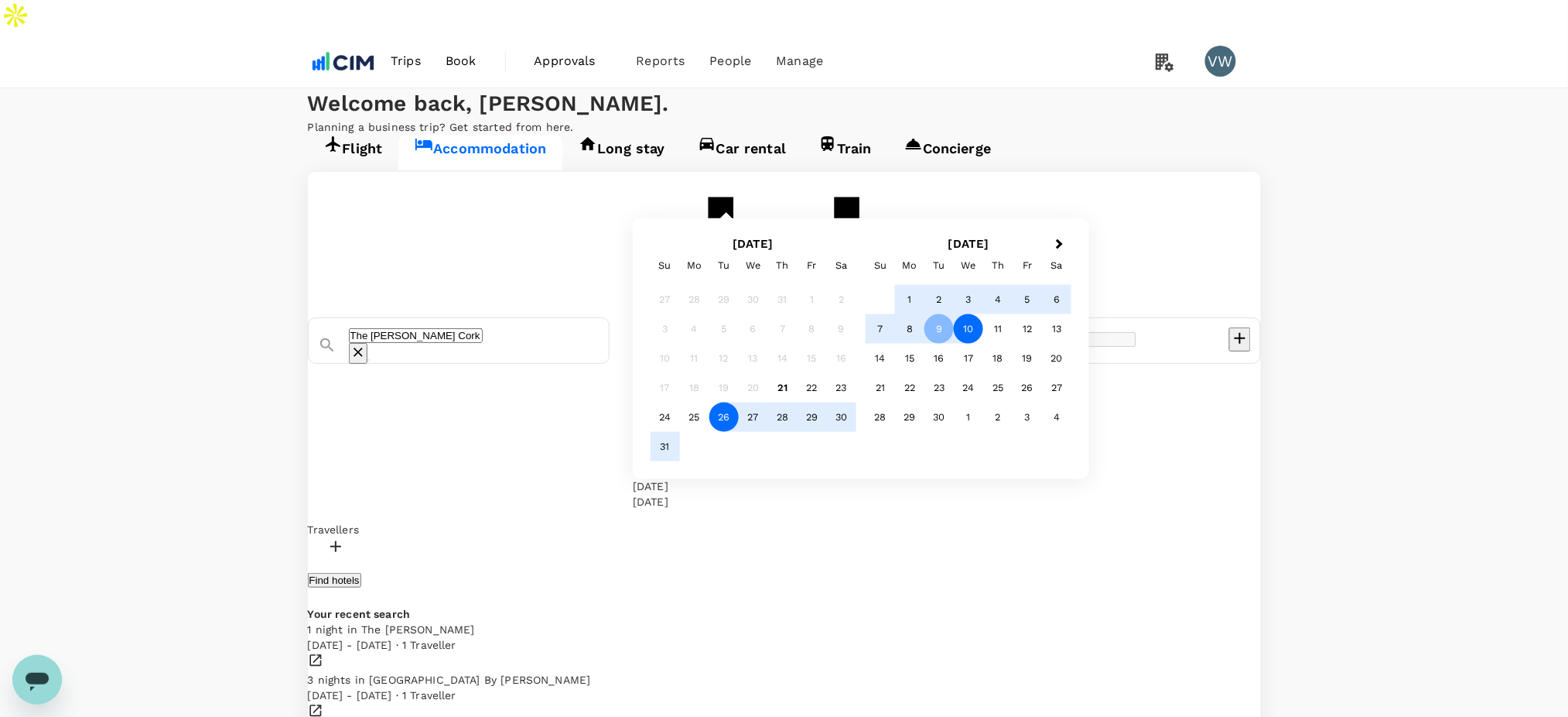
click at [739, 432] on div "26" at bounding box center [724, 417] width 29 height 29
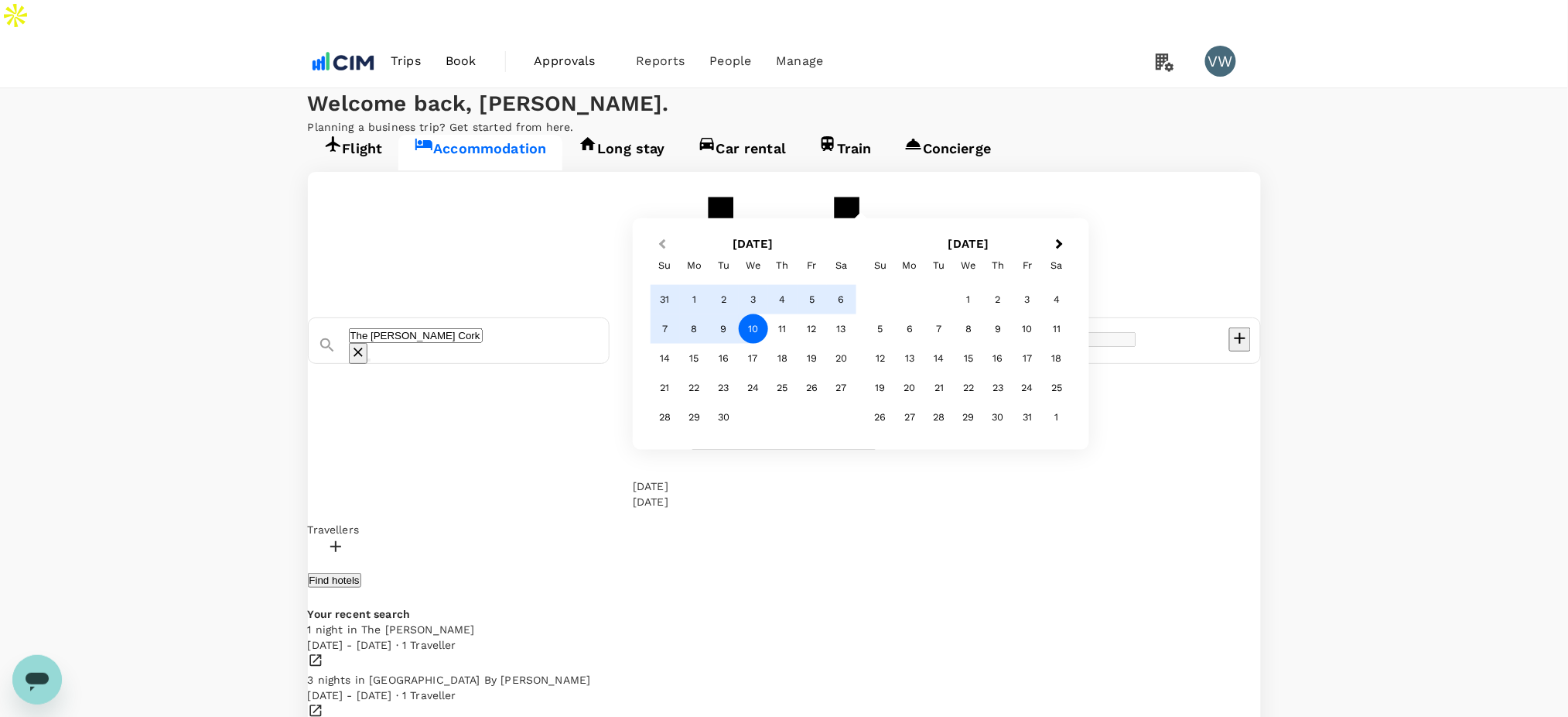
click at [673, 258] on button "Previous Month" at bounding box center [660, 245] width 25 height 25
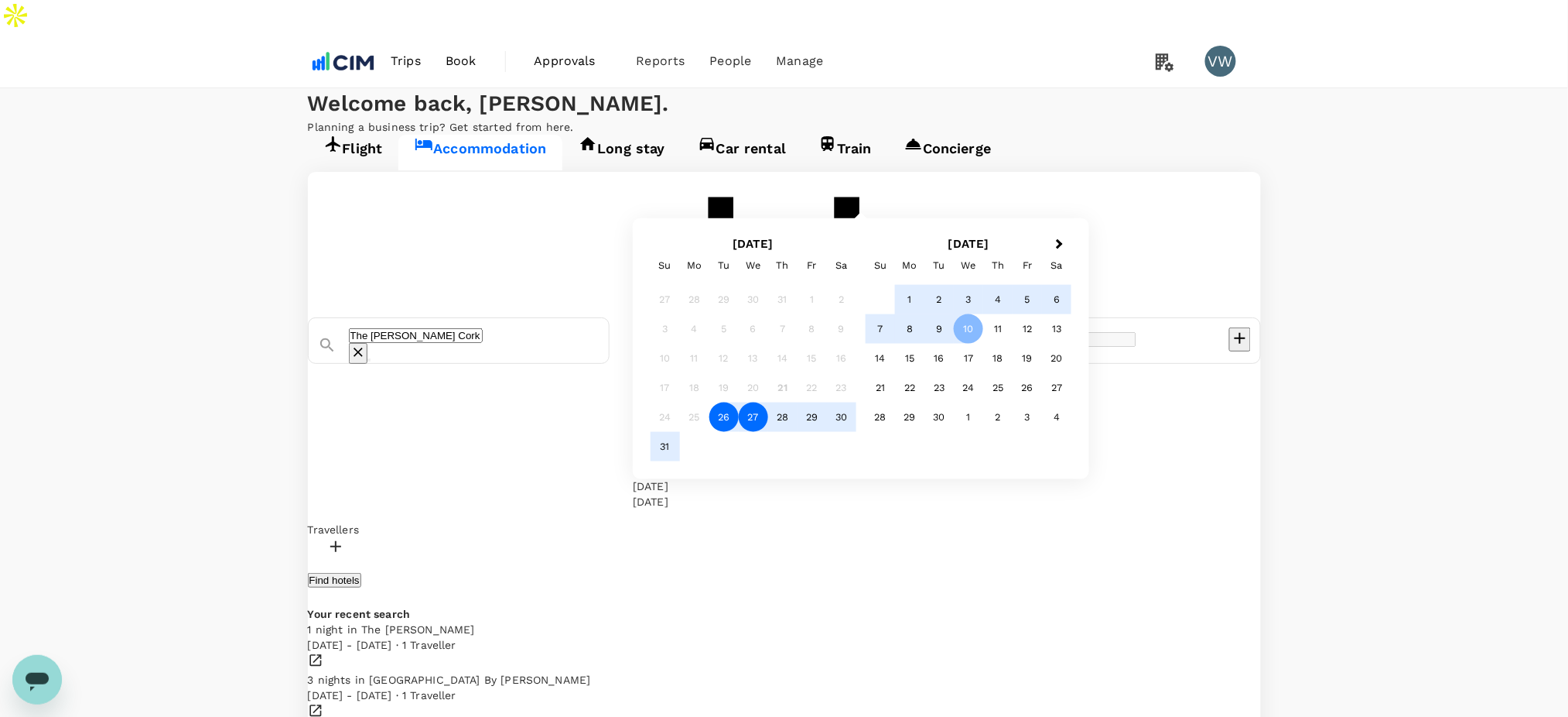
click at [768, 432] on div "27" at bounding box center [753, 417] width 29 height 29
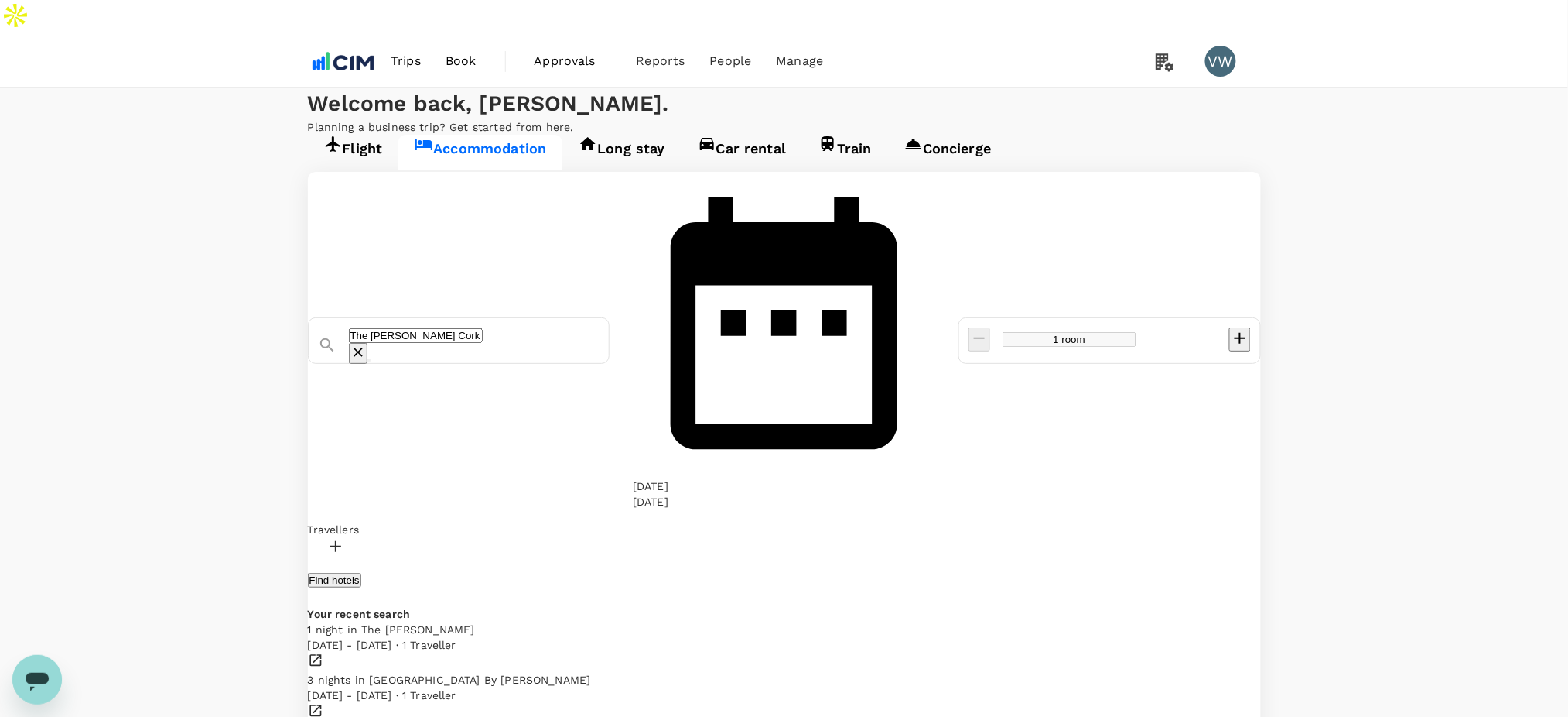
click at [361, 573] on button "Find hotels" at bounding box center [334, 580] width 53 height 15
click at [404, 537] on div at bounding box center [784, 548] width 953 height 22
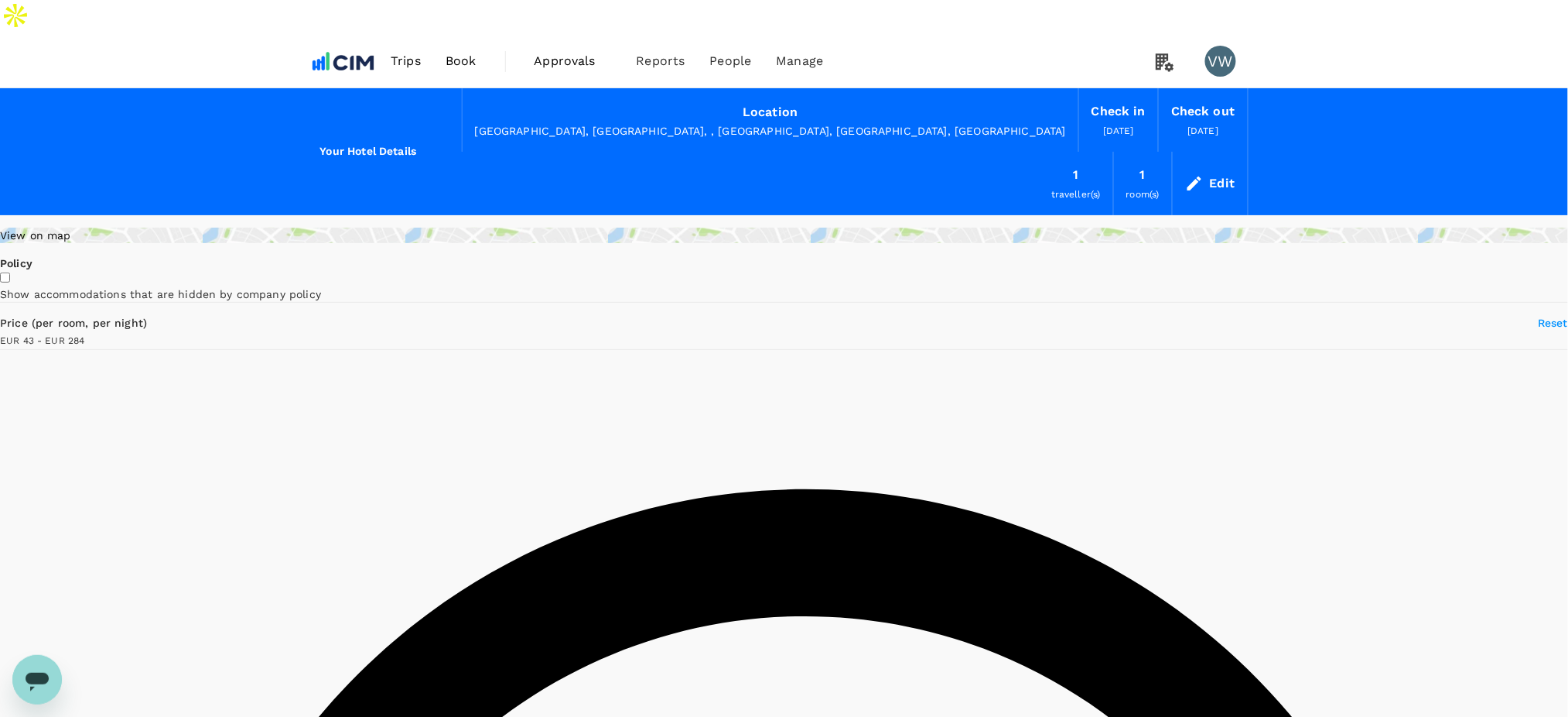
type input "283.05"
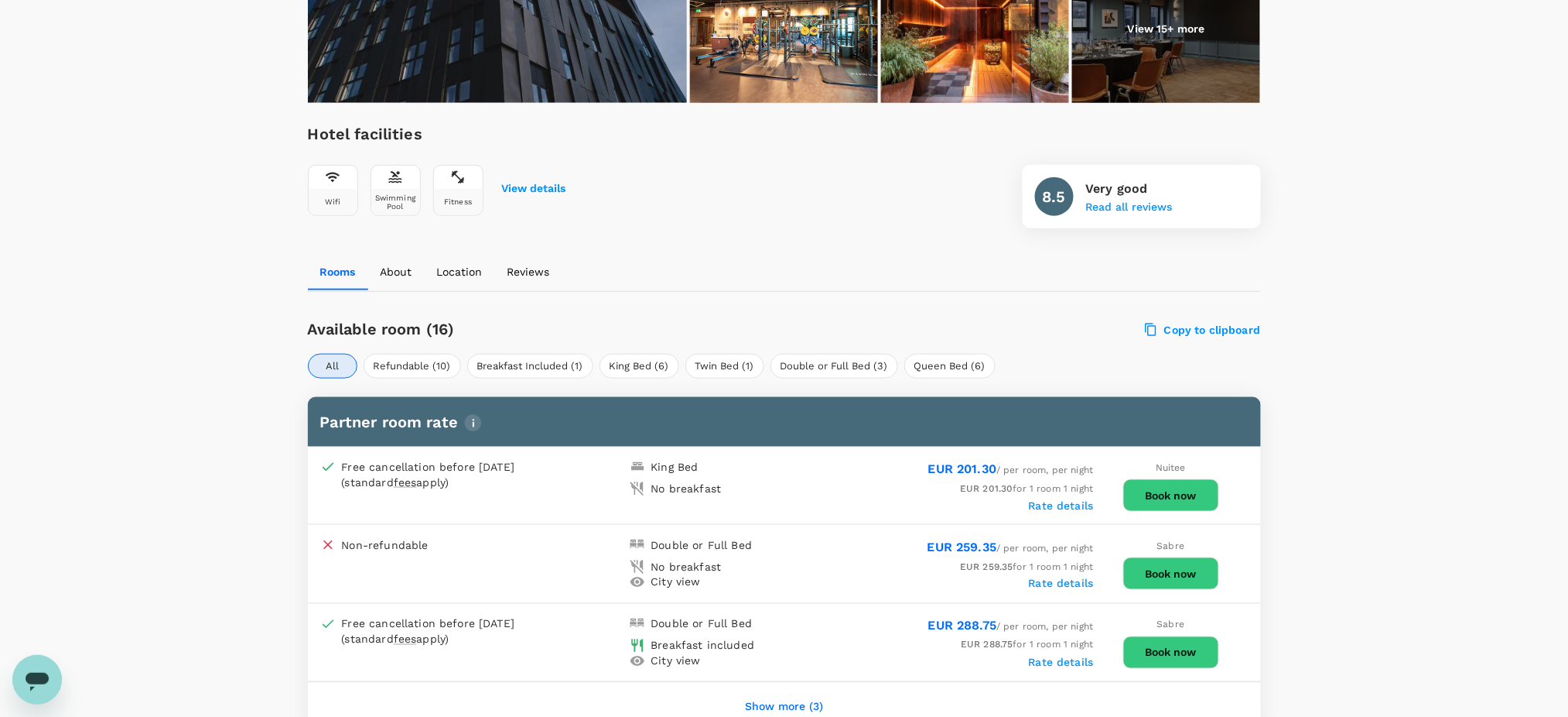
scroll to position [516, 0]
